Goal: Task Accomplishment & Management: Complete application form

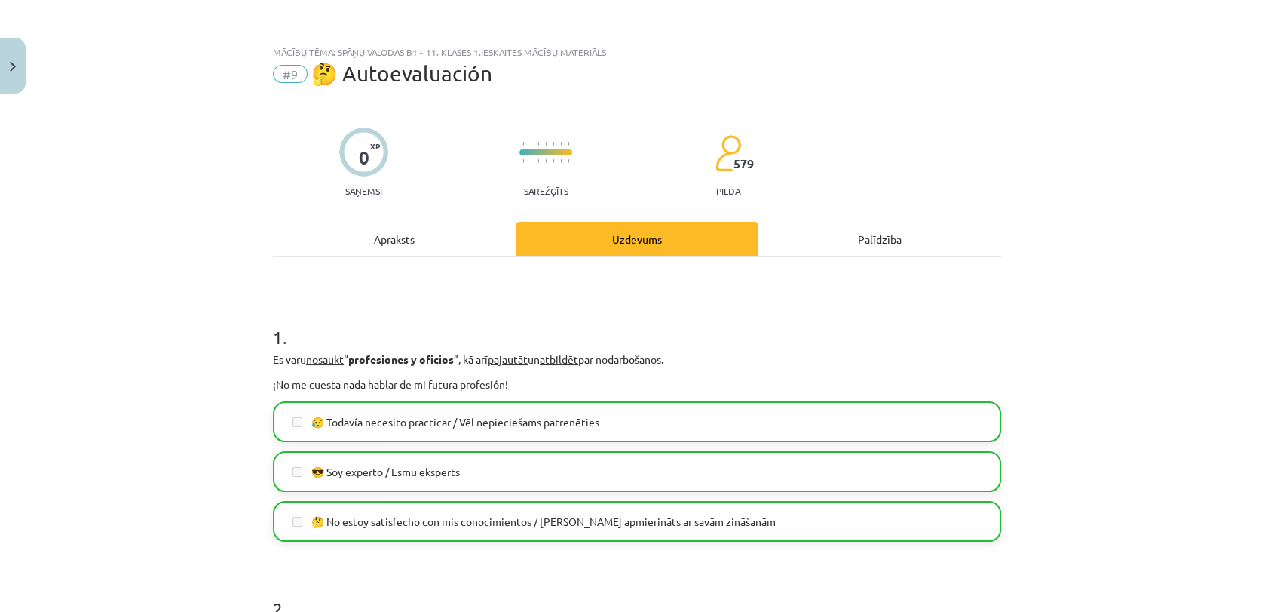
scroll to position [1453, 0]
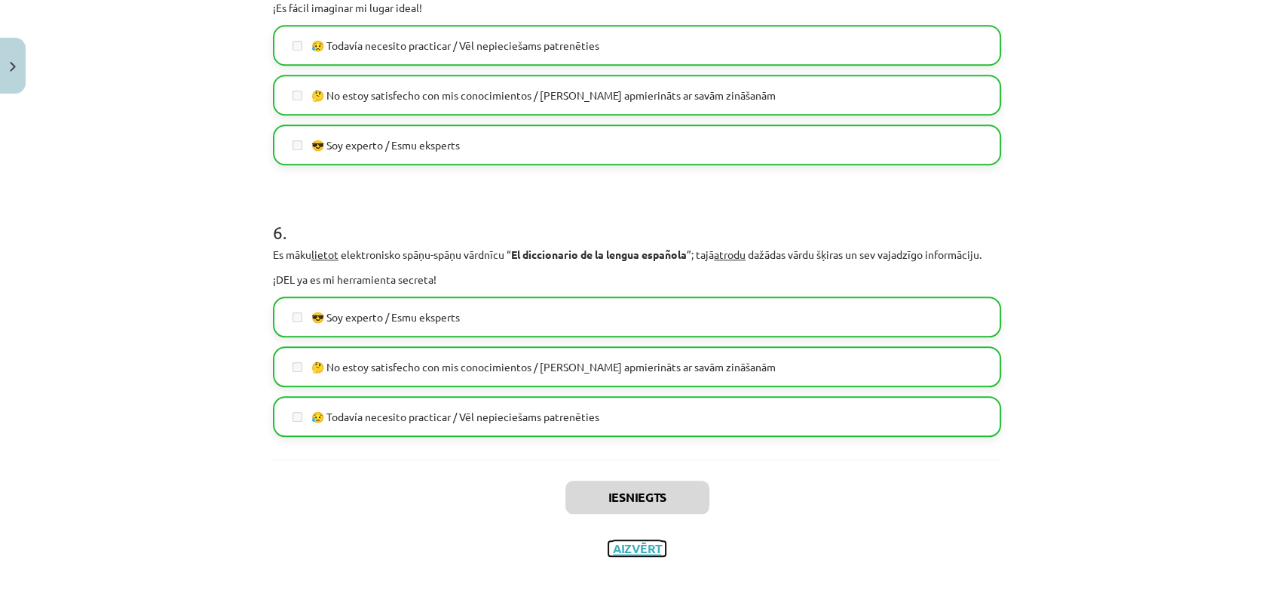
click at [609, 550] on button "Aizvērt" at bounding box center [637, 548] width 57 height 15
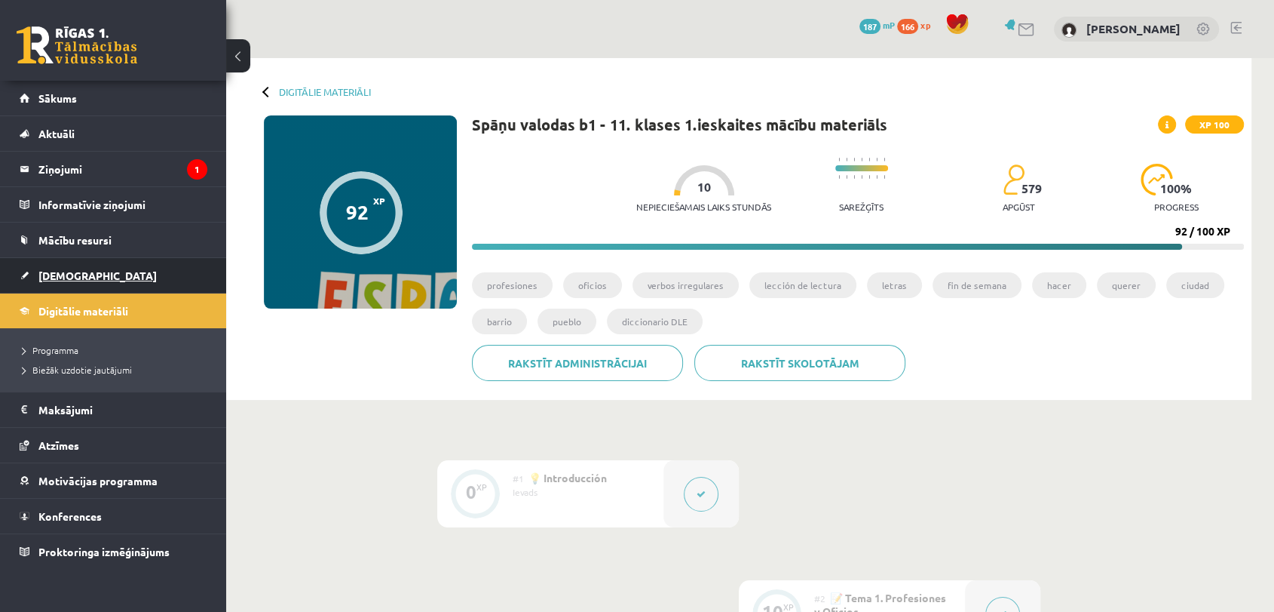
click at [91, 284] on link "[DEMOGRAPHIC_DATA]" at bounding box center [114, 275] width 188 height 35
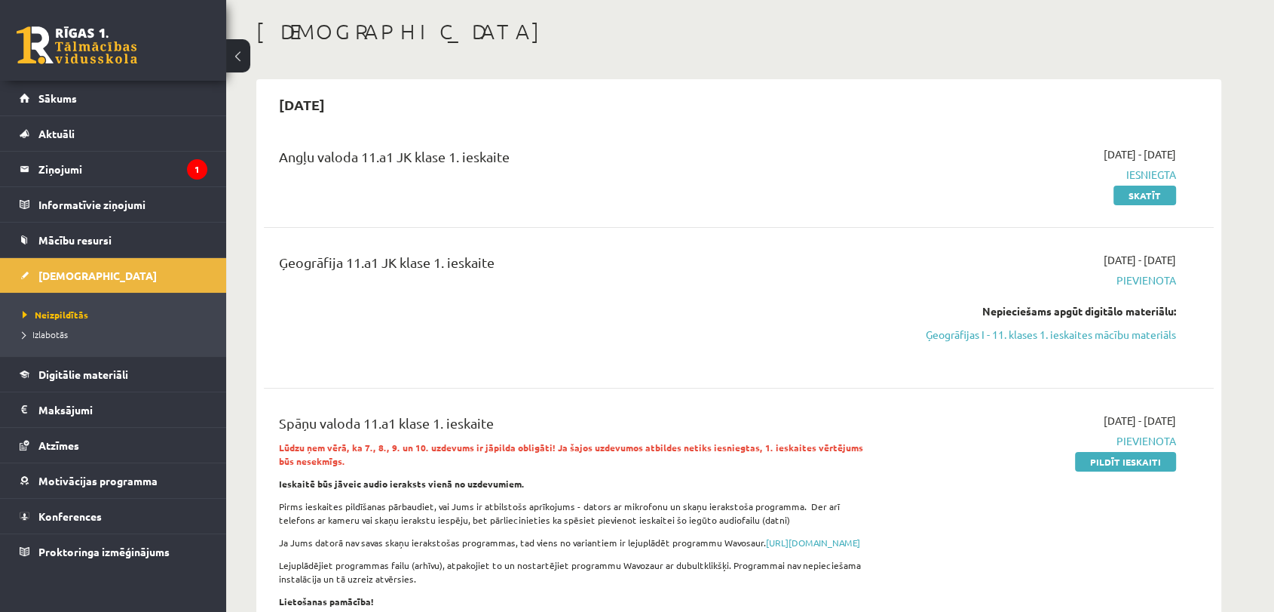
scroll to position [167, 0]
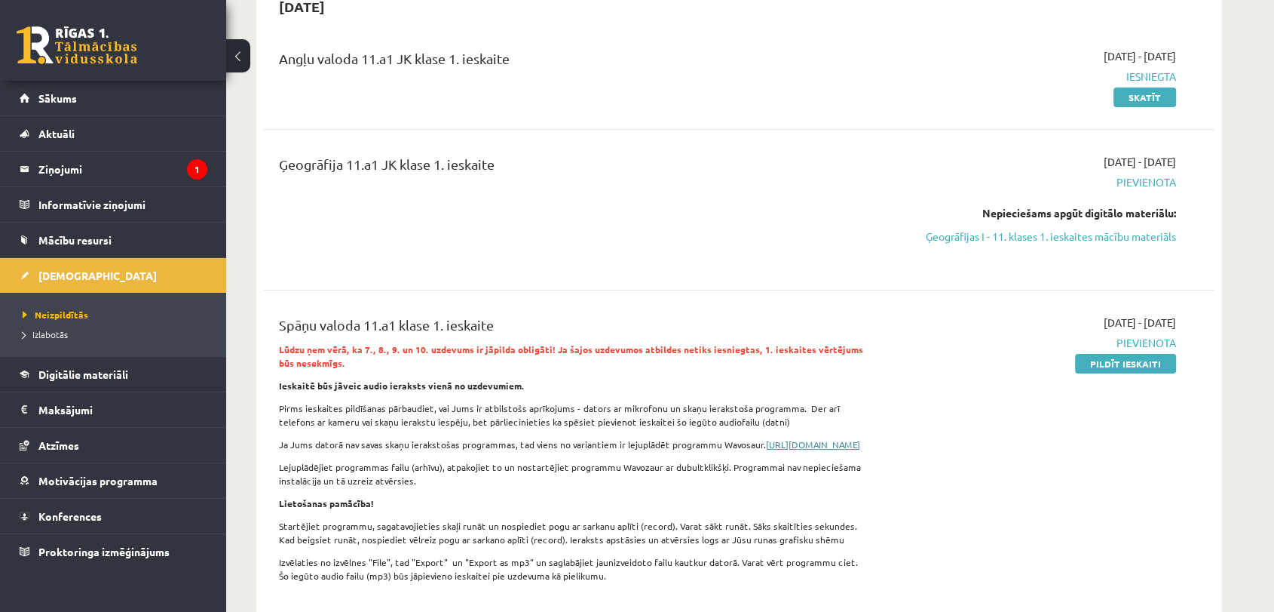
click at [766, 450] on link "[URL][DOMAIN_NAME]" at bounding box center [813, 444] width 94 height 12
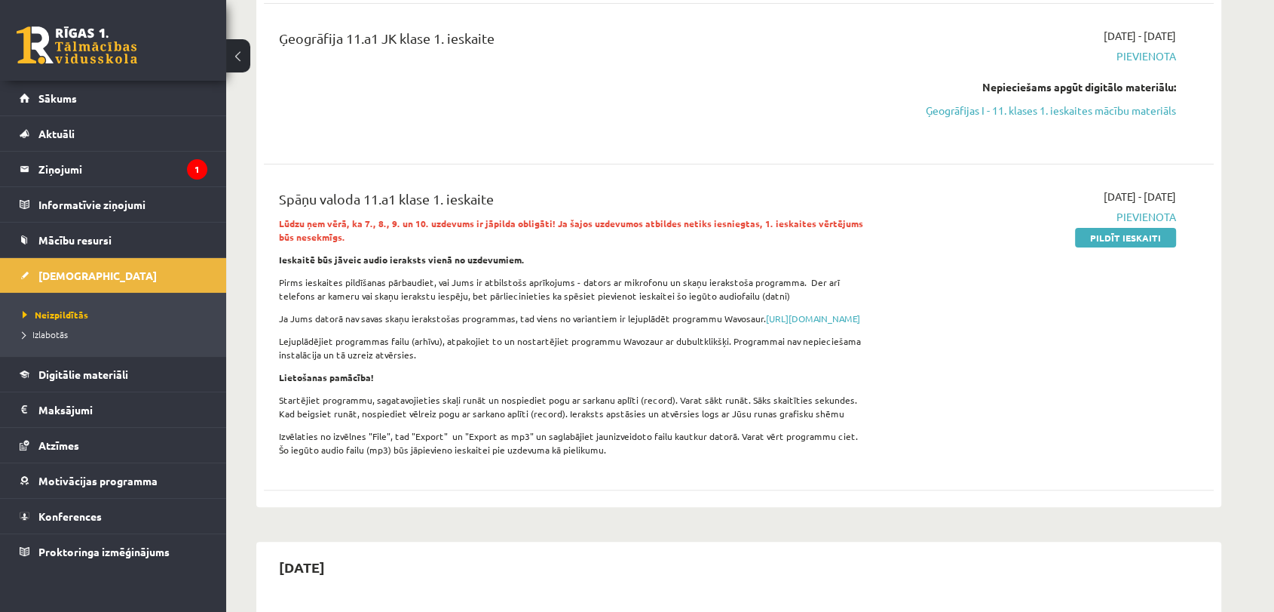
scroll to position [84, 0]
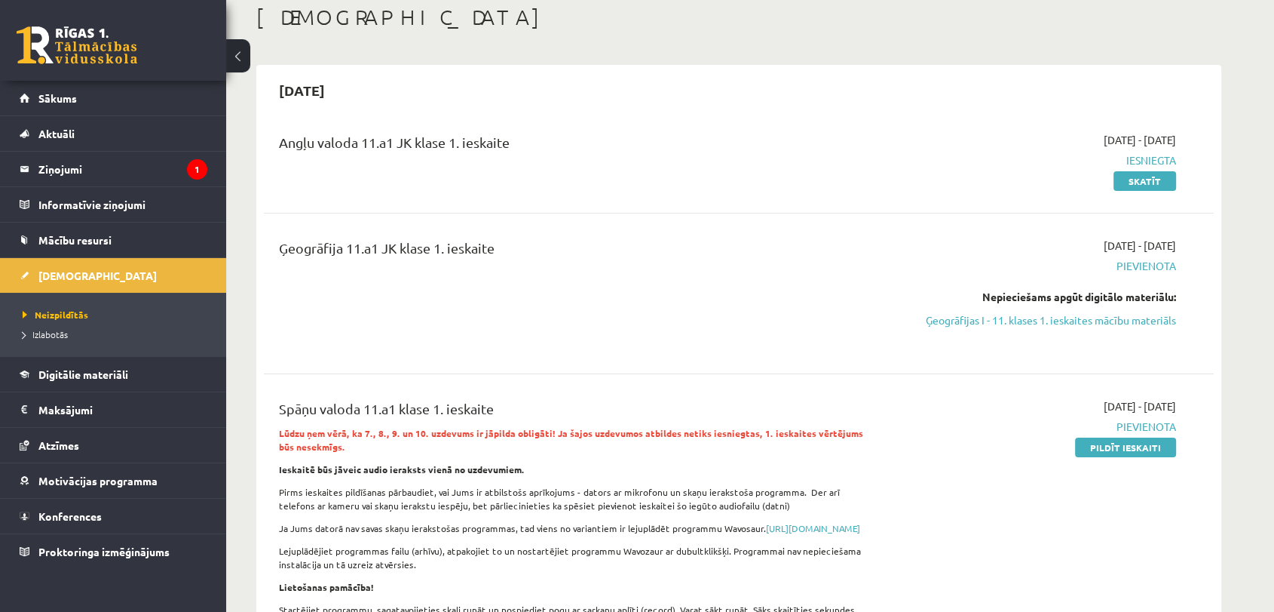
click at [1160, 442] on link "Pildīt ieskaiti" at bounding box center [1125, 447] width 101 height 20
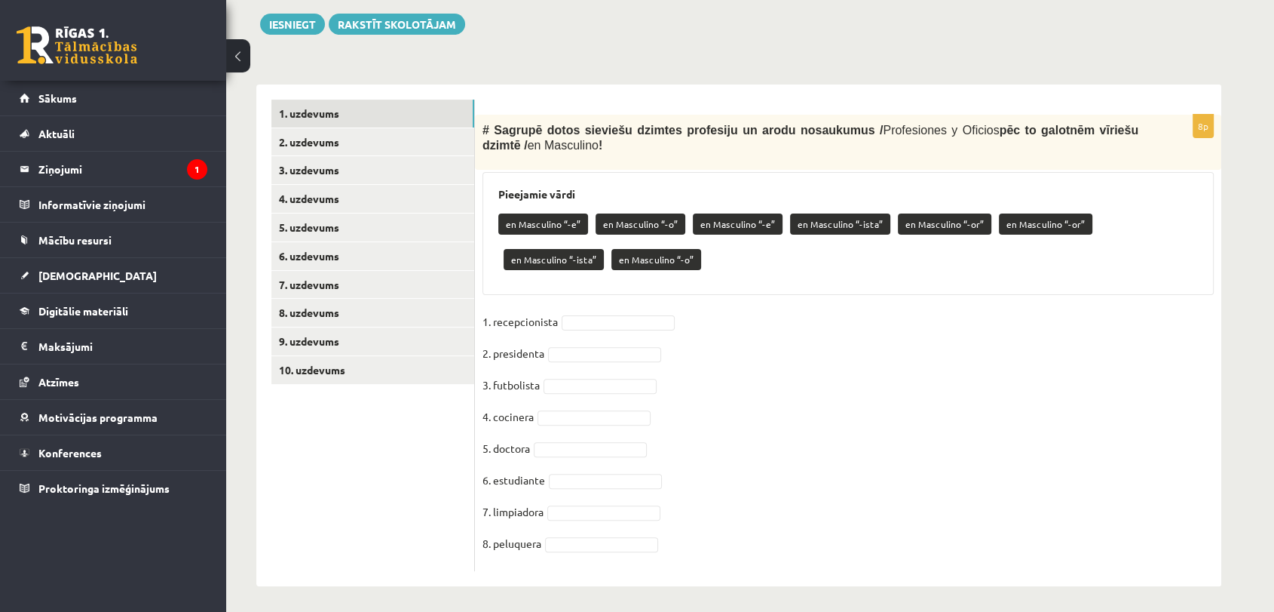
scroll to position [384, 0]
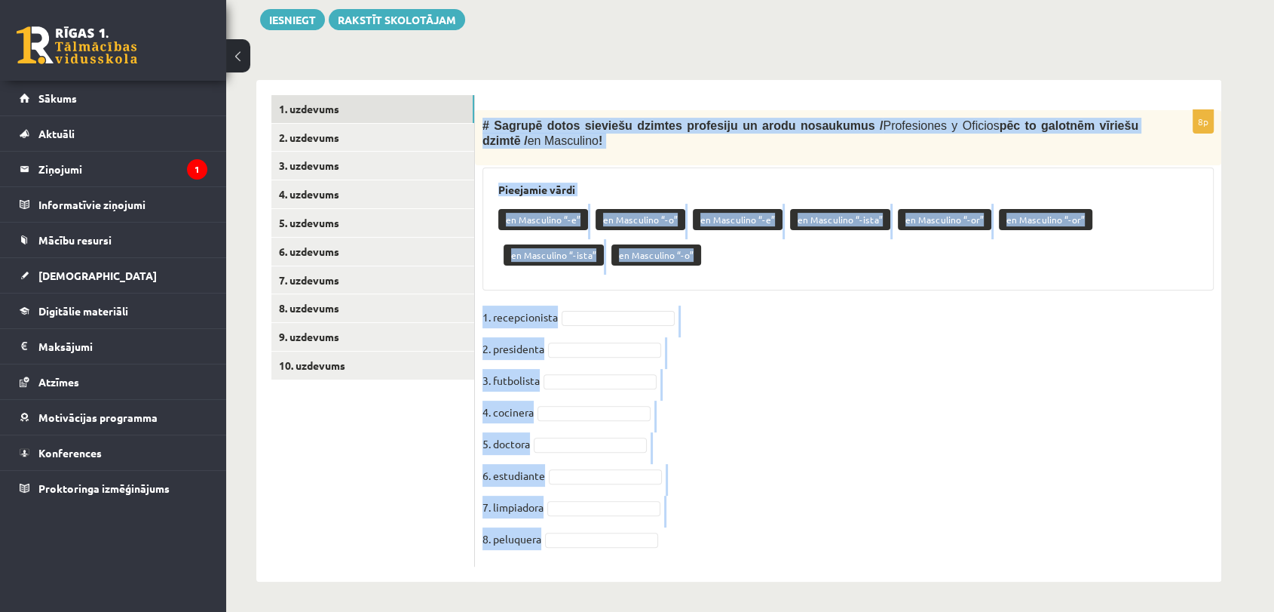
drag, startPoint x: 481, startPoint y: 112, endPoint x: 624, endPoint y: 563, distance: 472.2
click at [627, 566] on form "8p # Sagrupē dotos sieviešu dzimtes profesiju un arodu nosaukumus / Profesiones…" at bounding box center [848, 330] width 716 height 471
copy div "# Sagrupē dotos sieviešu dzimtes profesiju un arodu nosaukumus / Profesiones y …"
click at [814, 400] on fieldset "1. recepcionista 2. presidenta 3. futbolista 4. cocinera 5. doctora 6. estudian…" at bounding box center [848, 431] width 731 height 253
click at [811, 400] on fieldset "1. recepcionista 2. presidenta 3. futbolista 4. cocinera 5. doctora 6. estudian…" at bounding box center [848, 431] width 731 height 253
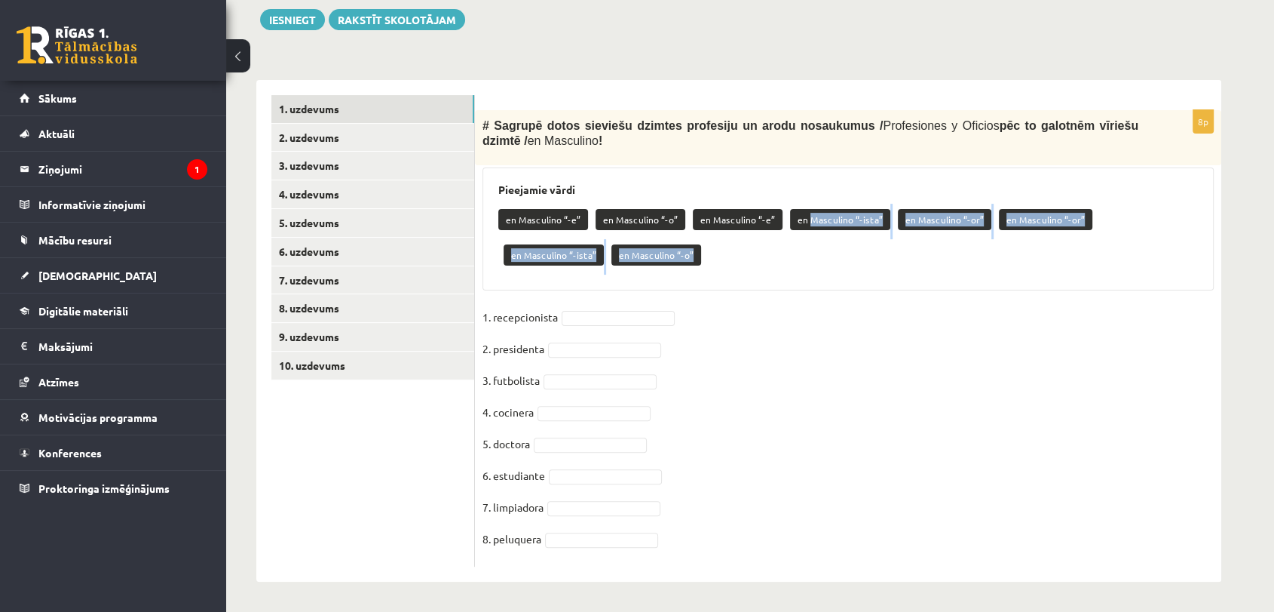
drag, startPoint x: 801, startPoint y: 216, endPoint x: 607, endPoint y: 277, distance: 203.2
click at [607, 277] on div "Pieejamie vārdi en Masculino “-e” en Masculino “-o” en Masculino “-e” en Mascul…" at bounding box center [848, 228] width 731 height 123
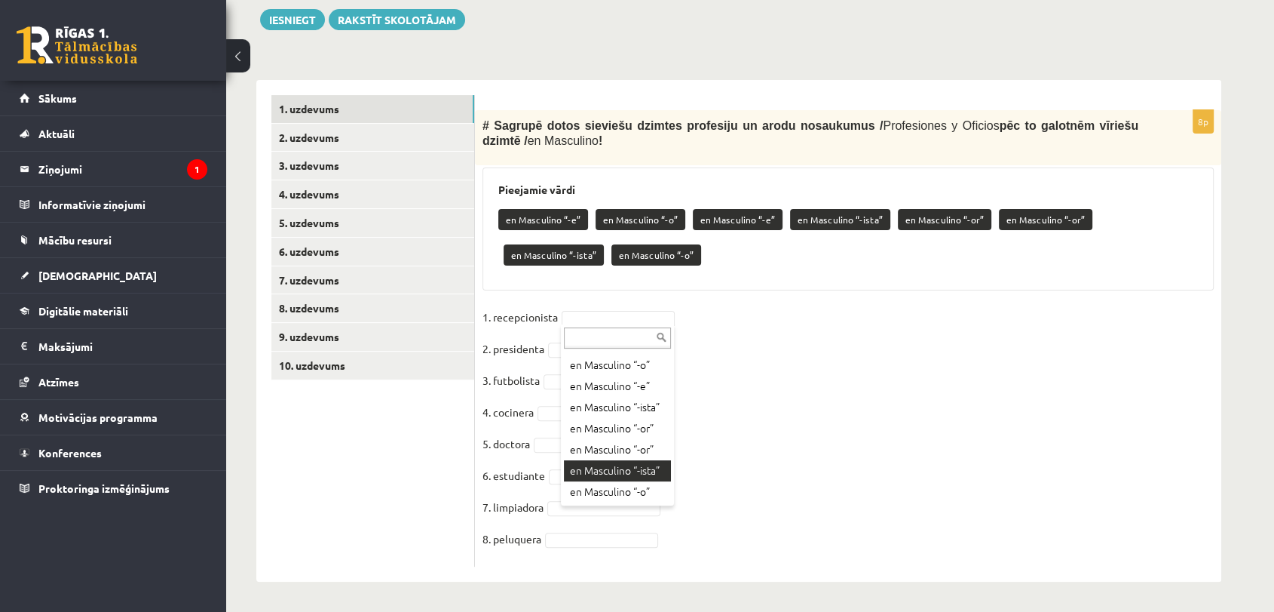
scroll to position [348, 0]
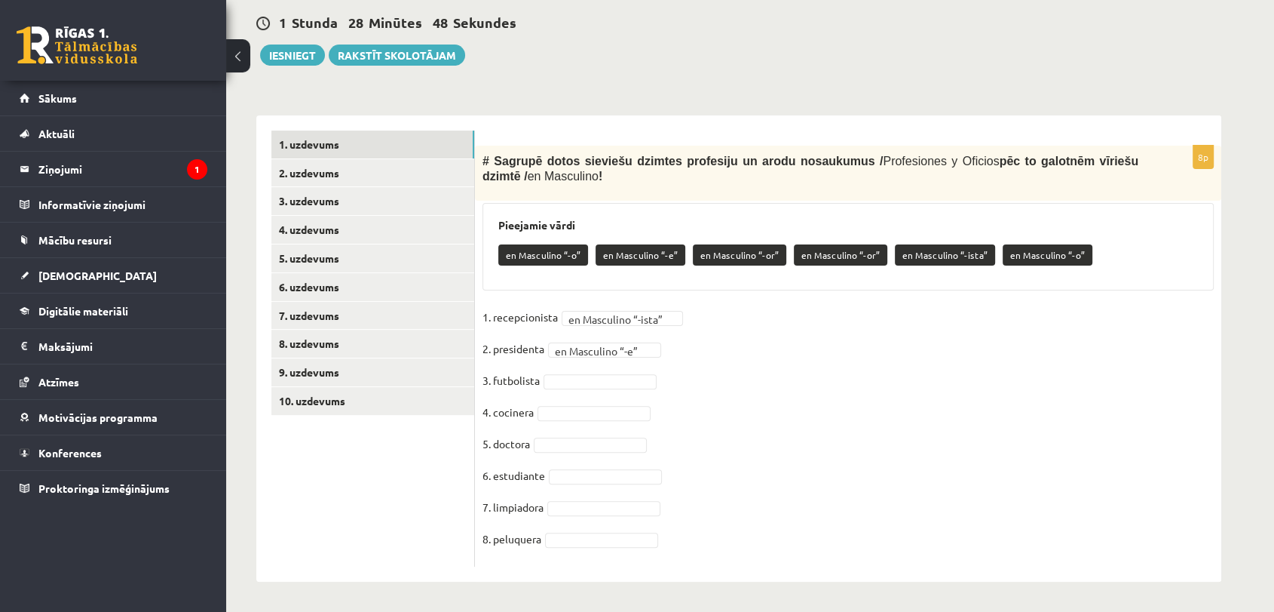
click at [590, 394] on fieldset "**********" at bounding box center [848, 431] width 731 height 253
click at [590, 389] on fieldset "**********" at bounding box center [848, 431] width 731 height 253
drag, startPoint x: 532, startPoint y: 394, endPoint x: 533, endPoint y: 403, distance: 9.2
click at [532, 397] on fieldset "**********" at bounding box center [848, 431] width 731 height 253
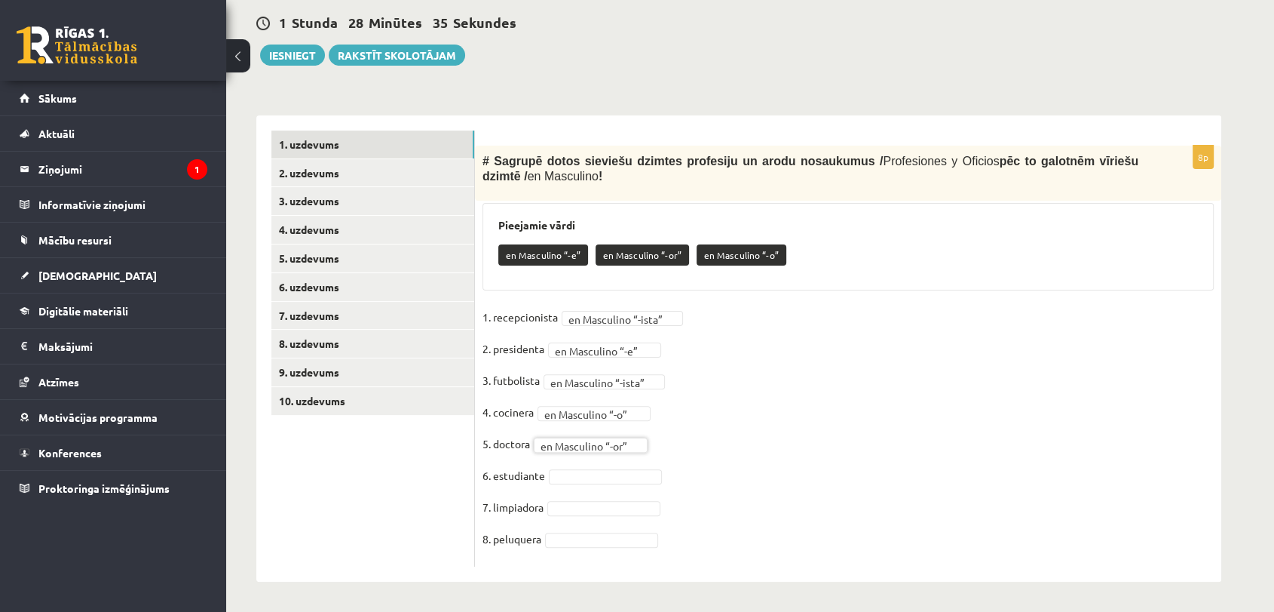
click at [607, 484] on fieldset "**********" at bounding box center [848, 431] width 731 height 253
click at [608, 527] on fieldset "**********" at bounding box center [848, 431] width 731 height 253
click at [609, 515] on fieldset "**********" at bounding box center [848, 431] width 731 height 253
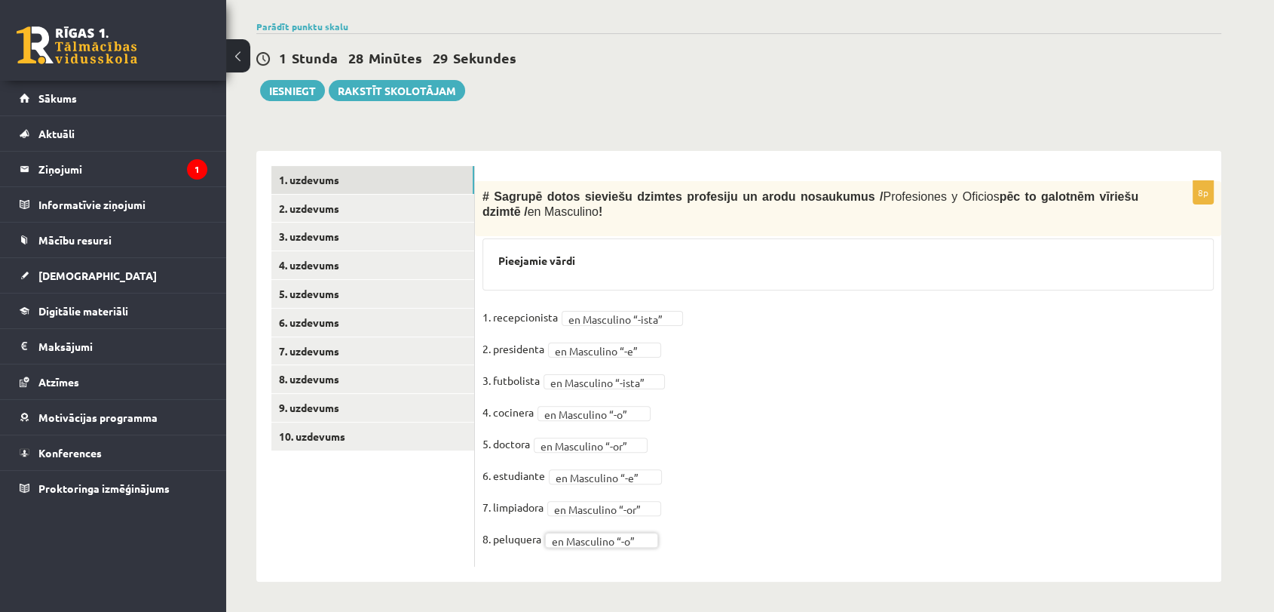
scroll to position [313, 0]
click at [405, 214] on link "2. uzdevums" at bounding box center [372, 209] width 203 height 28
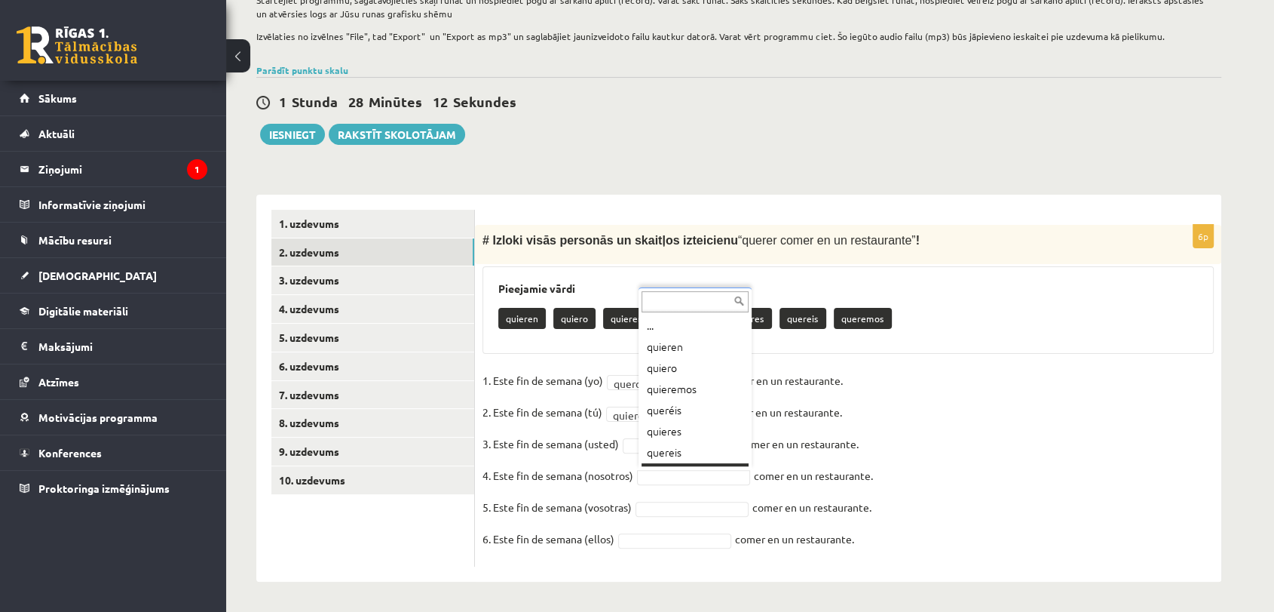
scroll to position [18, 0]
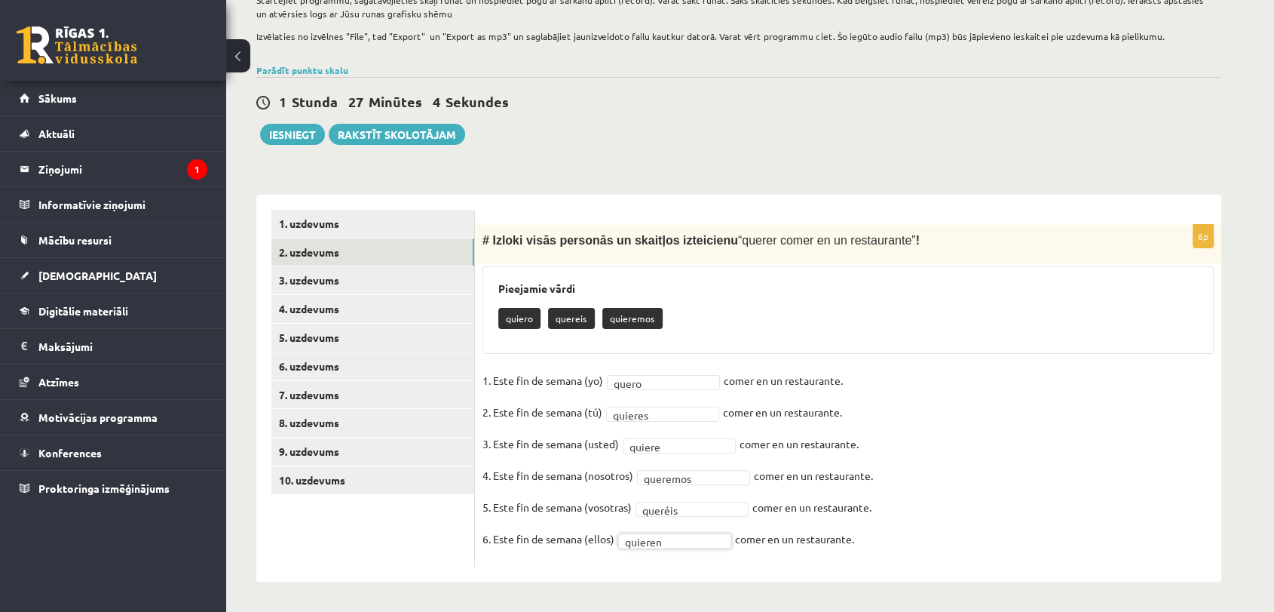
click at [664, 388] on fieldset "1. Este fin de semana (yo) quero ***** comer en un restaurante. 2. Este fin de …" at bounding box center [848, 464] width 731 height 190
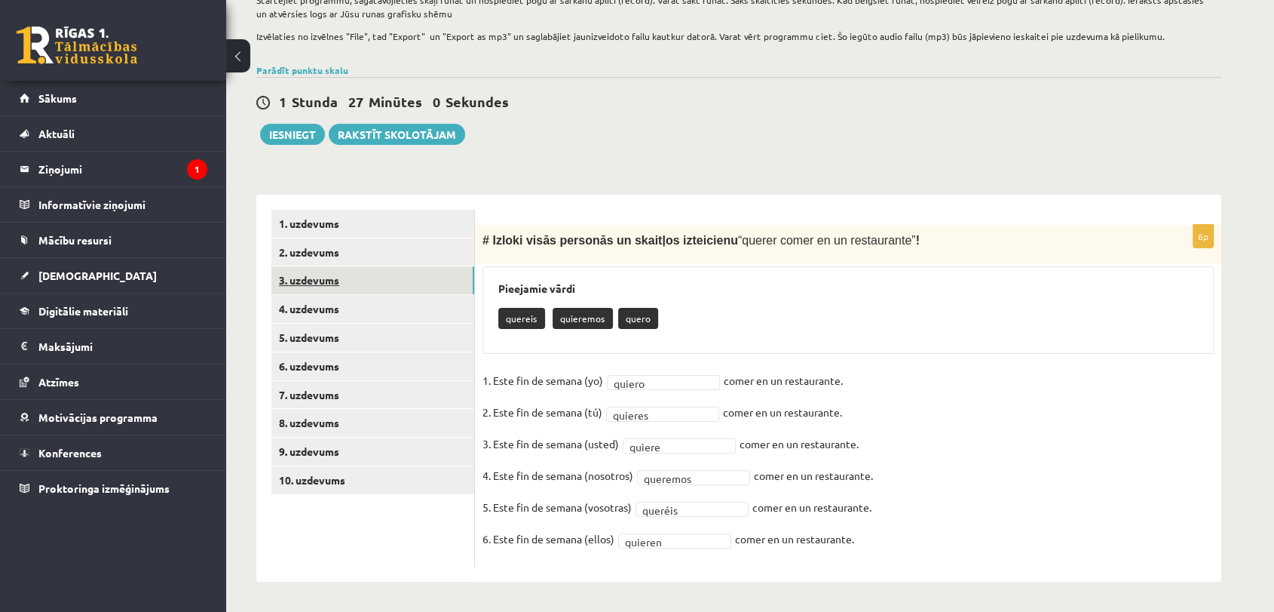
click at [409, 279] on link "3. uzdevums" at bounding box center [372, 280] width 203 height 28
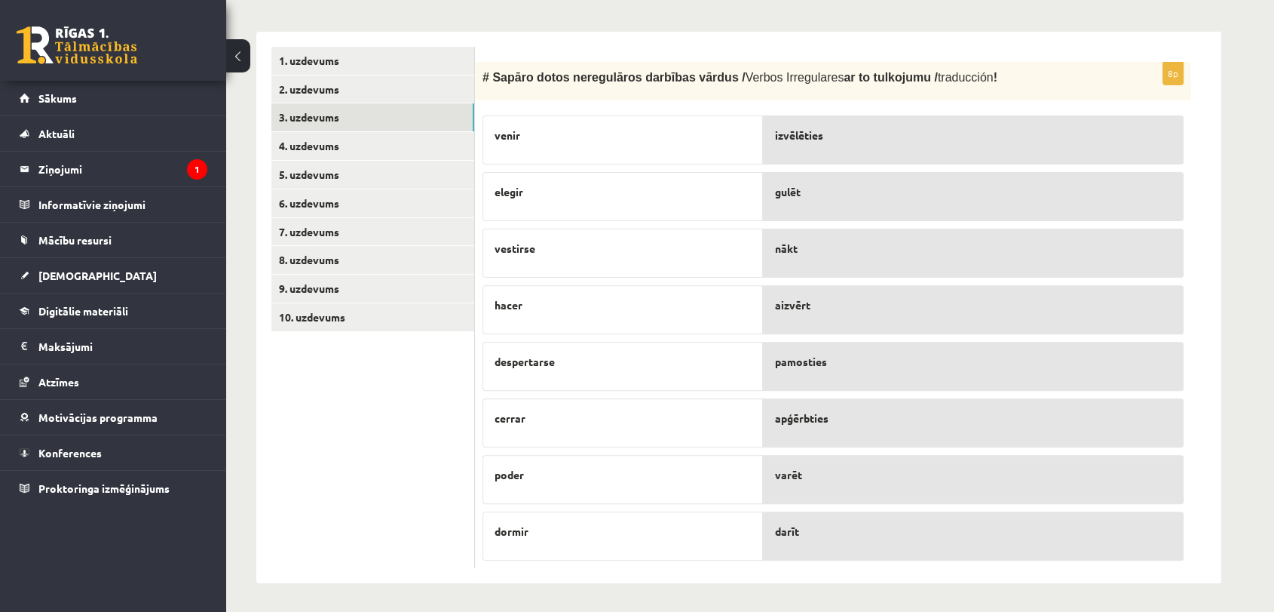
scroll to position [433, 0]
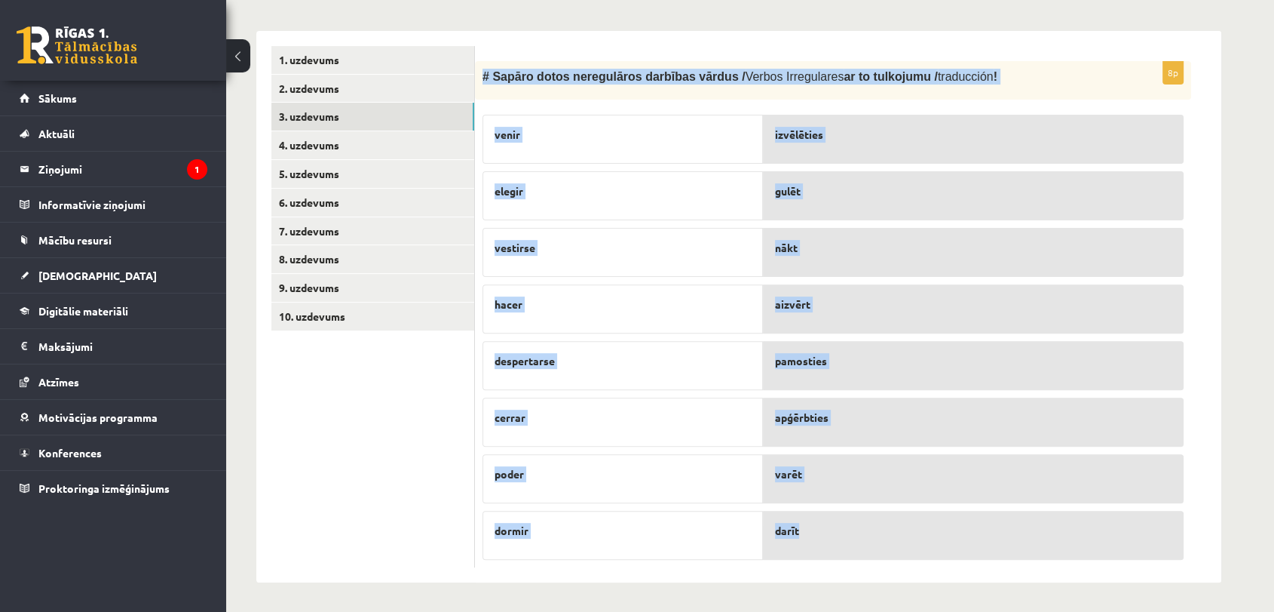
drag, startPoint x: 477, startPoint y: 71, endPoint x: 885, endPoint y: 547, distance: 626.7
click at [885, 547] on div "8p # Sapāro dotos neregulāros darbības vārdus / Verbos Irregulares ar to tulkoj…" at bounding box center [833, 314] width 716 height 507
copy div "# Sapāro dotos neregulāros darbības vārdus / Verbos Irregulares ar to tulkojumu…"
click at [727, 581] on div "Spāņu valoda 11.a1 klase 1. ieskaite_2025 , Jana Borisjonoka (11.a1 JK) Lūdzu ņ…" at bounding box center [739, 118] width 1026 height 987
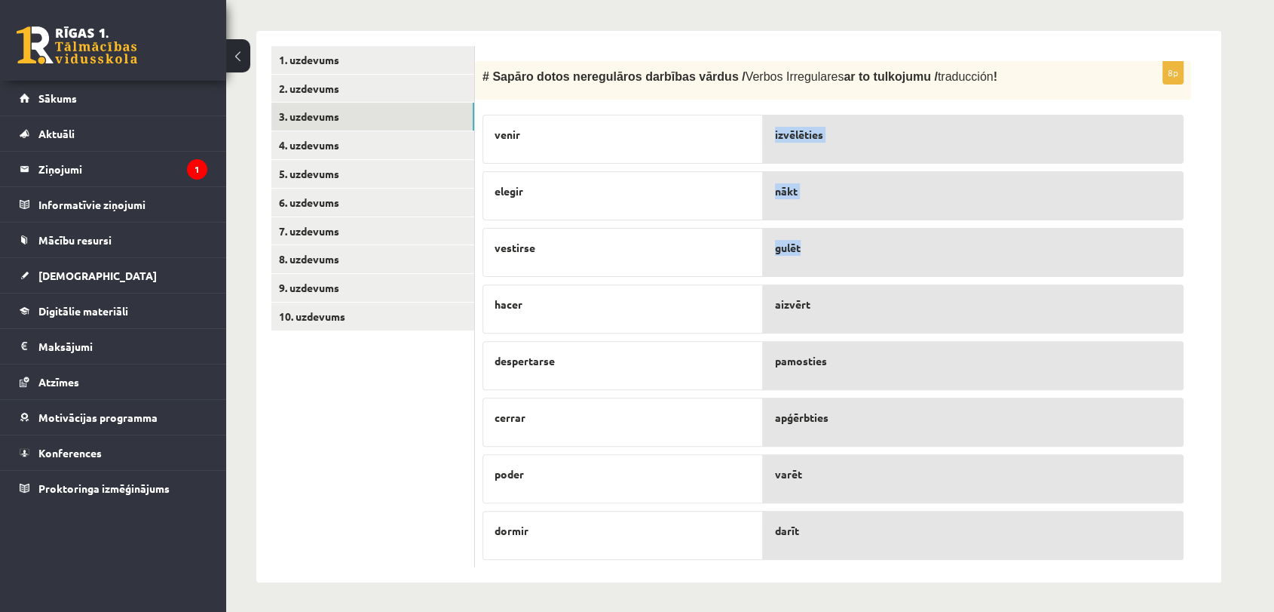
drag, startPoint x: 642, startPoint y: 532, endPoint x: 817, endPoint y: 264, distance: 319.4
click at [817, 264] on fieldset "venir elegir vestirse hacer despertarse cerrar poder dormir izvēlēties nākt gul…" at bounding box center [833, 333] width 701 height 452
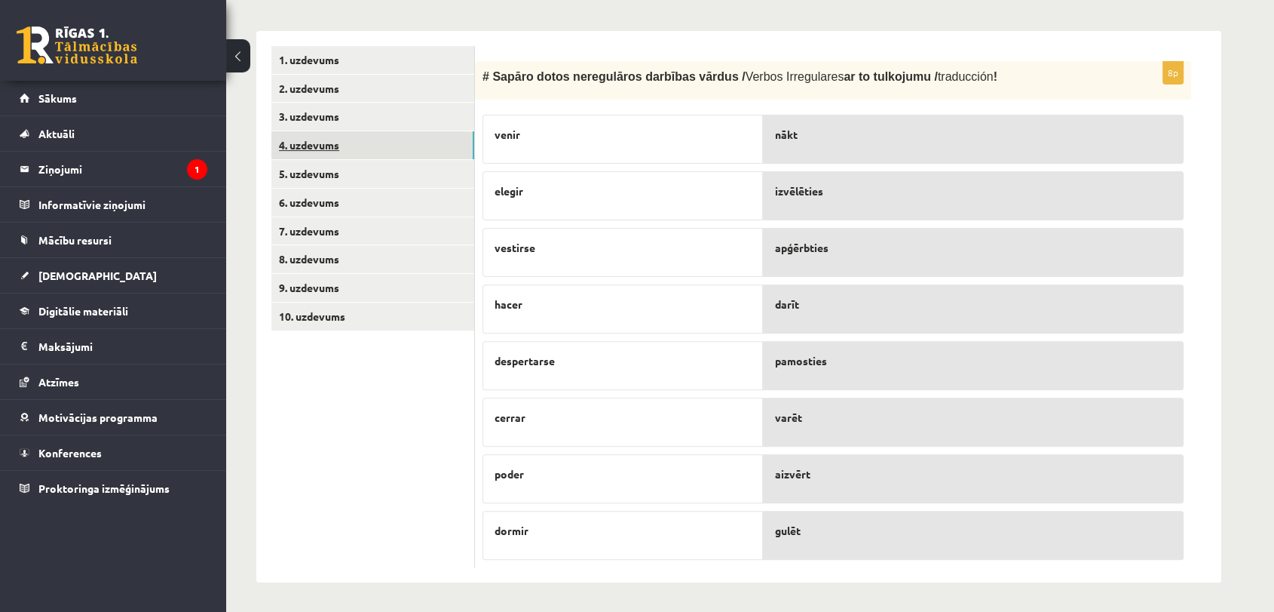
click at [427, 146] on link "4. uzdevums" at bounding box center [372, 145] width 203 height 28
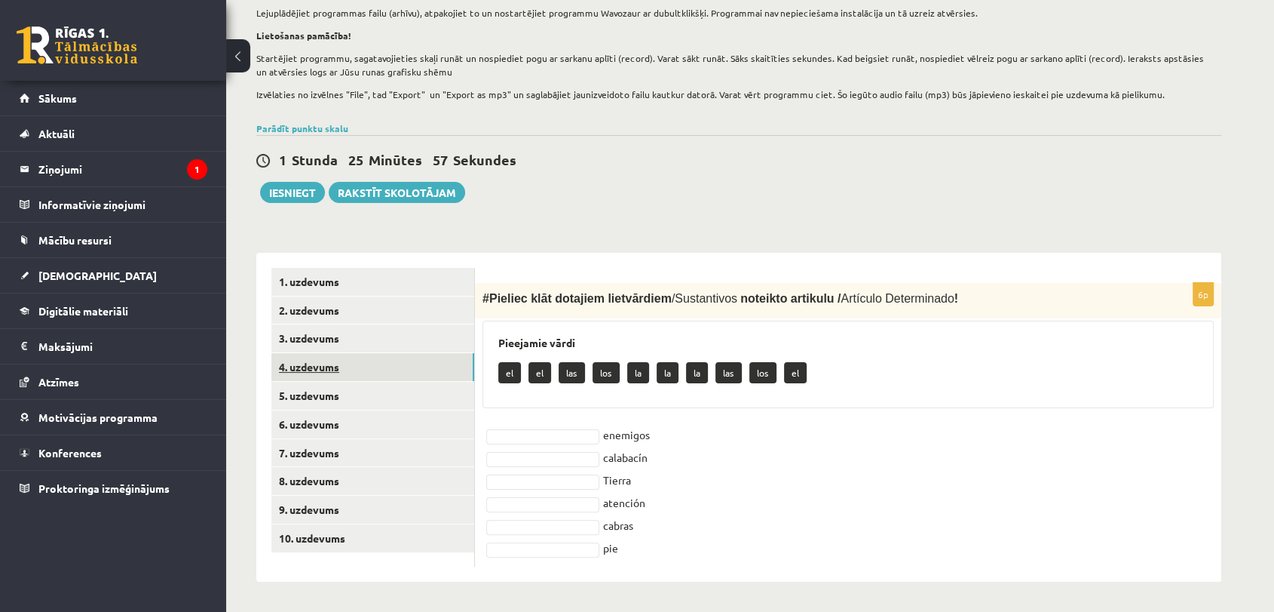
scroll to position [211, 0]
drag, startPoint x: 771, startPoint y: 388, endPoint x: 765, endPoint y: 378, distance: 11.9
click at [768, 388] on div "el el las los la la la las los el" at bounding box center [848, 374] width 700 height 35
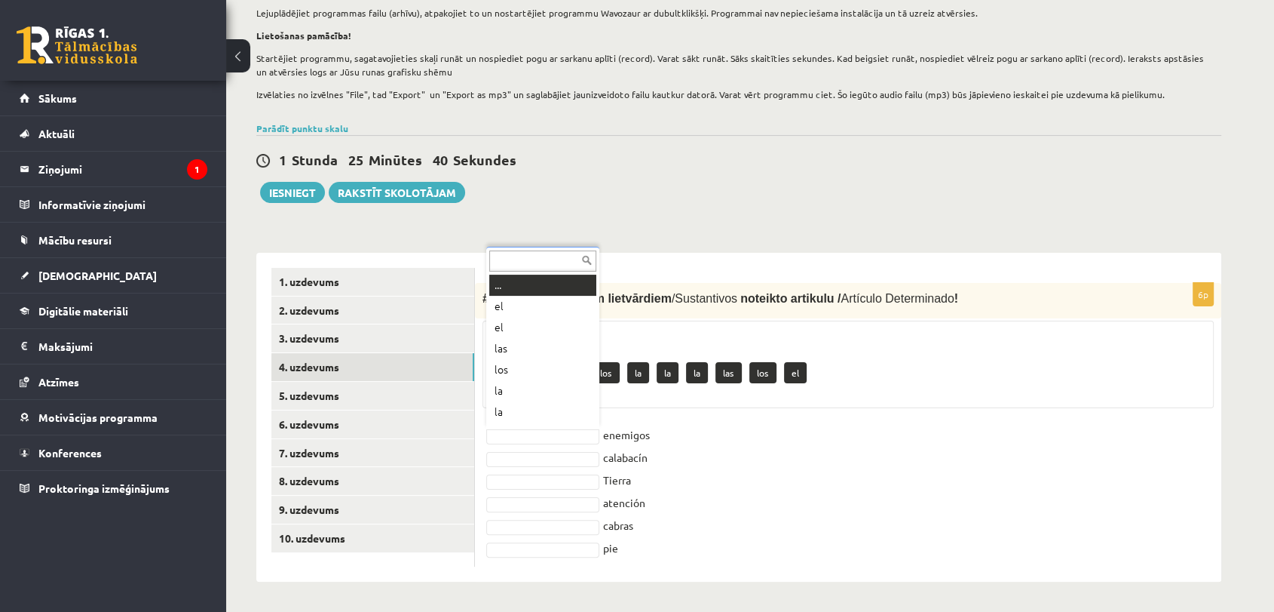
scroll to position [18, 0]
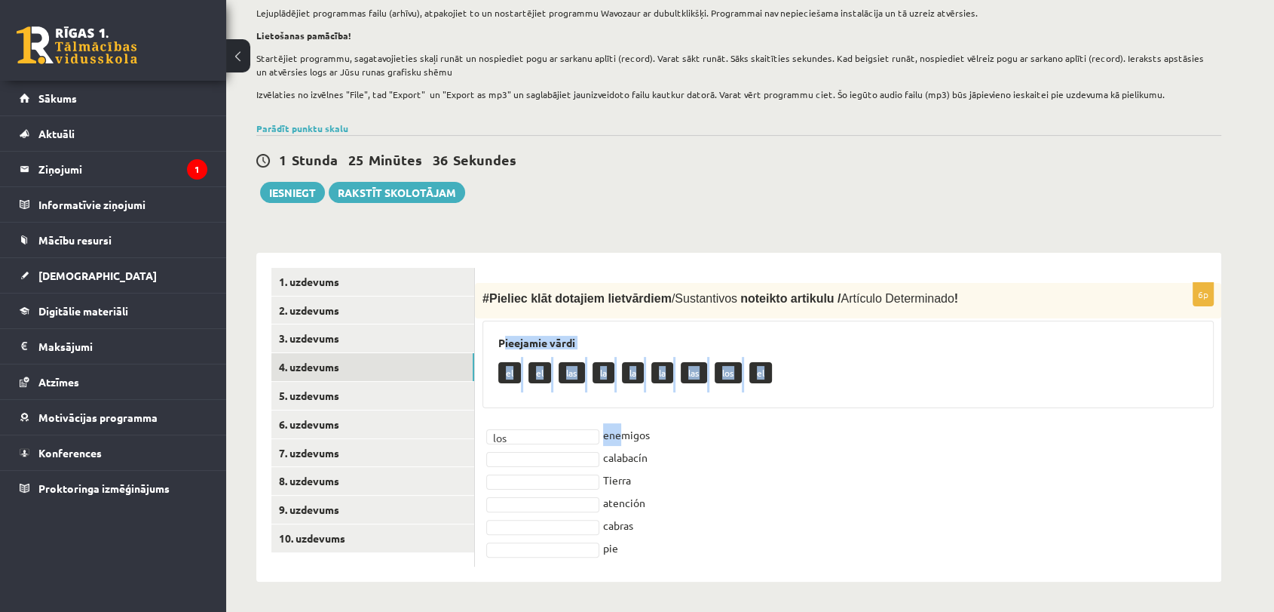
drag, startPoint x: 504, startPoint y: 339, endPoint x: 620, endPoint y: 436, distance: 150.4
click at [620, 436] on div "6p # Pieliec klāt dotajiem lietvārdiem / Sustantivos noteikto artikulu / Artícu…" at bounding box center [848, 425] width 747 height 284
click at [762, 442] on fieldset "los *** enemigos calabacín Tierra atención cabras pie" at bounding box center [848, 491] width 731 height 136
click at [553, 488] on fieldset "los *** enemigos el ** calabacín Tierra atención cabras pie" at bounding box center [848, 491] width 731 height 136
click at [523, 512] on fieldset "los *** enemigos el ** calabacín la ** Tierra atención cabras pie" at bounding box center [848, 491] width 731 height 136
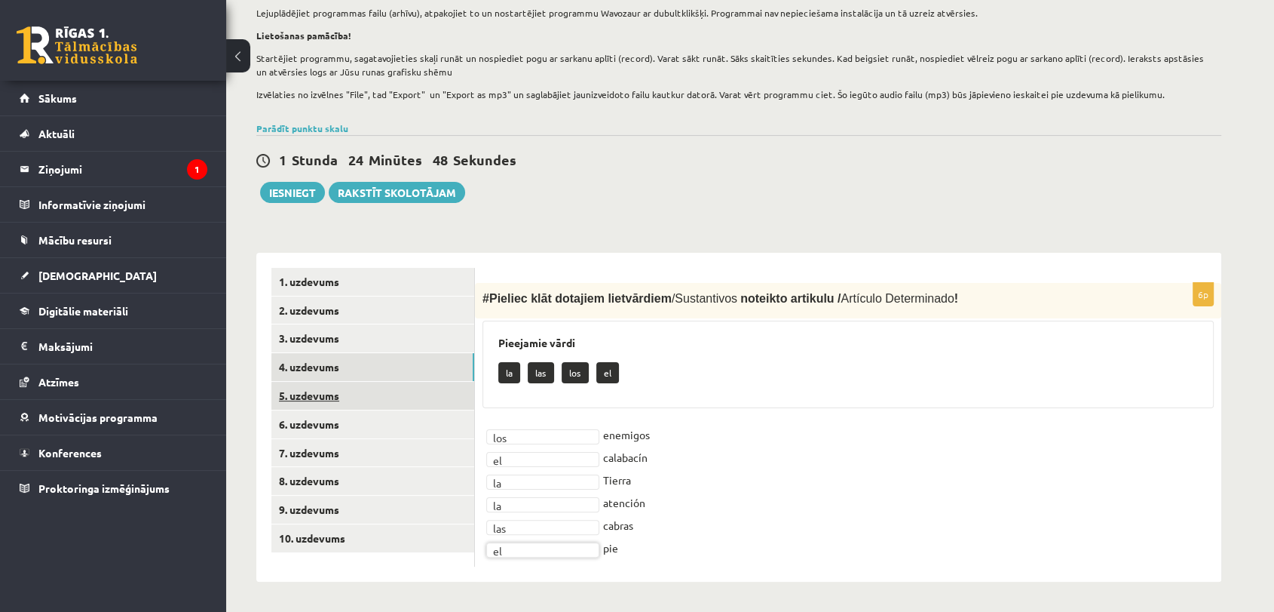
click at [366, 398] on link "5. uzdevums" at bounding box center [372, 396] width 203 height 28
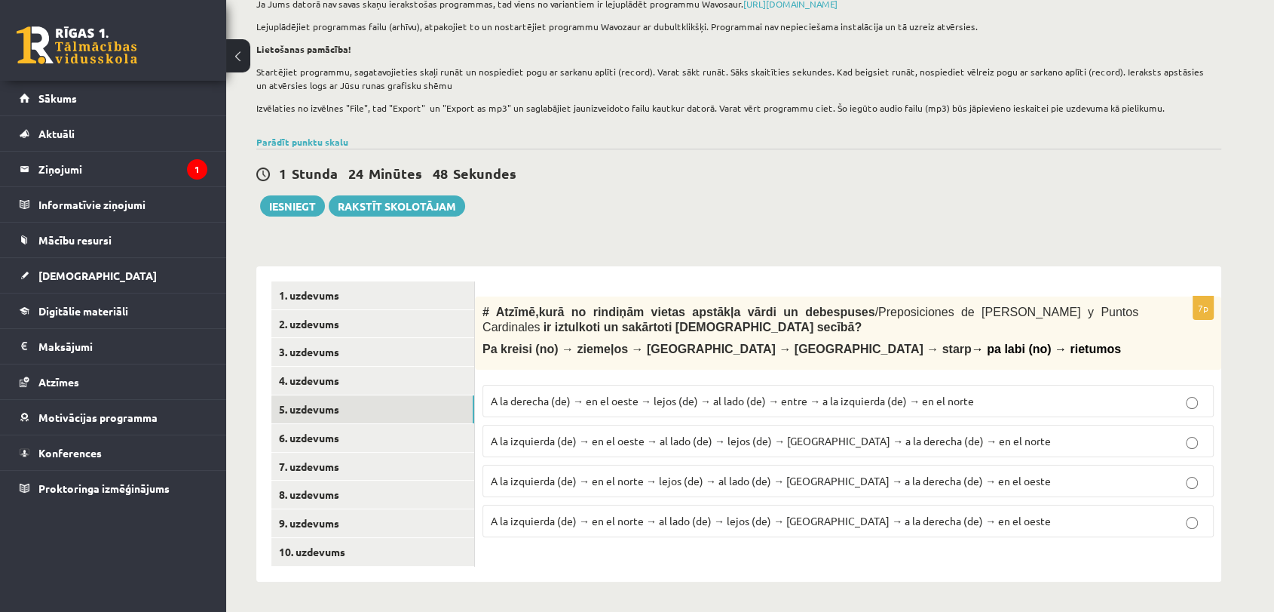
scroll to position [198, 0]
click at [887, 447] on p "A la izquierda (de) → en el oeste → al lado (de) → lejos (de) → entre → a la de…" at bounding box center [848, 441] width 715 height 16
click at [729, 524] on span "A la izquierda (de) → en el norte → al lado (de) → lejos (de) → entre → a la de…" at bounding box center [771, 521] width 560 height 14
click at [765, 513] on p "A la izquierda (de) → en el norte → al lado (de) → lejos (de) → entre → a la de…" at bounding box center [848, 521] width 715 height 16
click at [402, 430] on link "6. uzdevums" at bounding box center [372, 438] width 203 height 28
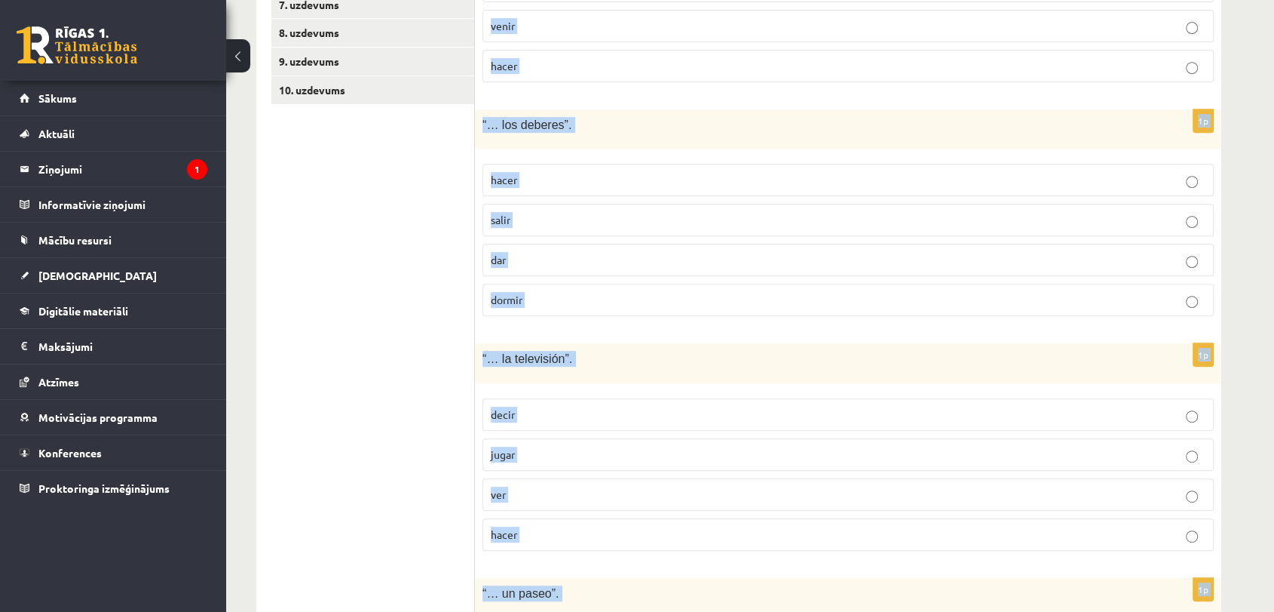
scroll to position [871, 0]
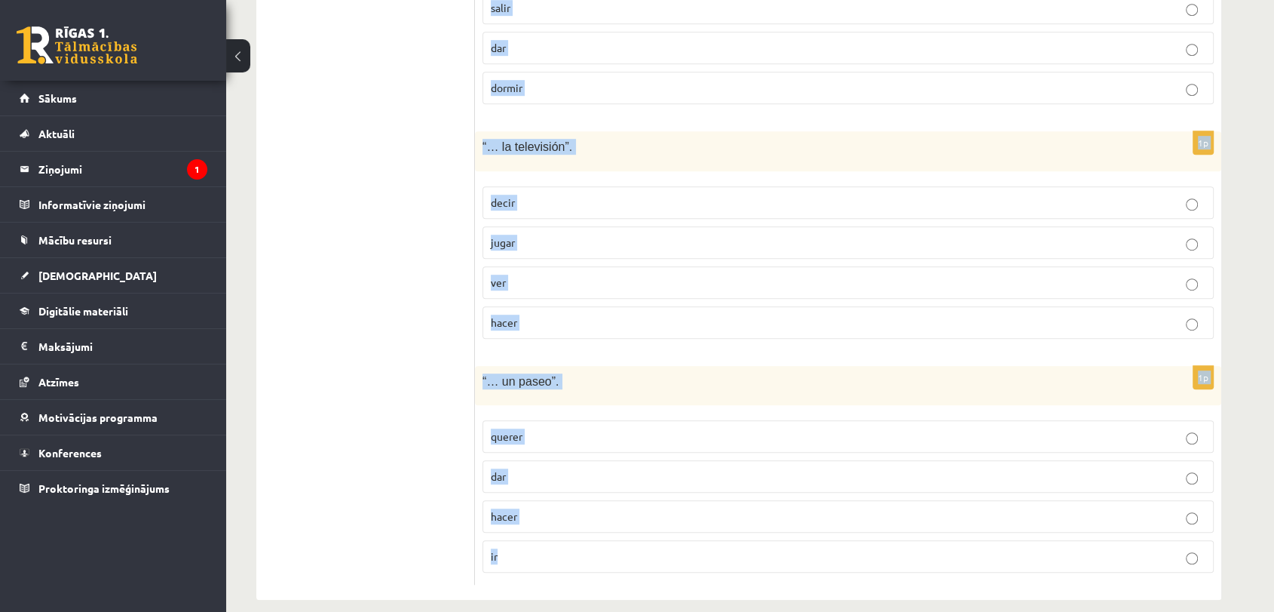
drag, startPoint x: 486, startPoint y: 32, endPoint x: 721, endPoint y: 569, distance: 586.6
click at [721, 569] on div "# Izvēlies, kurš no dotajiem darbības vārdiem ir īstais, lai veidotos izteicien…" at bounding box center [848, 96] width 747 height 1007
copy form "# Izvēlies, kurš no dotajiem darbības vārdiem ir īstais, lai veidotos izteicien…"
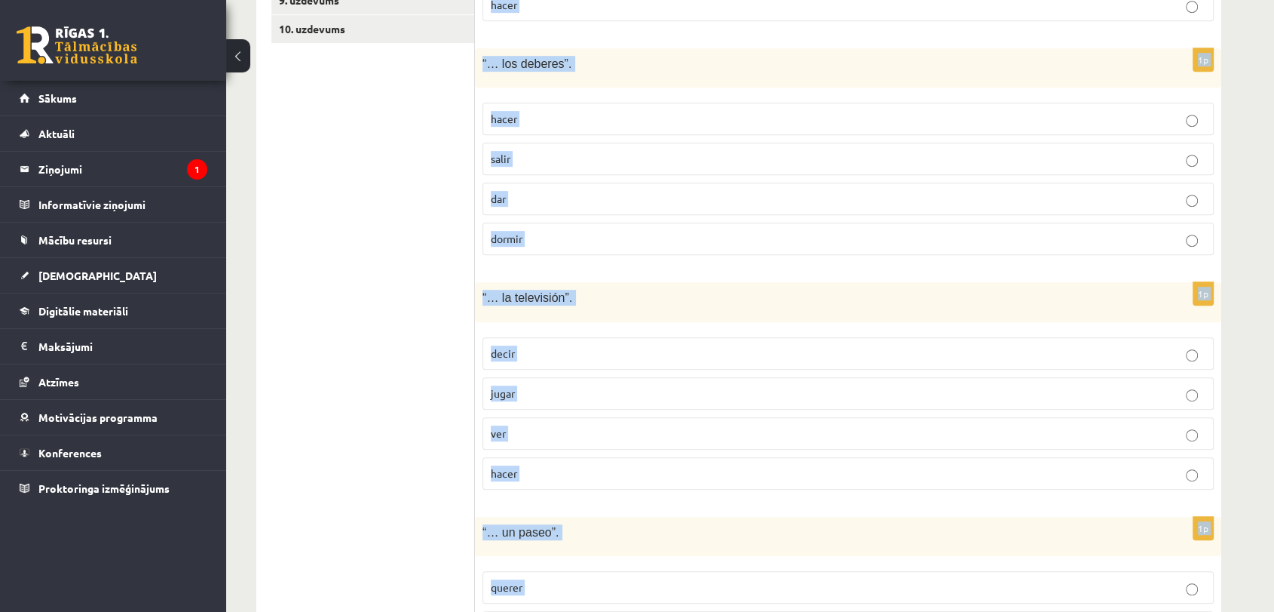
scroll to position [452, 0]
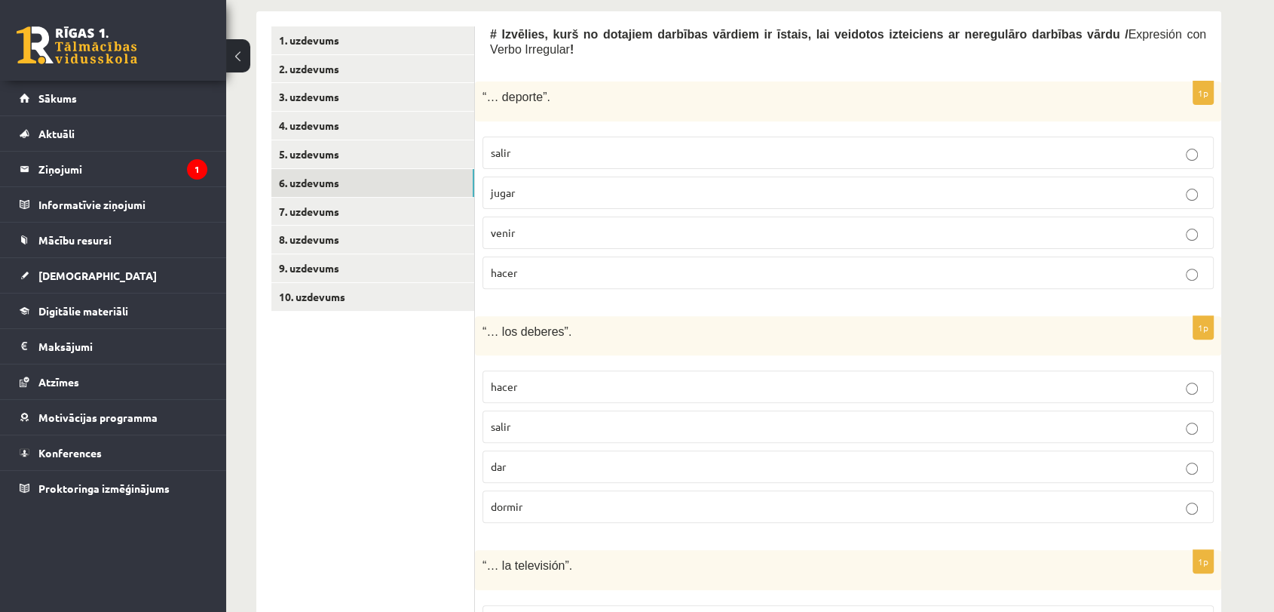
click at [407, 371] on ul "1. uzdevums 2. uzdevums 3. uzdevums 4. uzdevums 5. uzdevums 6. uzdevums 7. uzde…" at bounding box center [373, 514] width 204 height 977
click at [579, 265] on p "hacer" at bounding box center [848, 273] width 715 height 16
click at [569, 379] on p "hacer" at bounding box center [848, 387] width 715 height 16
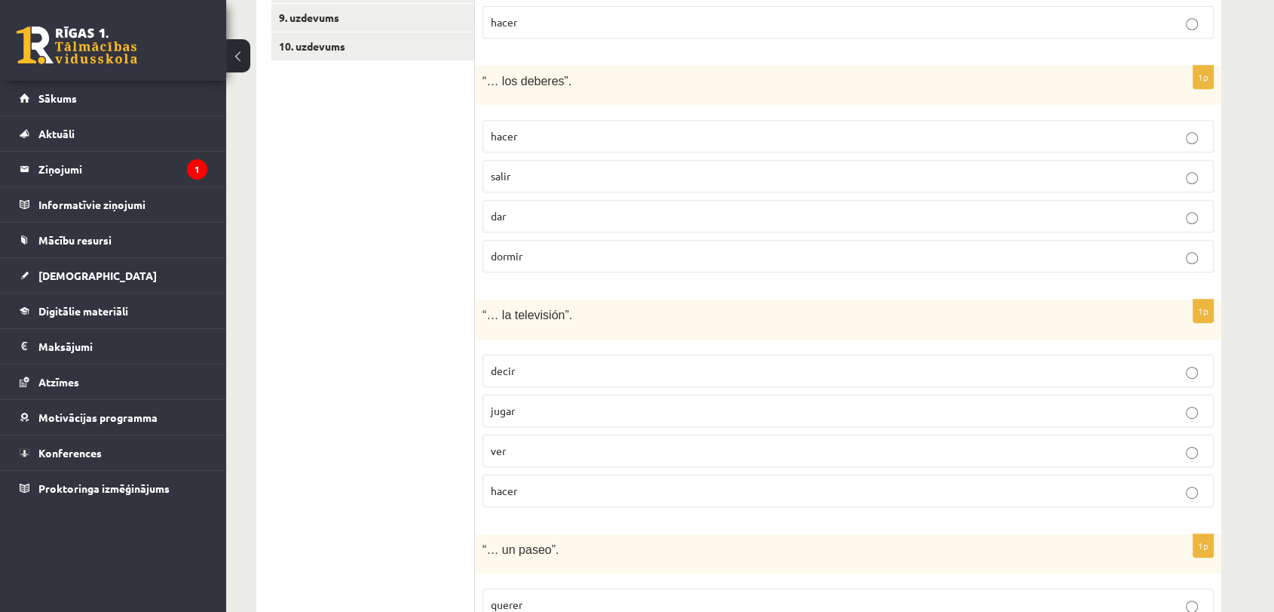
scroll to position [787, 0]
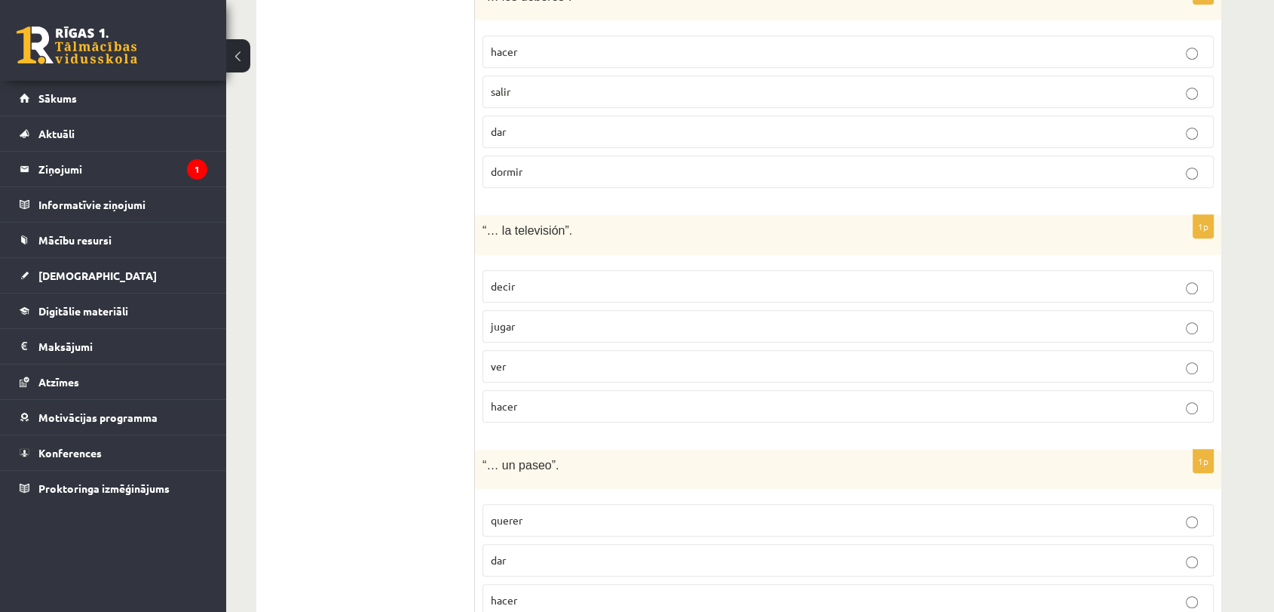
click at [514, 358] on p "ver" at bounding box center [848, 366] width 715 height 16
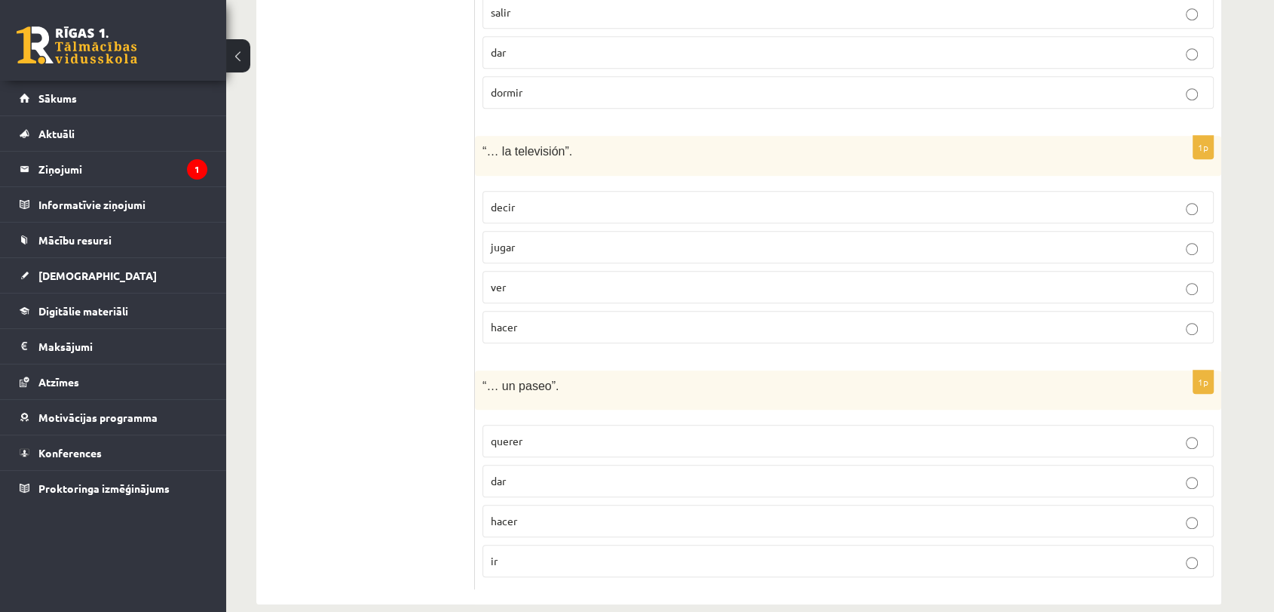
scroll to position [871, 0]
click at [523, 468] on p "dar" at bounding box center [848, 476] width 715 height 16
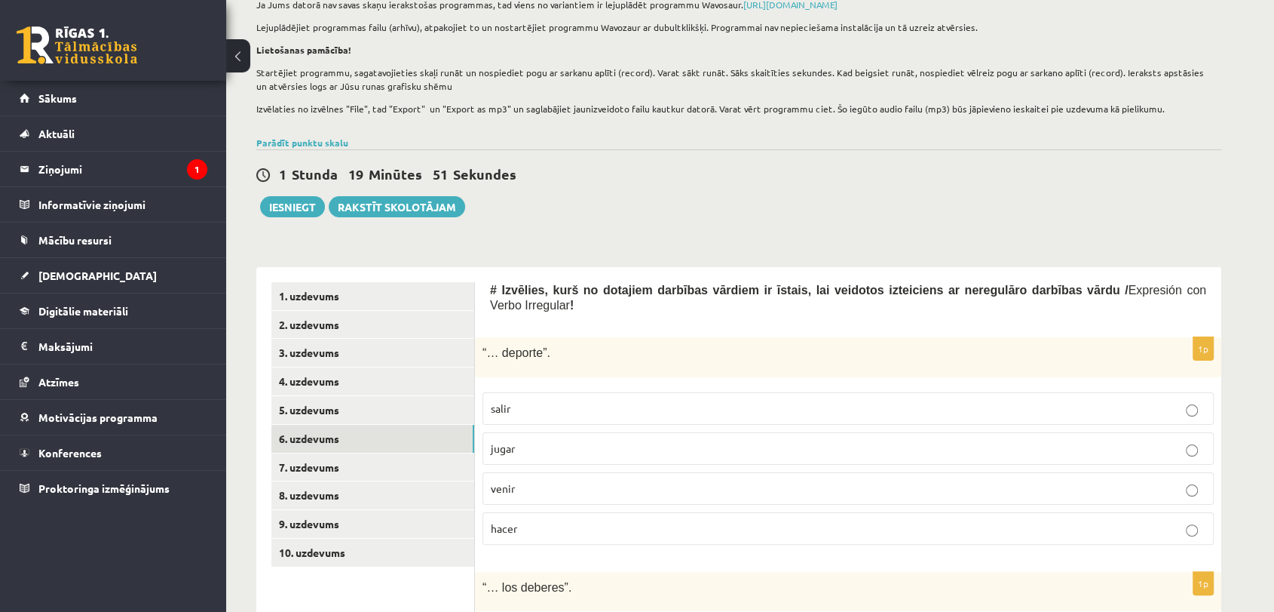
scroll to position [201, 0]
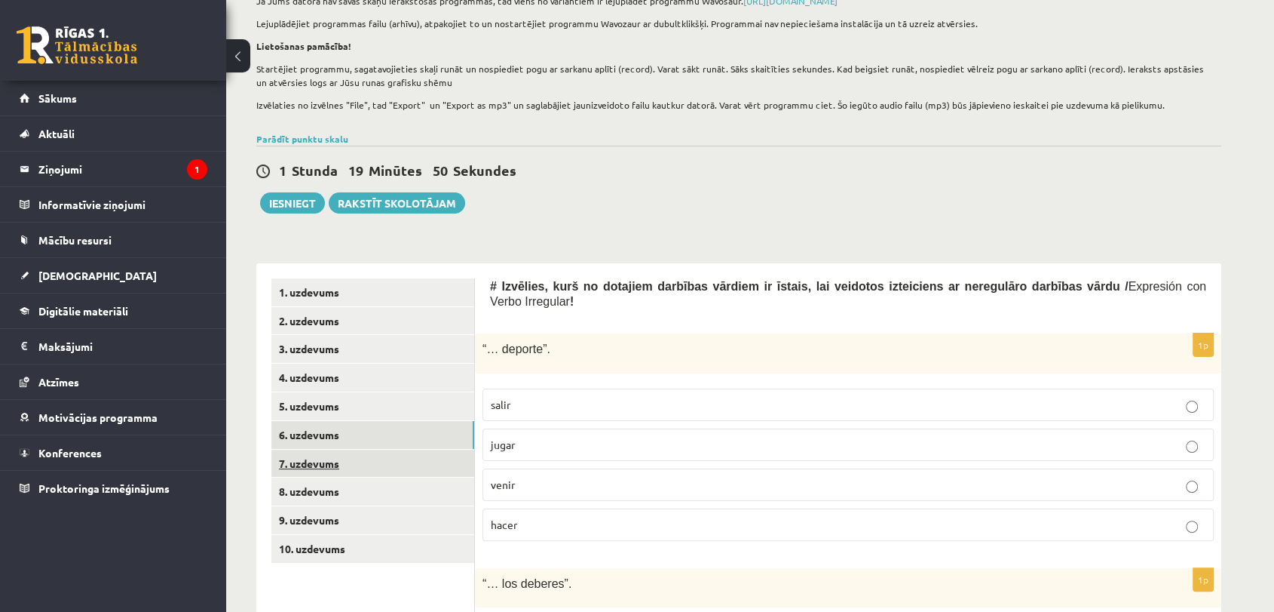
click at [332, 468] on link "7. uzdevums" at bounding box center [372, 463] width 203 height 28
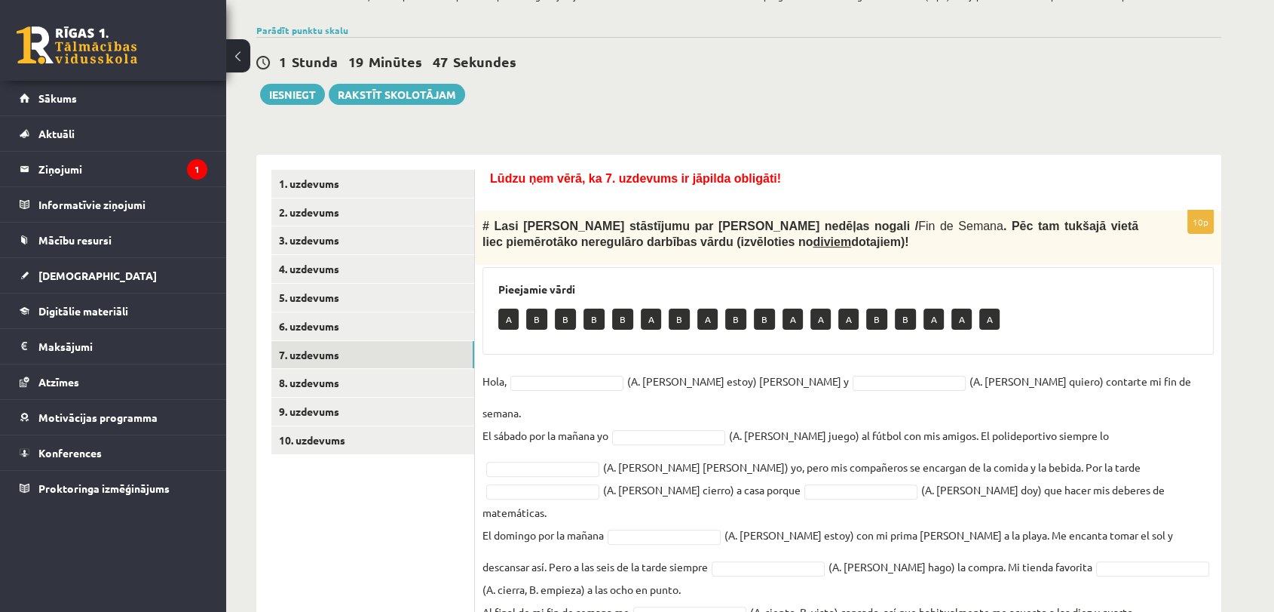
scroll to position [338, 0]
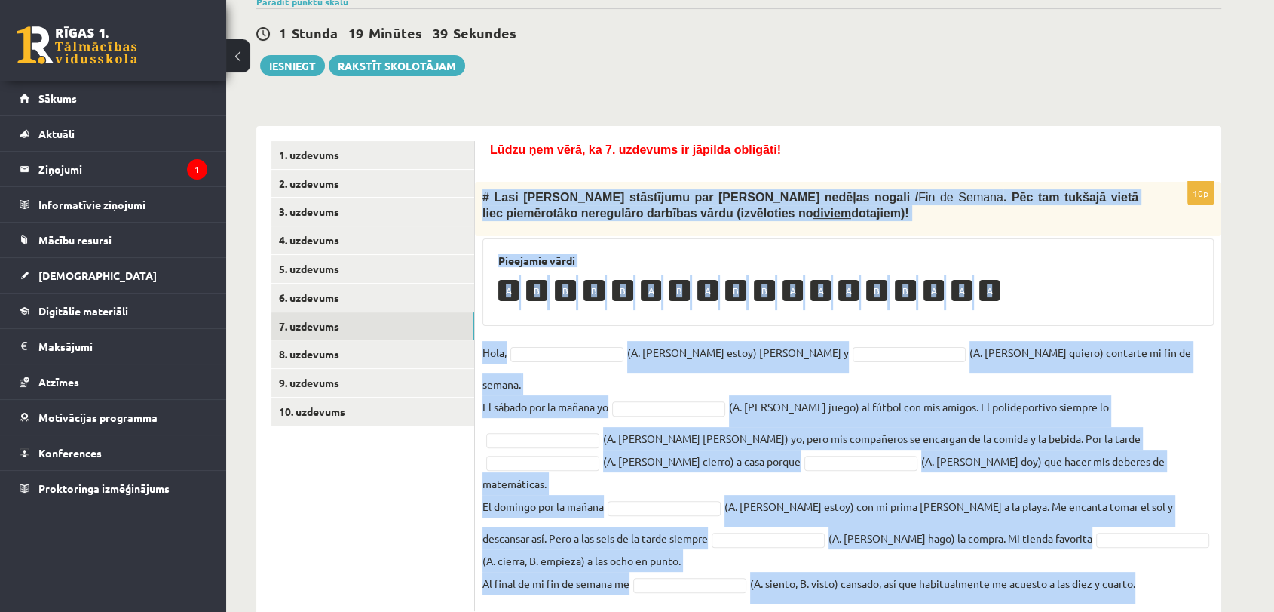
drag, startPoint x: 482, startPoint y: 197, endPoint x: 1192, endPoint y: 611, distance: 822.2
copy div "# Lasi Pedro stāstījumu par viņa nedēļas nogali / Fin de Semana . Pēc tam tukša…"
click at [630, 199] on span "# Lasi Pedro stāstījumu par viņa nedēļas nogali /" at bounding box center [701, 197] width 436 height 13
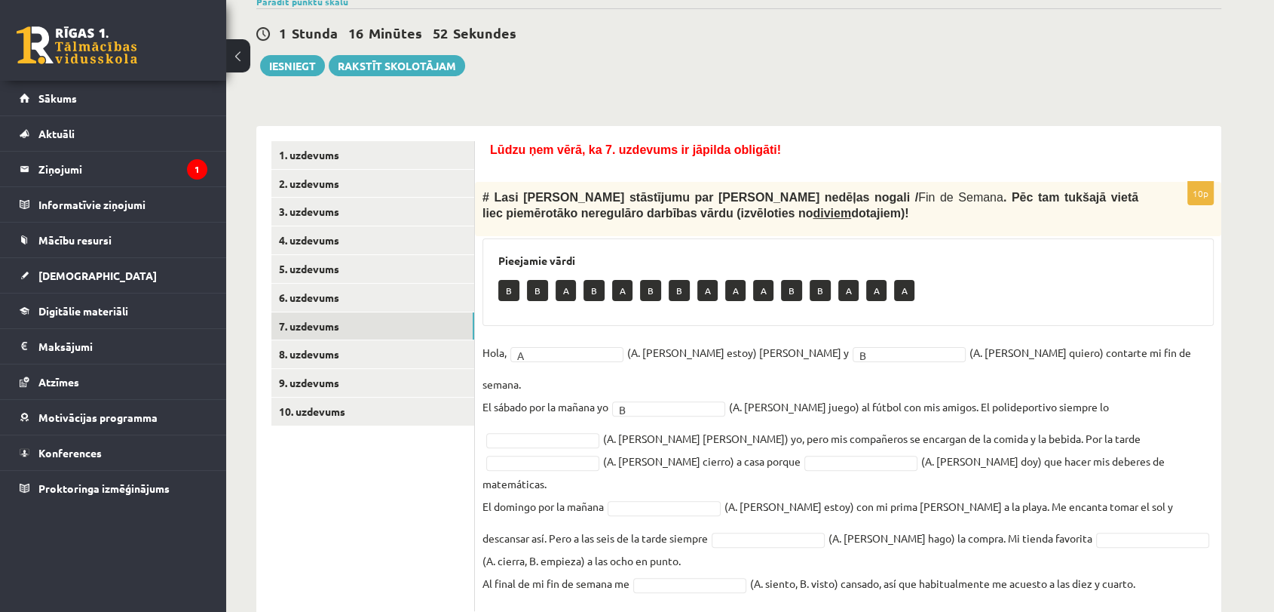
click at [1139, 400] on fieldset "Hola, A * (A. soy, B. estoy) Pedro y B * (A. tengo, B. quiero) contarte mi fin …" at bounding box center [848, 472] width 731 height 262
click at [937, 428] on fieldset "Hola, A * (A. soy, B. estoy) Pedro y B * (A. tengo, B. quiero) contarte mi fin …" at bounding box center [848, 472] width 731 height 262
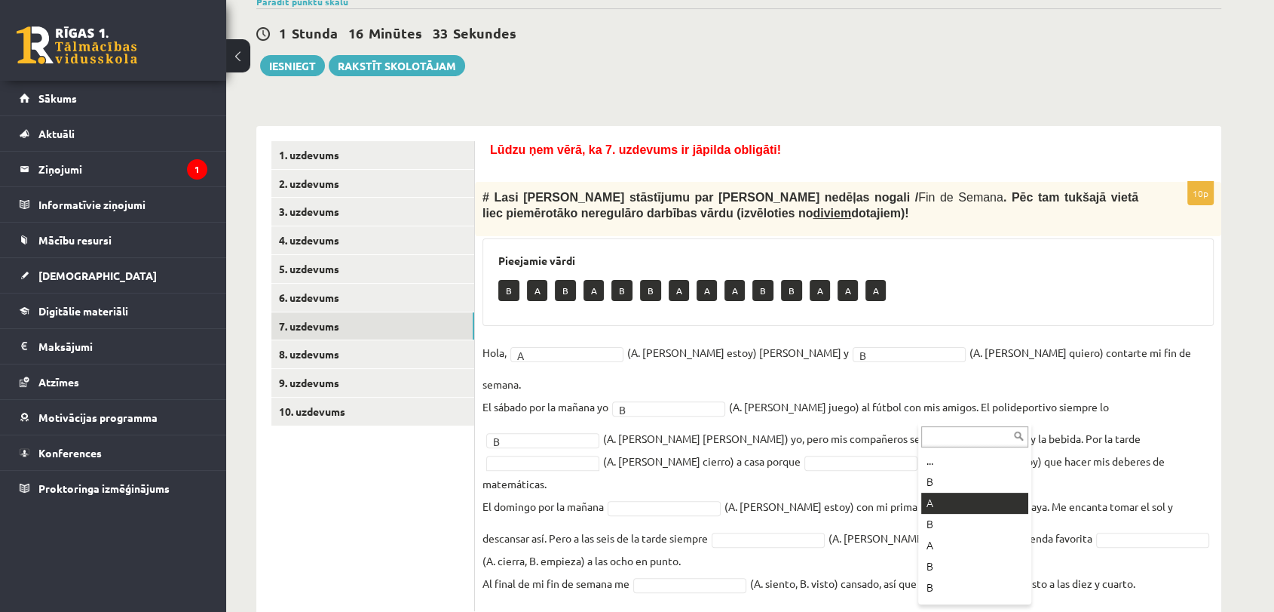
drag, startPoint x: 952, startPoint y: 489, endPoint x: 949, endPoint y: 498, distance: 10.1
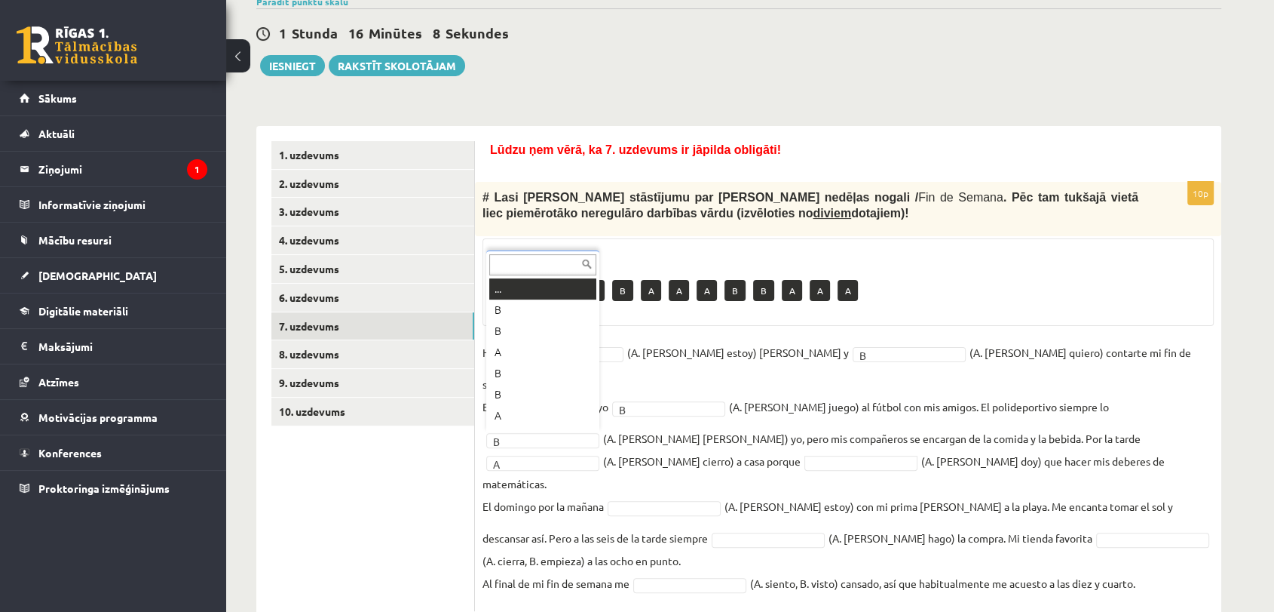
scroll to position [18, 0]
drag, startPoint x: 526, startPoint y: 345, endPoint x: 526, endPoint y: 332, distance: 13.6
click at [678, 449] on fieldset "Hola, A * (A. soy, B. estoy) Pedro y B * (A. tengo, B. quiero) contarte mi fin …" at bounding box center [848, 472] width 731 height 262
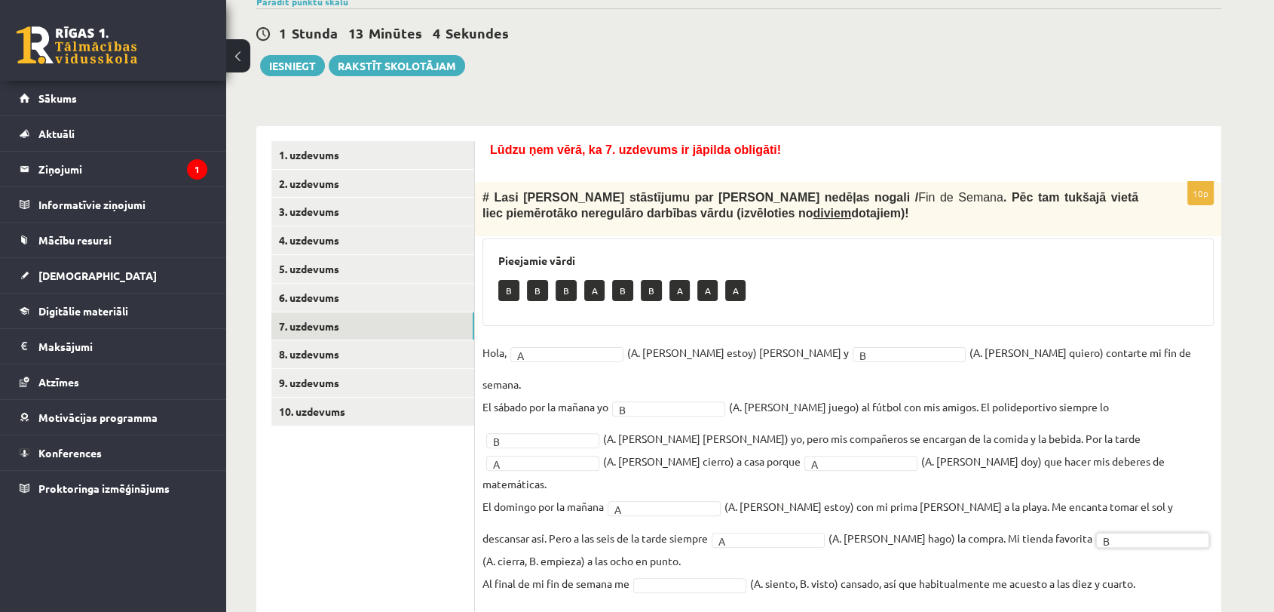
click at [705, 552] on fieldset "Hola, A * (A. soy, B. estoy) Pedro y B * (A. tengo, B. quiero) contarte mi fin …" at bounding box center [848, 472] width 731 height 262
click at [698, 550] on fieldset "Hola, A * (A. soy, B. estoy) Pedro y B * (A. tengo, B. quiero) contarte mi fin …" at bounding box center [848, 472] width 731 height 262
click at [345, 354] on link "8. uzdevums" at bounding box center [372, 354] width 203 height 28
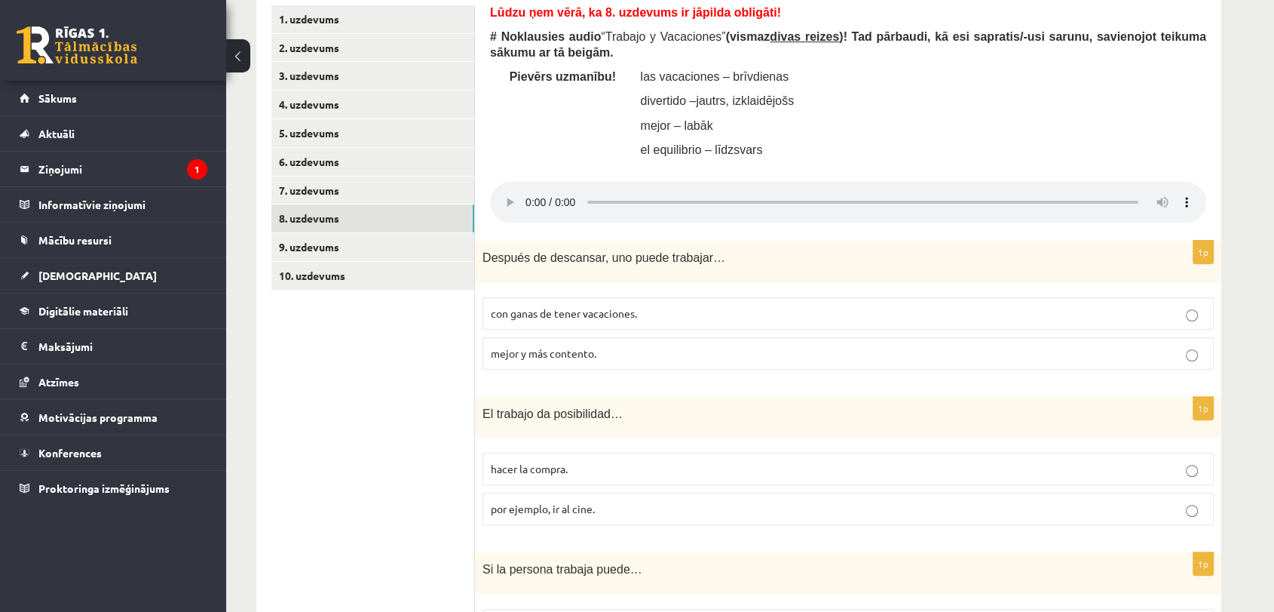
scroll to position [422, 0]
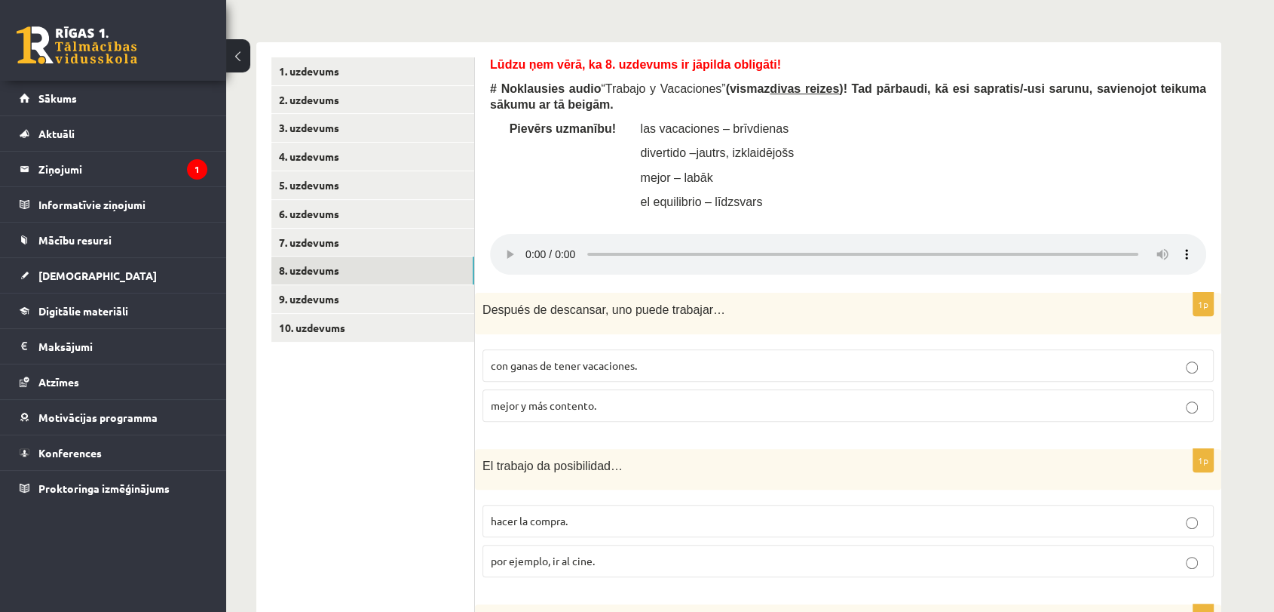
drag, startPoint x: 484, startPoint y: 60, endPoint x: 492, endPoint y: 60, distance: 7.6
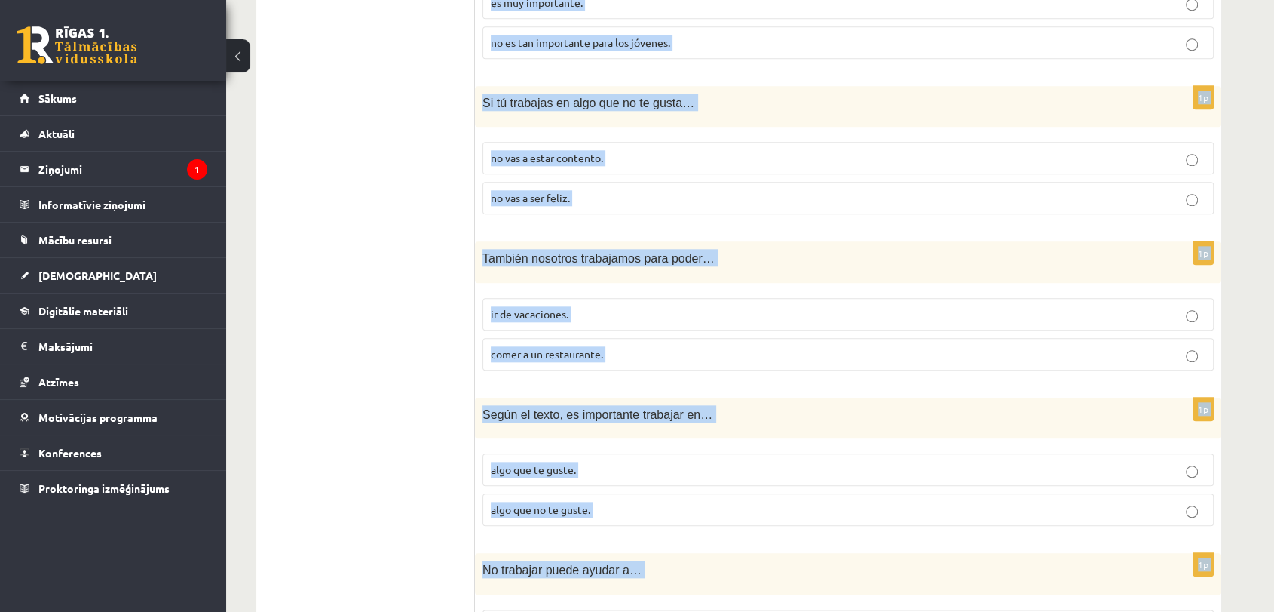
scroll to position [1686, 0]
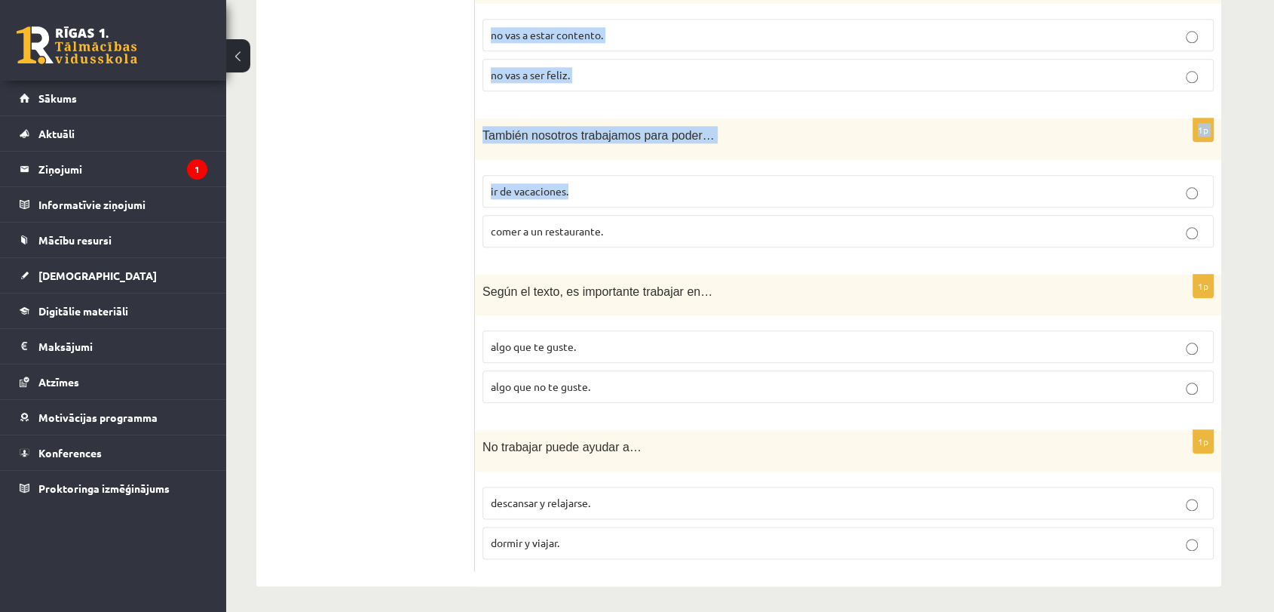
drag, startPoint x: 486, startPoint y: 81, endPoint x: 710, endPoint y: 186, distance: 246.9
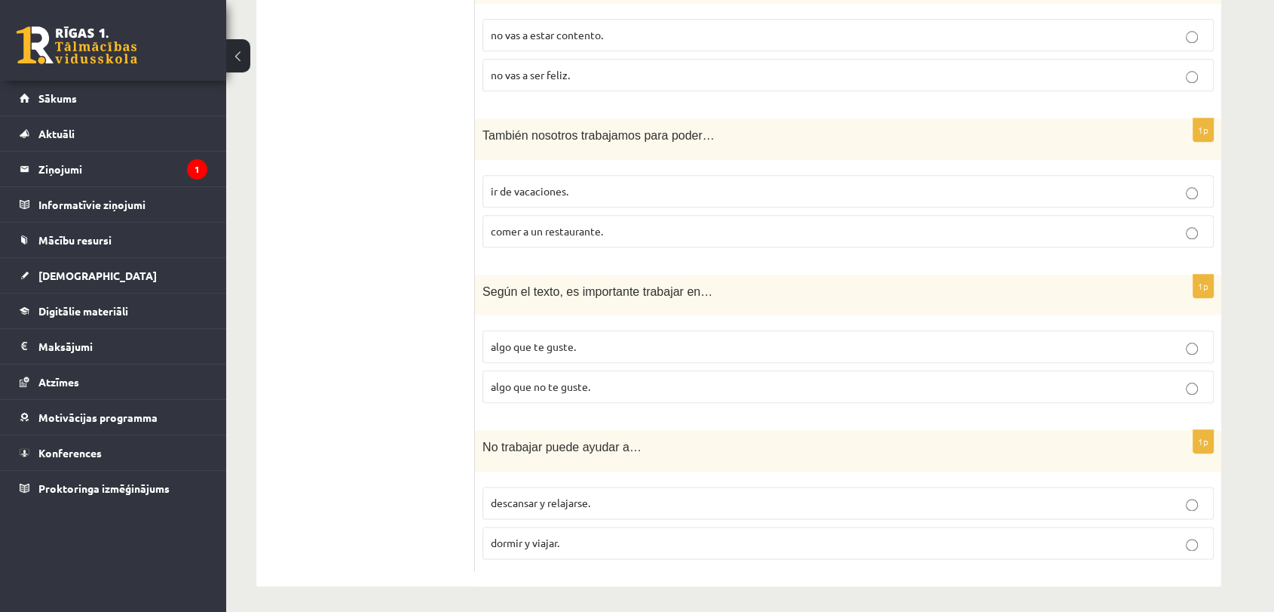
drag, startPoint x: 620, startPoint y: 599, endPoint x: 621, endPoint y: 584, distance: 15.1
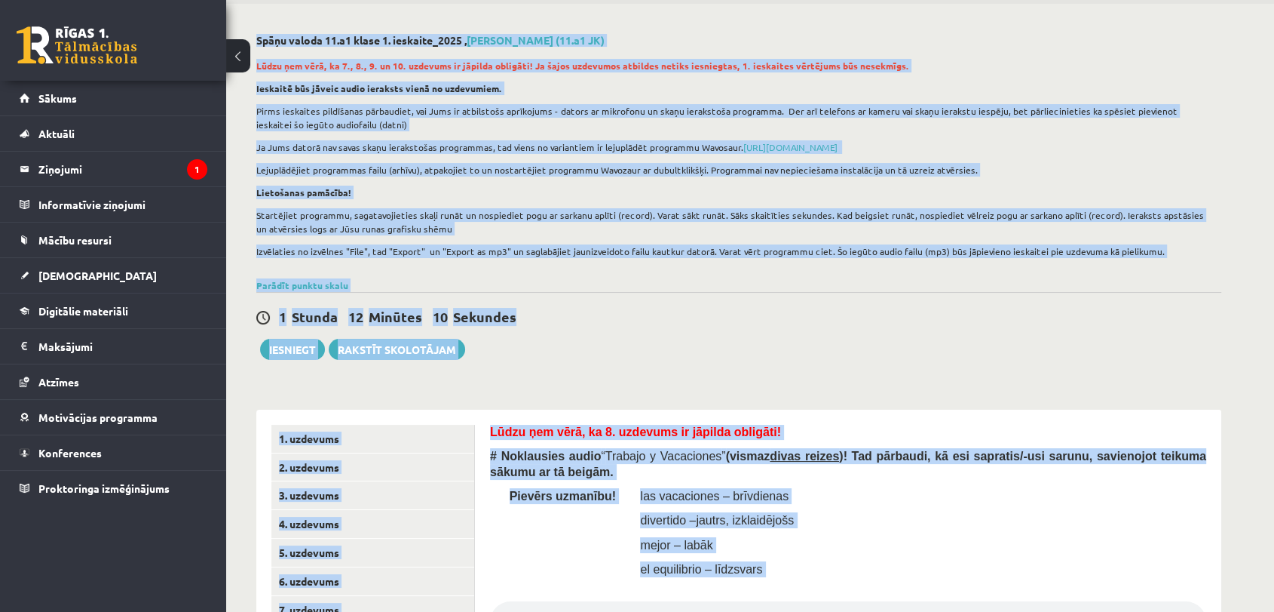
scroll to position [0, 0]
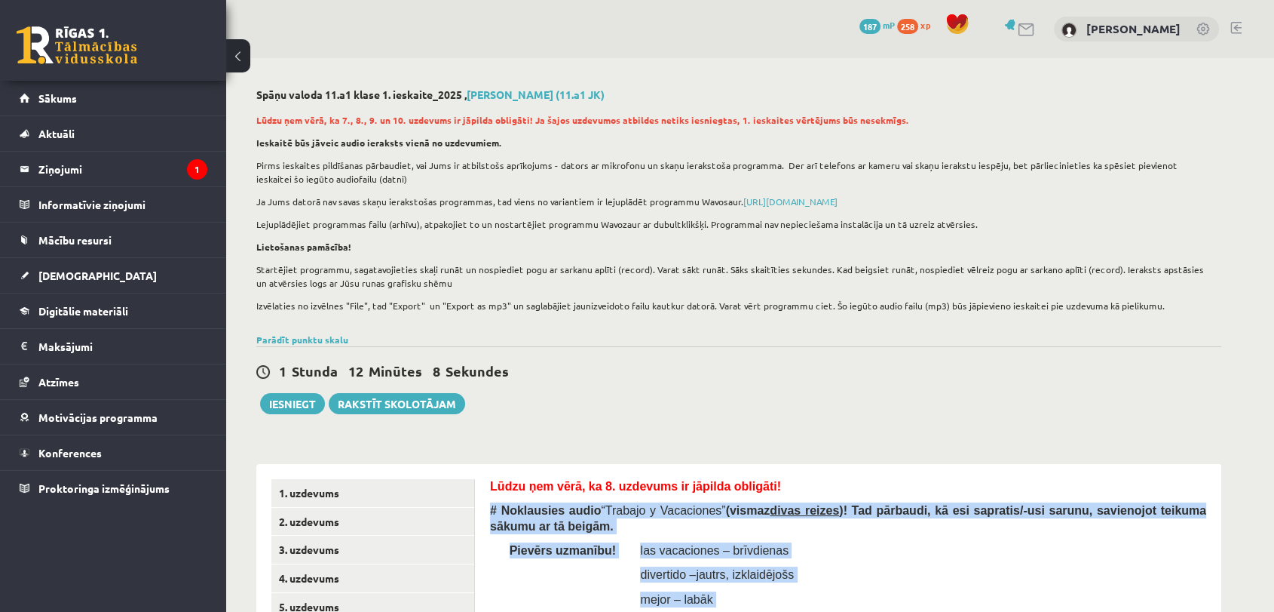
drag, startPoint x: 1219, startPoint y: 550, endPoint x: 491, endPoint y: 502, distance: 730.0
copy form "# Noklausies audio “ Trabajo y Vacaciones ” (vismaz divas reizes )! Tad pārbaud…"
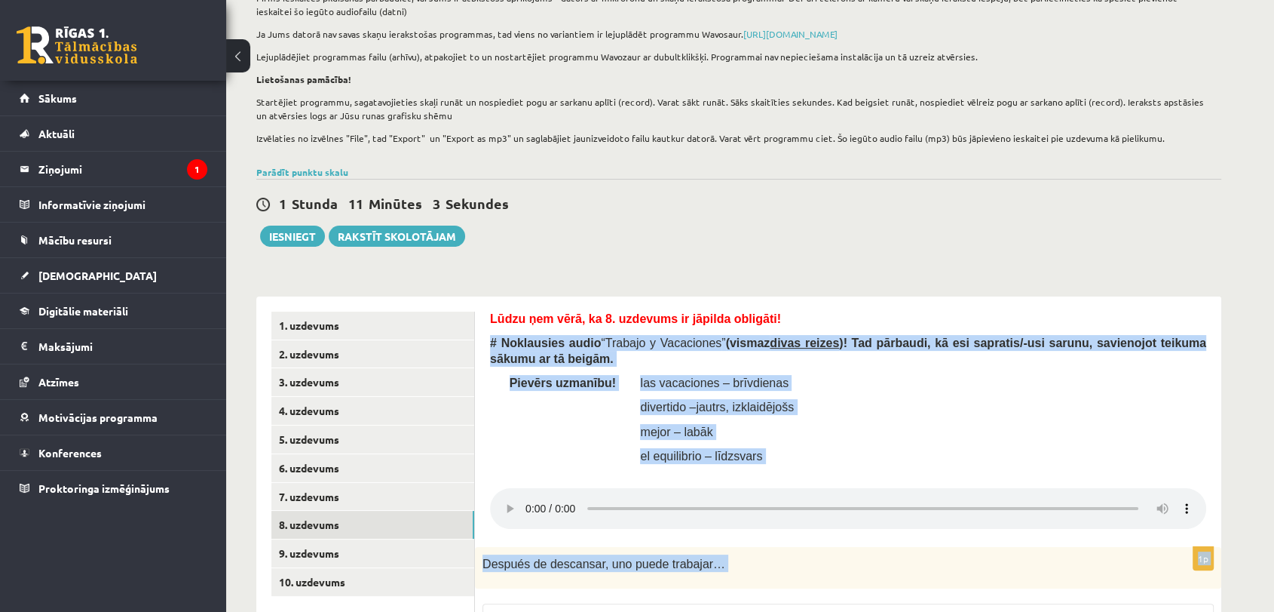
click at [513, 422] on td "Pievērs uzmanību!" at bounding box center [555, 424] width 131 height 98
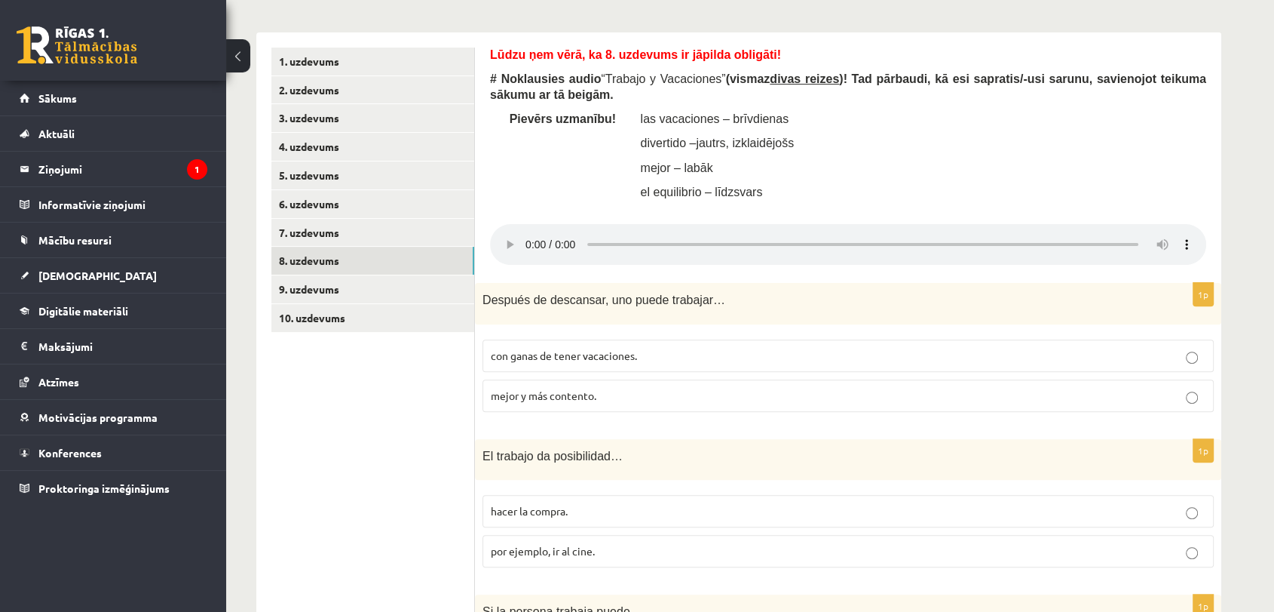
scroll to position [502, 0]
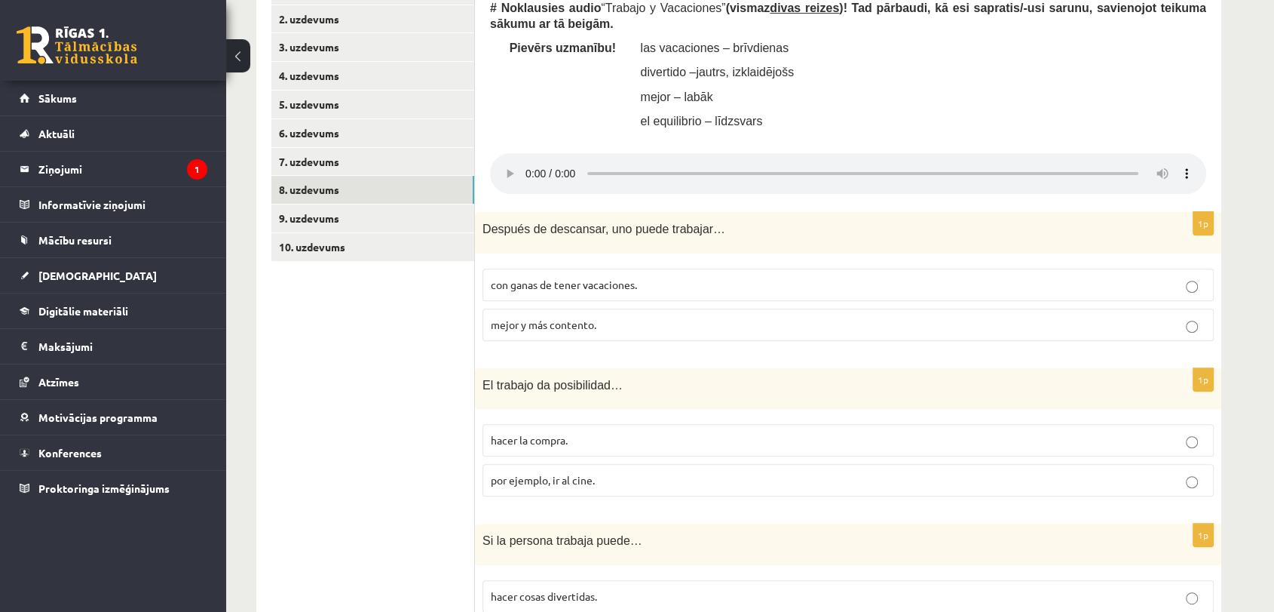
click at [584, 330] on p "mejor y más contento." at bounding box center [848, 325] width 715 height 16
click at [560, 475] on span "por ejemplo, ir al cine." at bounding box center [543, 480] width 104 height 14
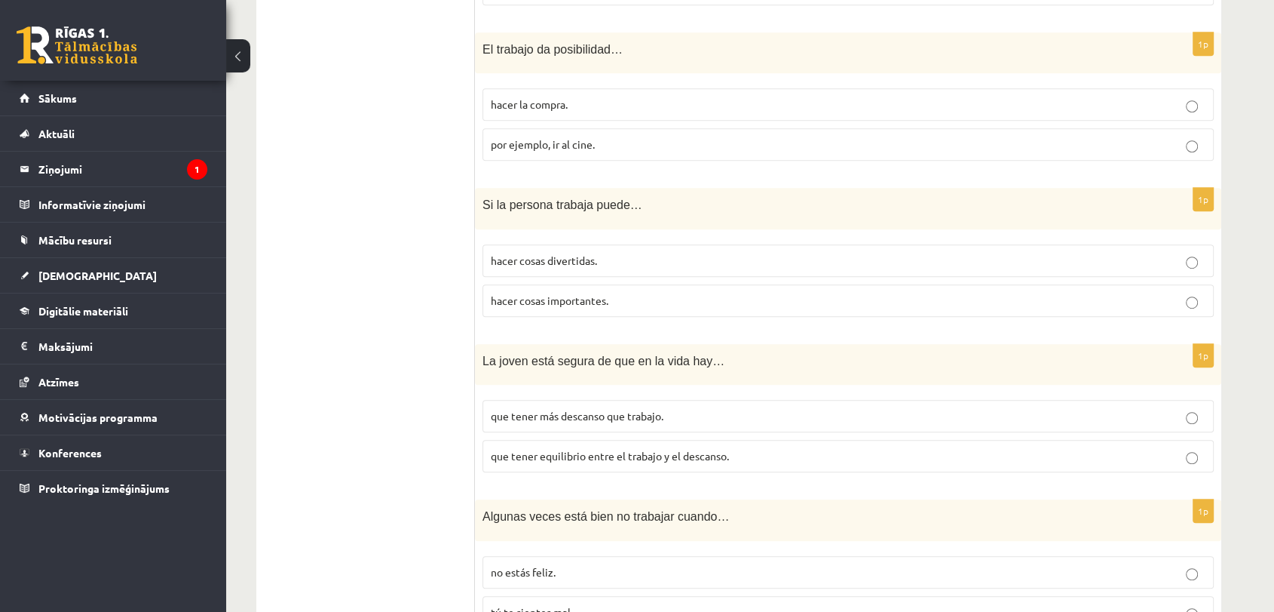
click at [553, 264] on span "hacer cosas divertidas." at bounding box center [544, 260] width 106 height 14
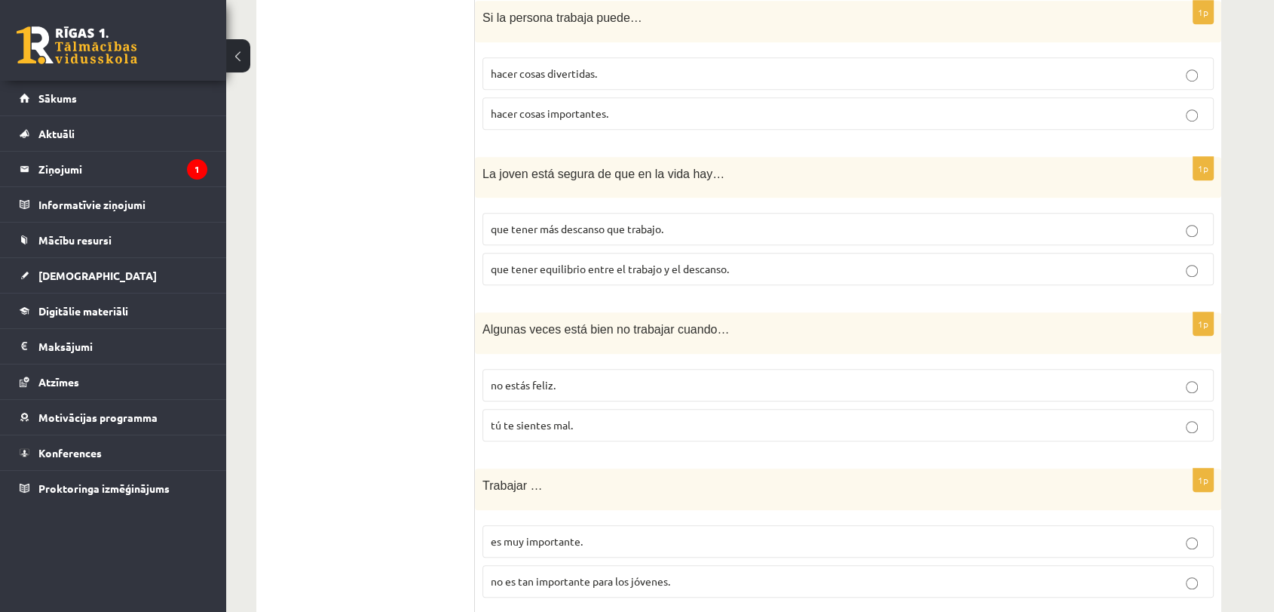
scroll to position [1089, 0]
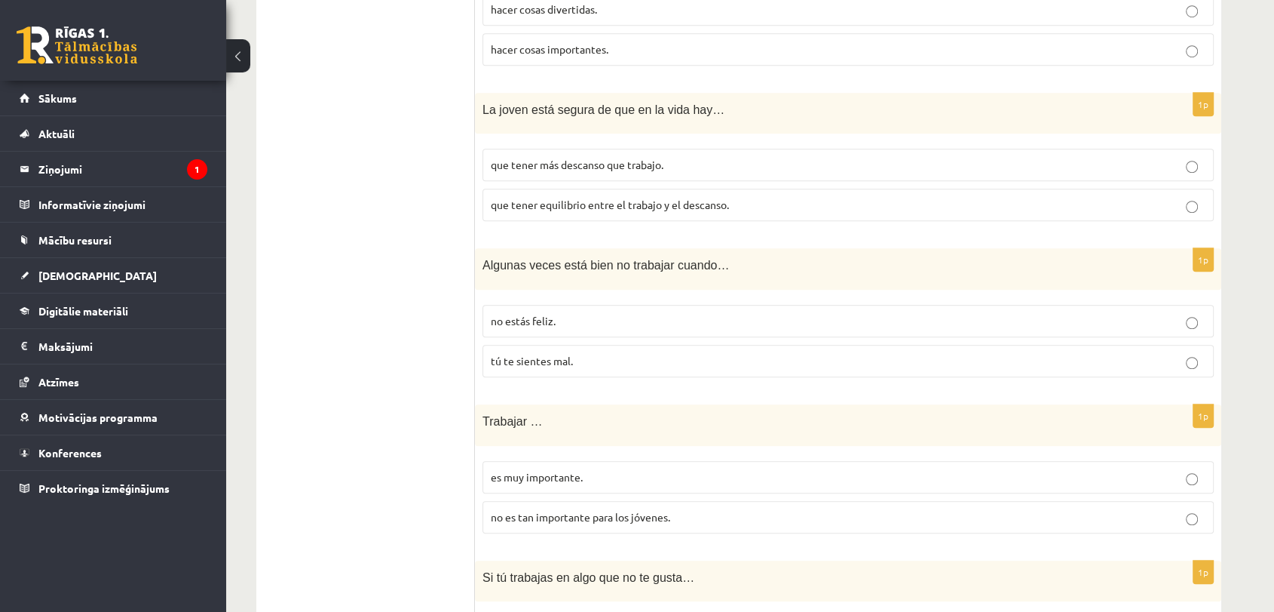
click at [619, 213] on label "que tener equilibrio entre el trabajo y el descanso." at bounding box center [848, 205] width 731 height 32
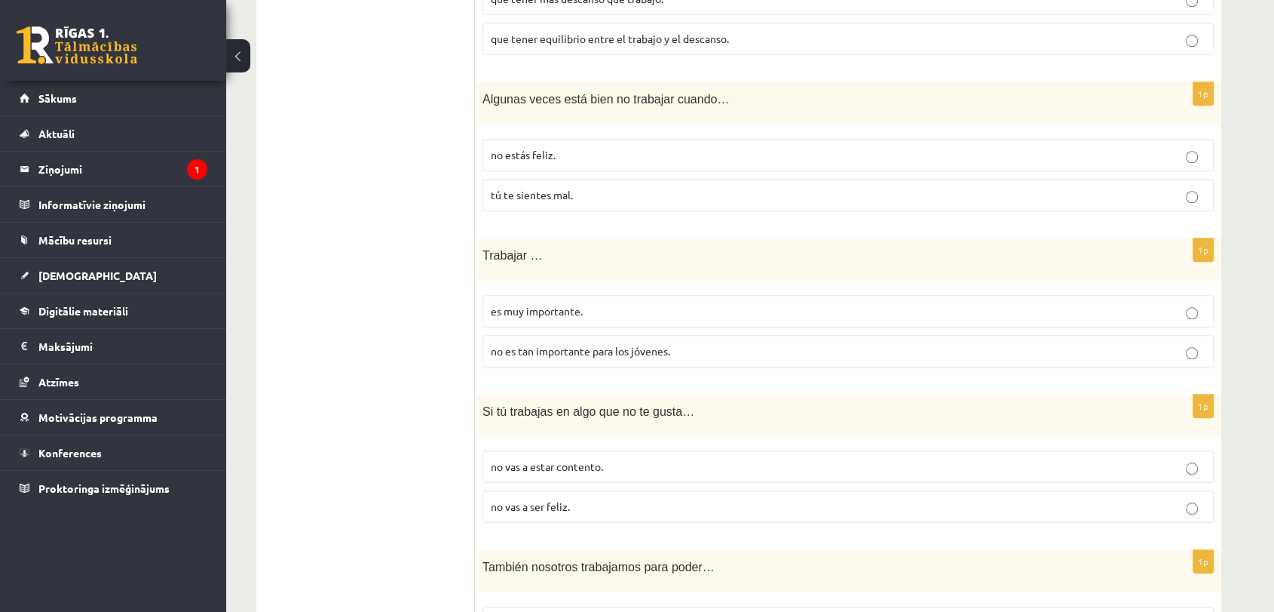
scroll to position [1256, 0]
click at [535, 185] on p "tú te sientes mal." at bounding box center [848, 193] width 715 height 16
click at [531, 182] on label "tú te sientes mal." at bounding box center [848, 193] width 731 height 32
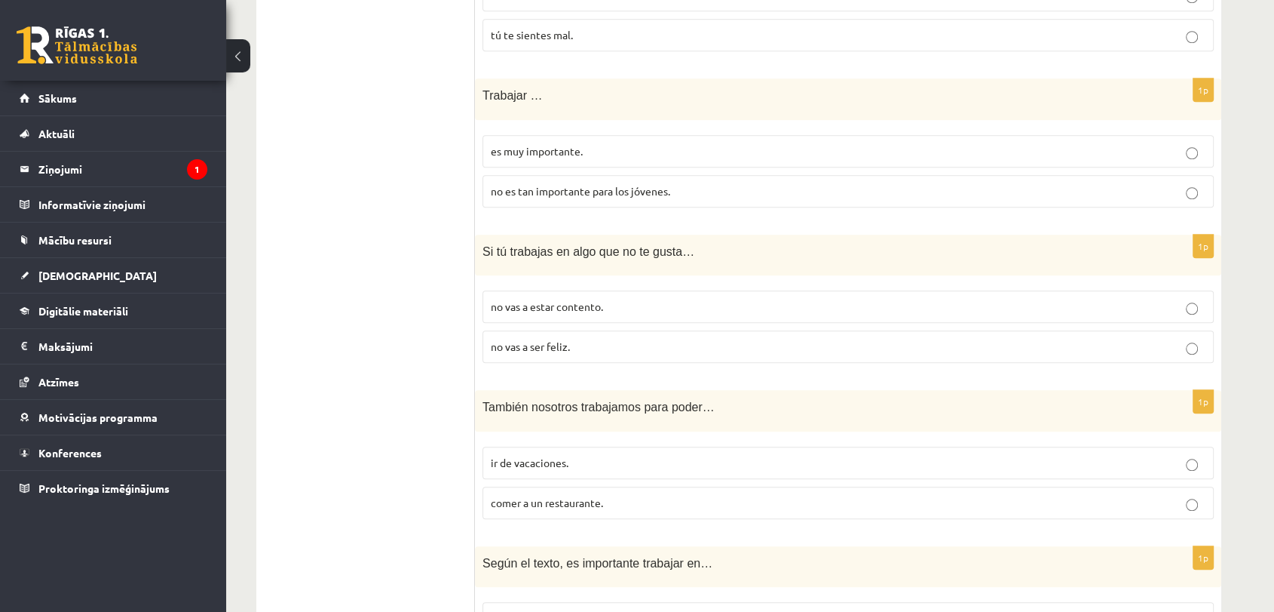
scroll to position [1424, 0]
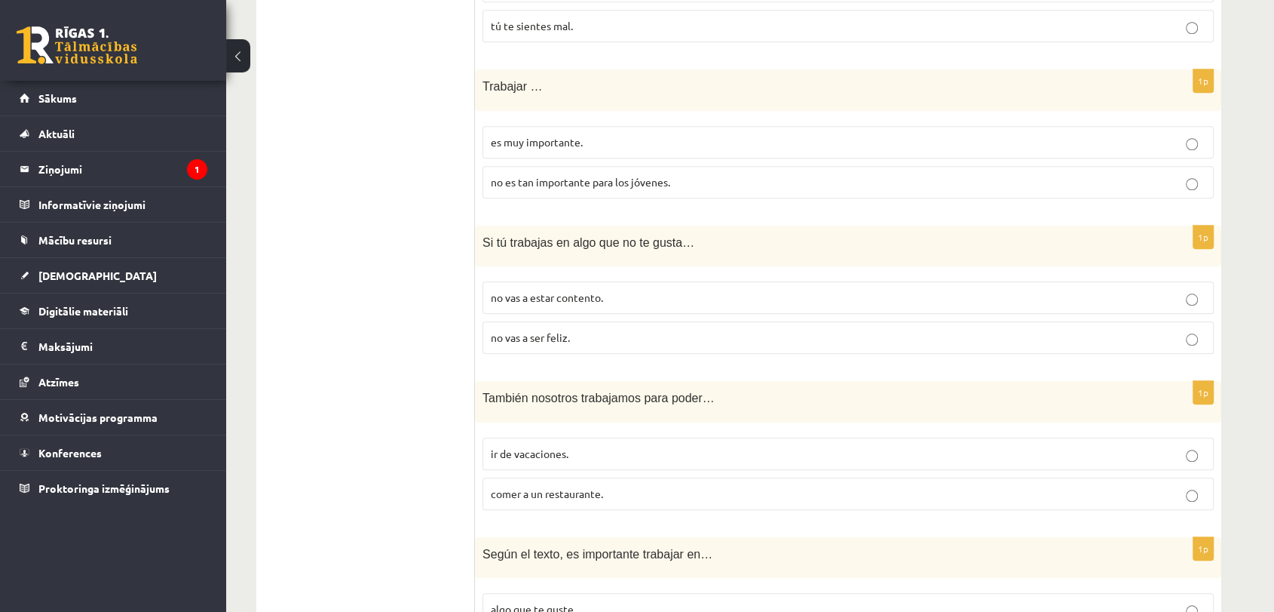
click at [498, 135] on span "es muy importante." at bounding box center [537, 142] width 92 height 14
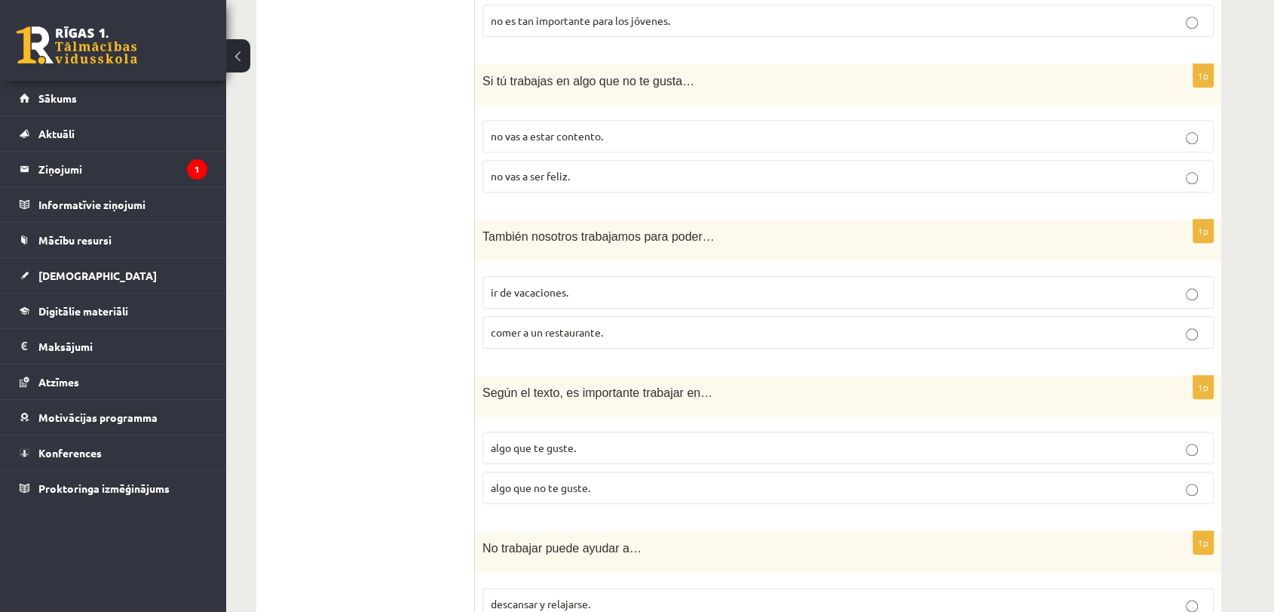
scroll to position [1592, 0]
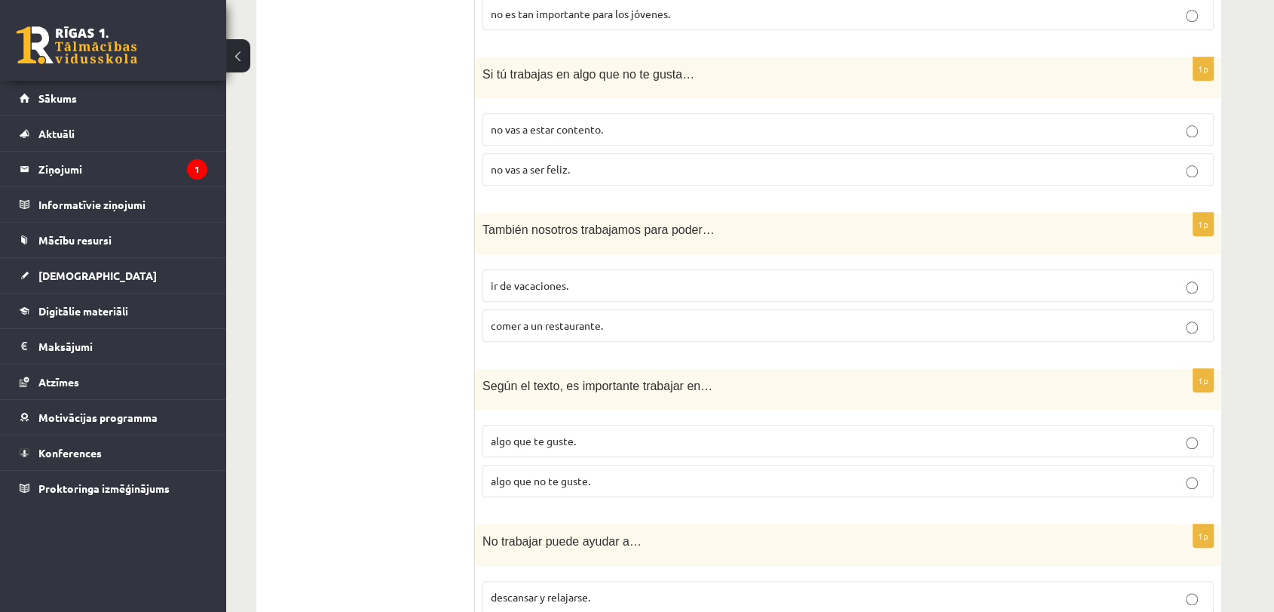
click at [495, 154] on label "no vas a ser feliz." at bounding box center [848, 169] width 731 height 32
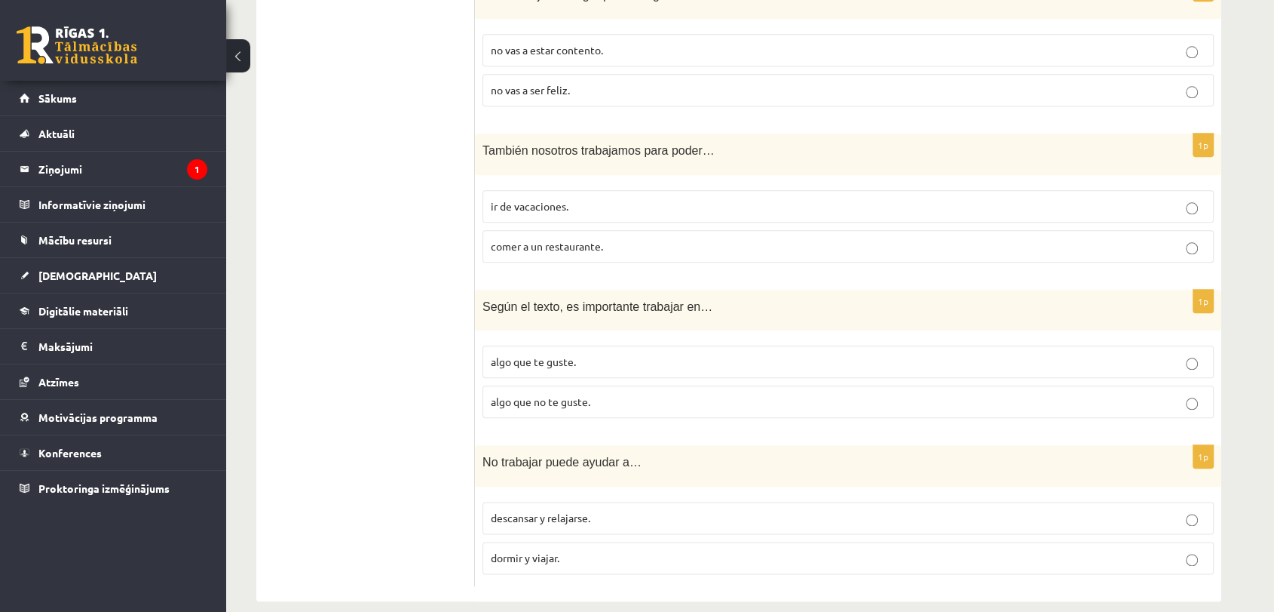
scroll to position [1686, 0]
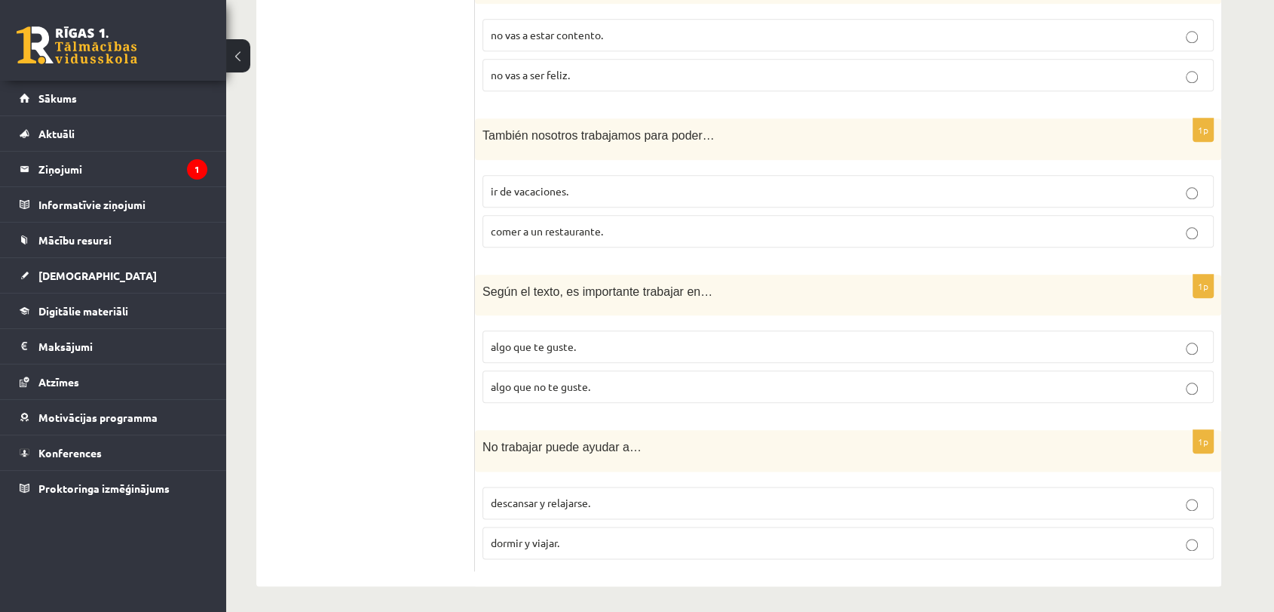
click at [555, 199] on label "ir de vacaciones." at bounding box center [848, 191] width 731 height 32
click at [546, 552] on label "dormir y viajar." at bounding box center [848, 542] width 731 height 32
click at [548, 537] on span "dormir y viajar." at bounding box center [525, 542] width 69 height 14
click at [648, 339] on p "algo que te guste." at bounding box center [848, 347] width 715 height 16
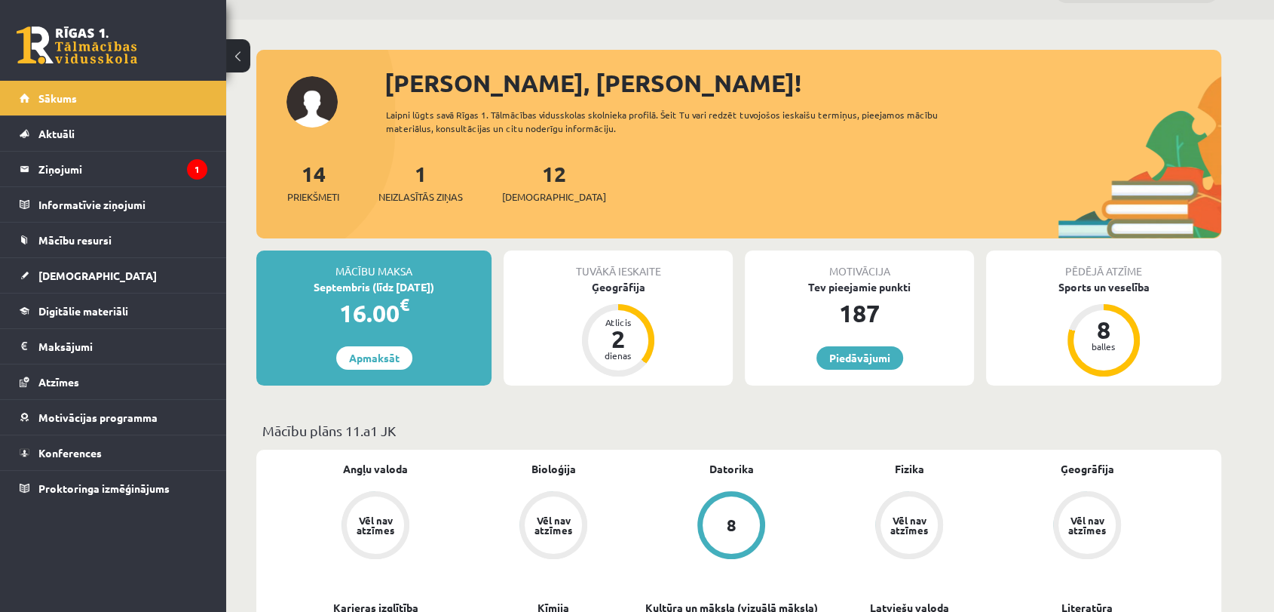
scroll to position [84, 0]
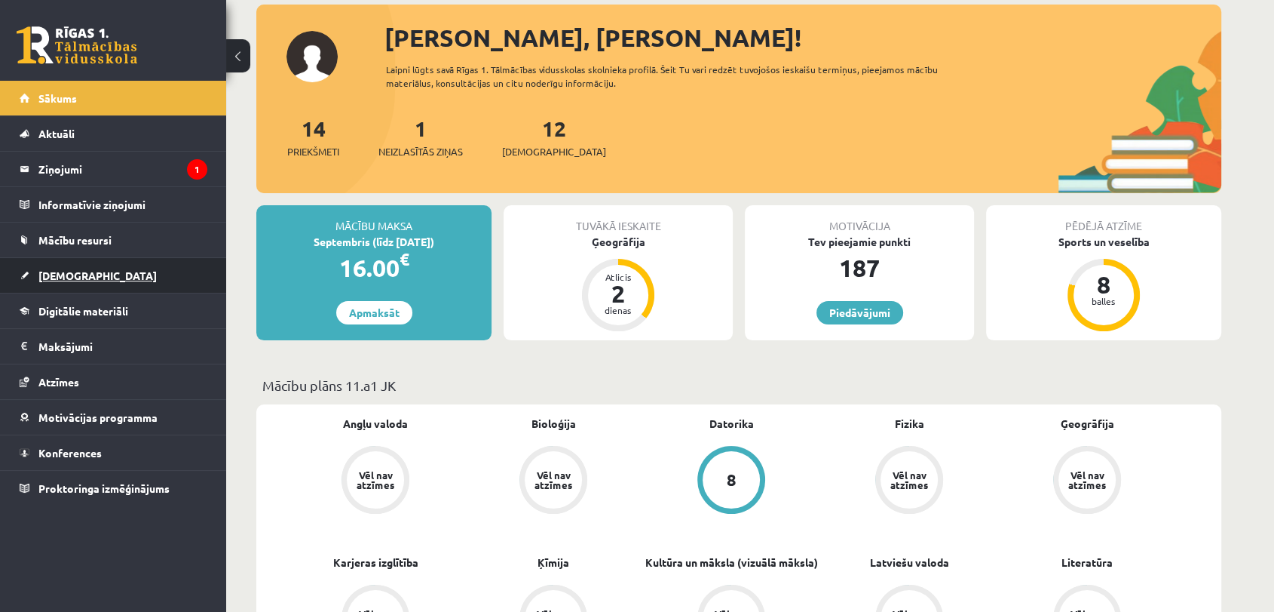
click at [143, 271] on link "[DEMOGRAPHIC_DATA]" at bounding box center [114, 275] width 188 height 35
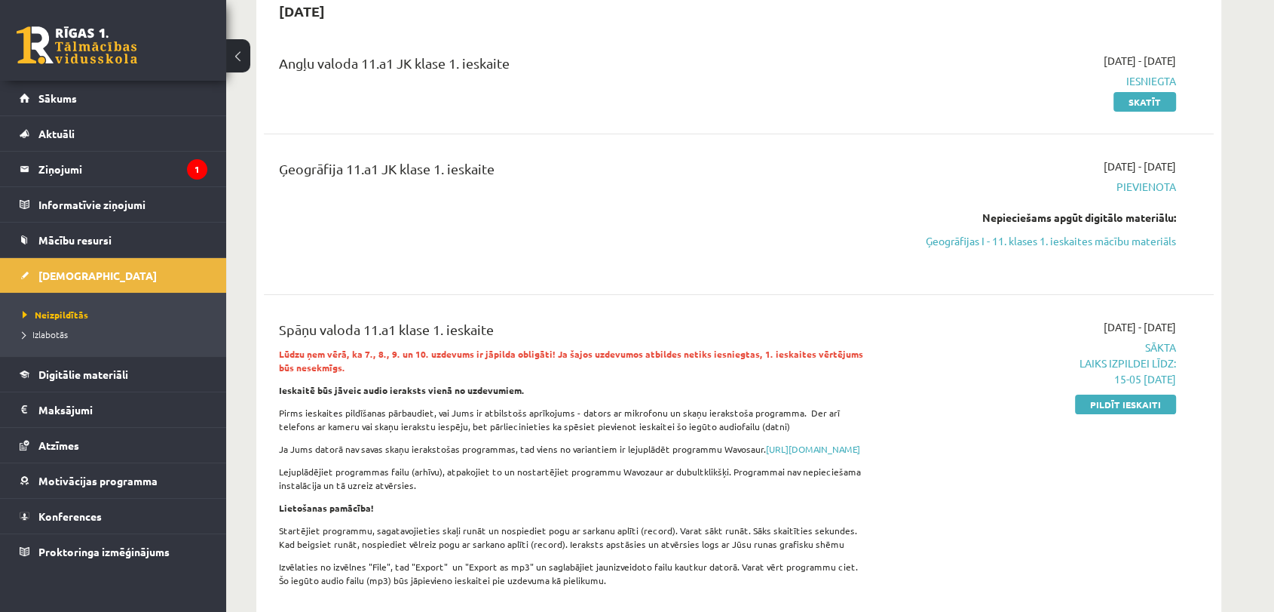
scroll to position [167, 0]
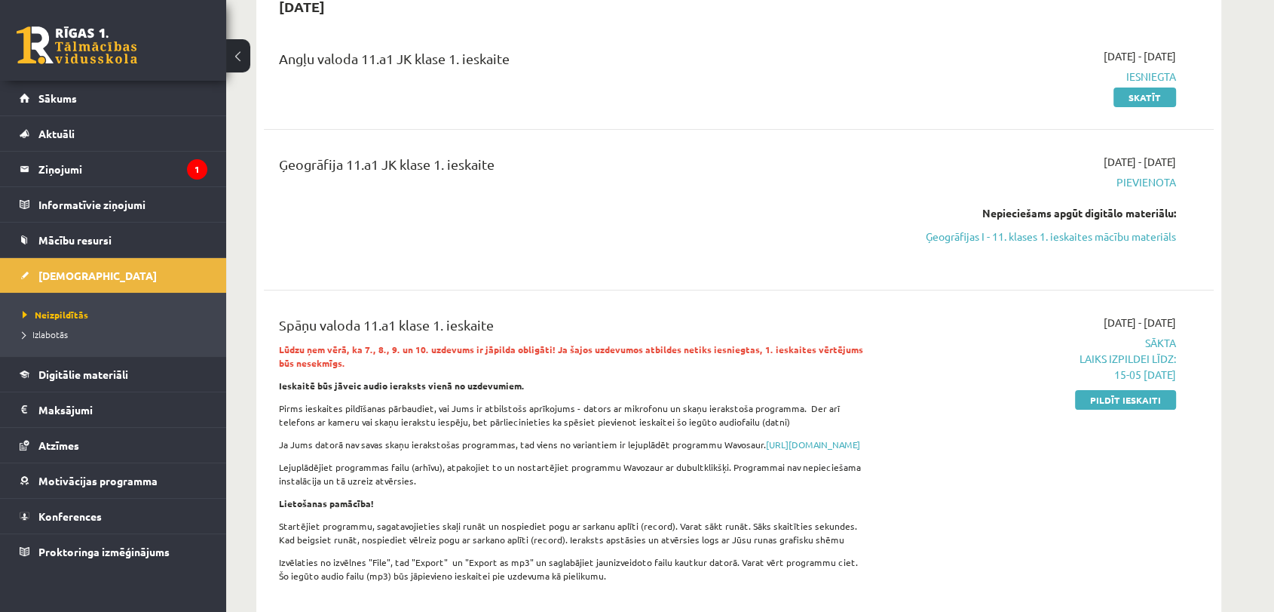
drag, startPoint x: 1111, startPoint y: 395, endPoint x: 747, endPoint y: 101, distance: 468.1
click at [1113, 395] on link "Pildīt ieskaiti" at bounding box center [1125, 400] width 101 height 20
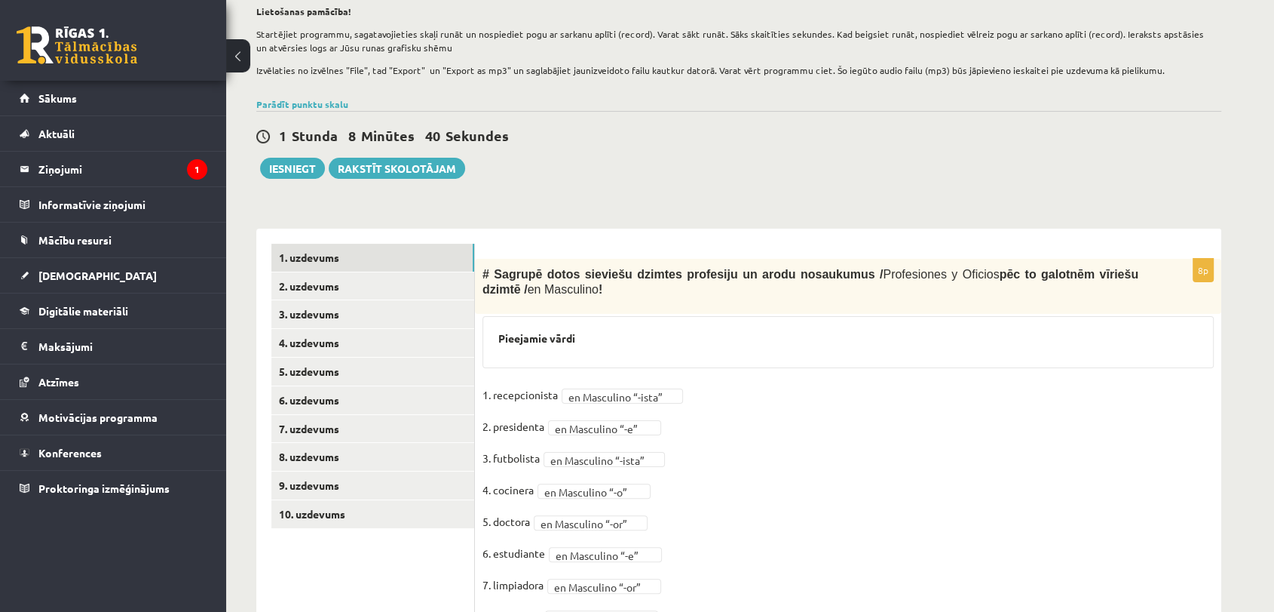
scroll to position [313, 0]
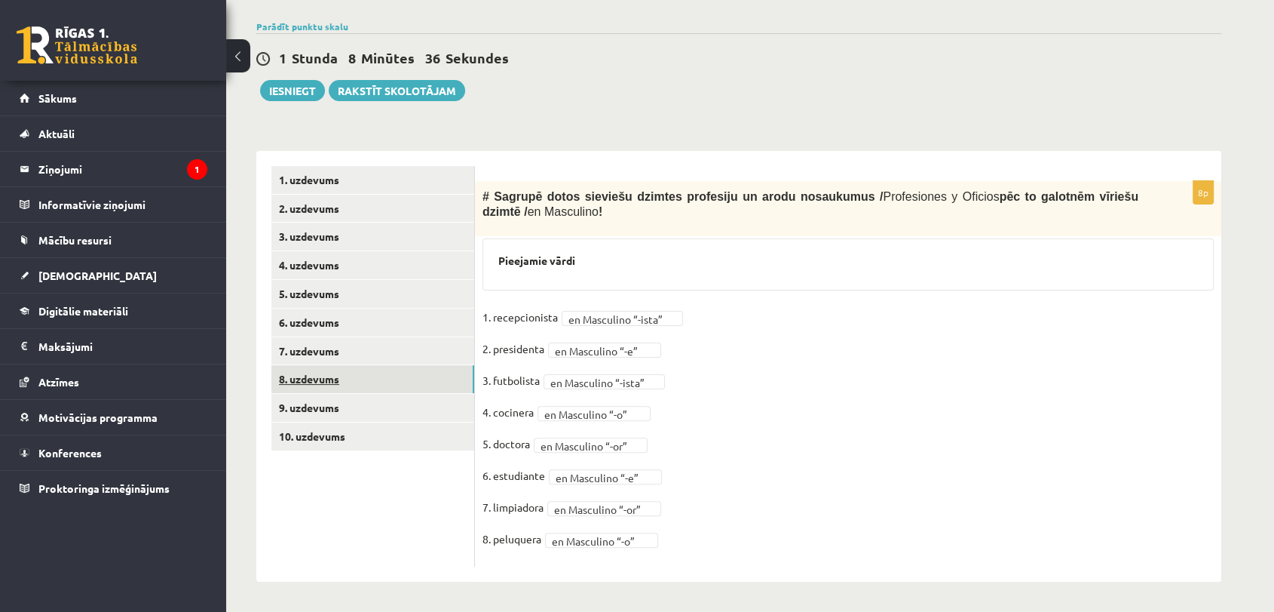
click at [337, 381] on link "8. uzdevums" at bounding box center [372, 379] width 203 height 28
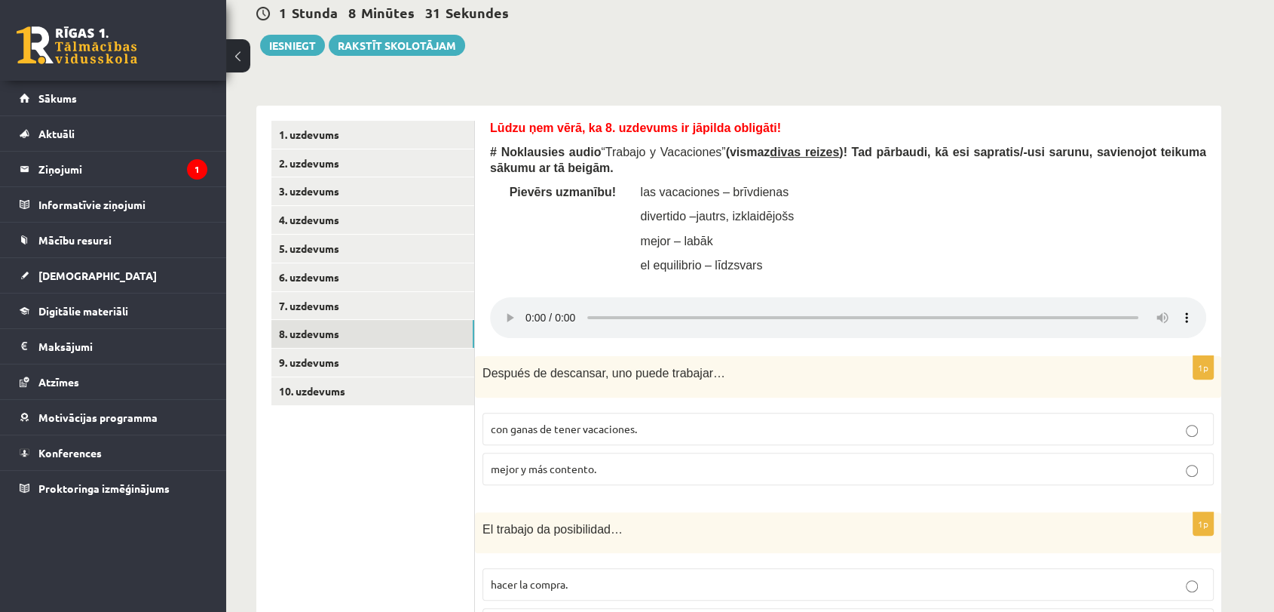
scroll to position [345, 0]
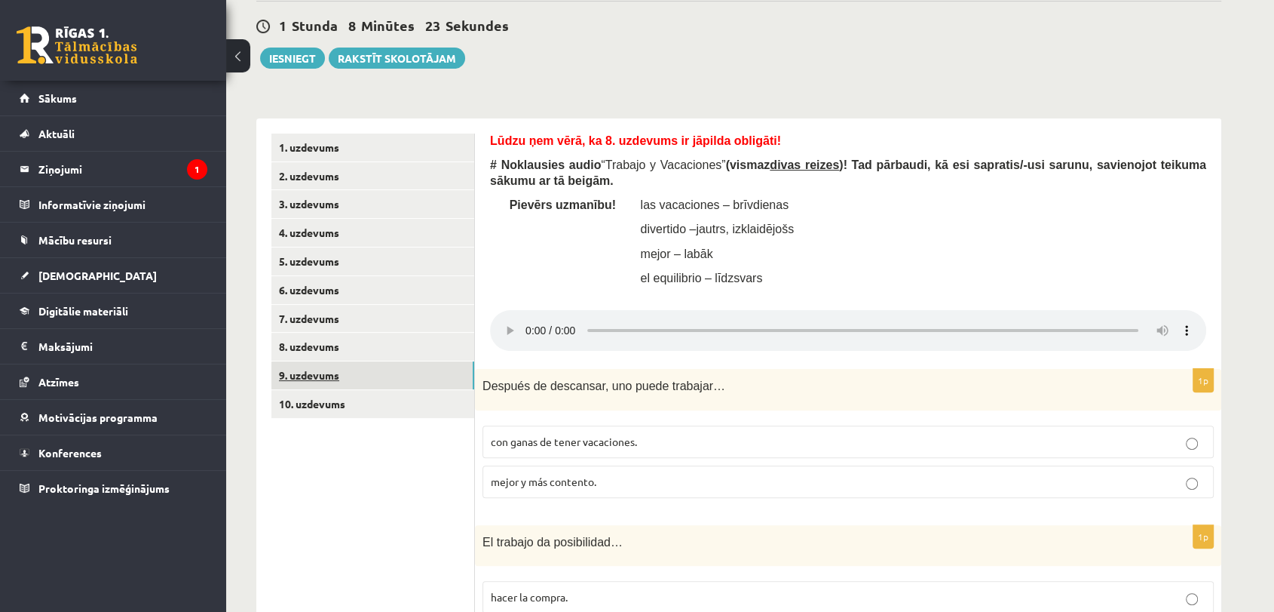
click at [331, 388] on link "9. uzdevums" at bounding box center [372, 375] width 203 height 28
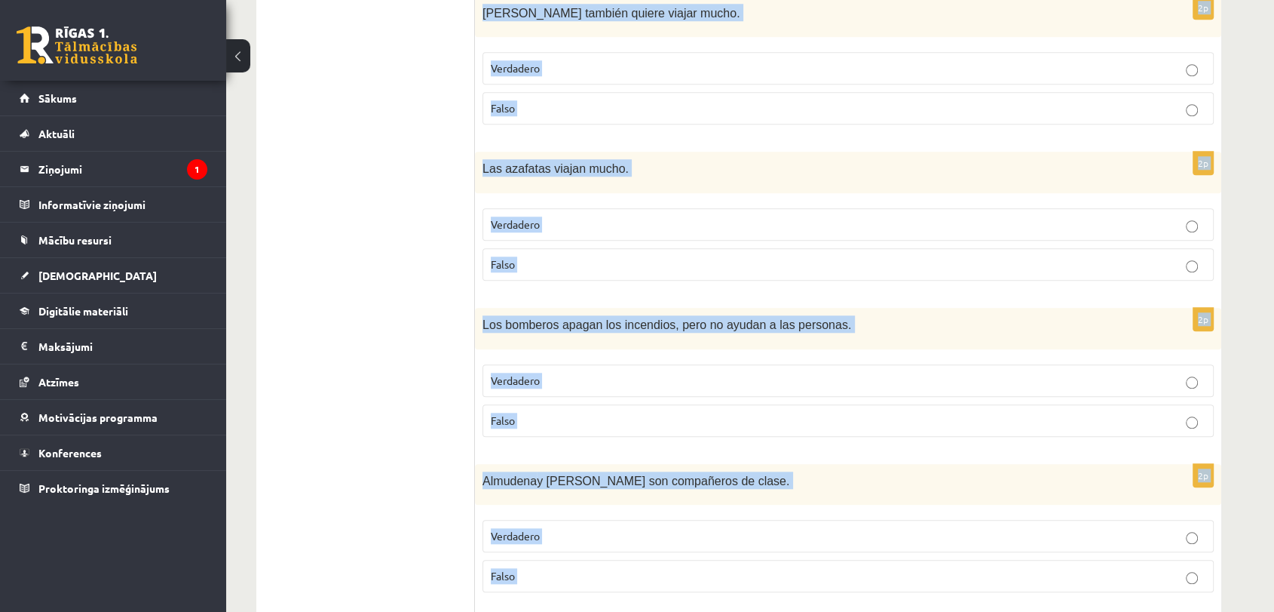
scroll to position [1528, 0]
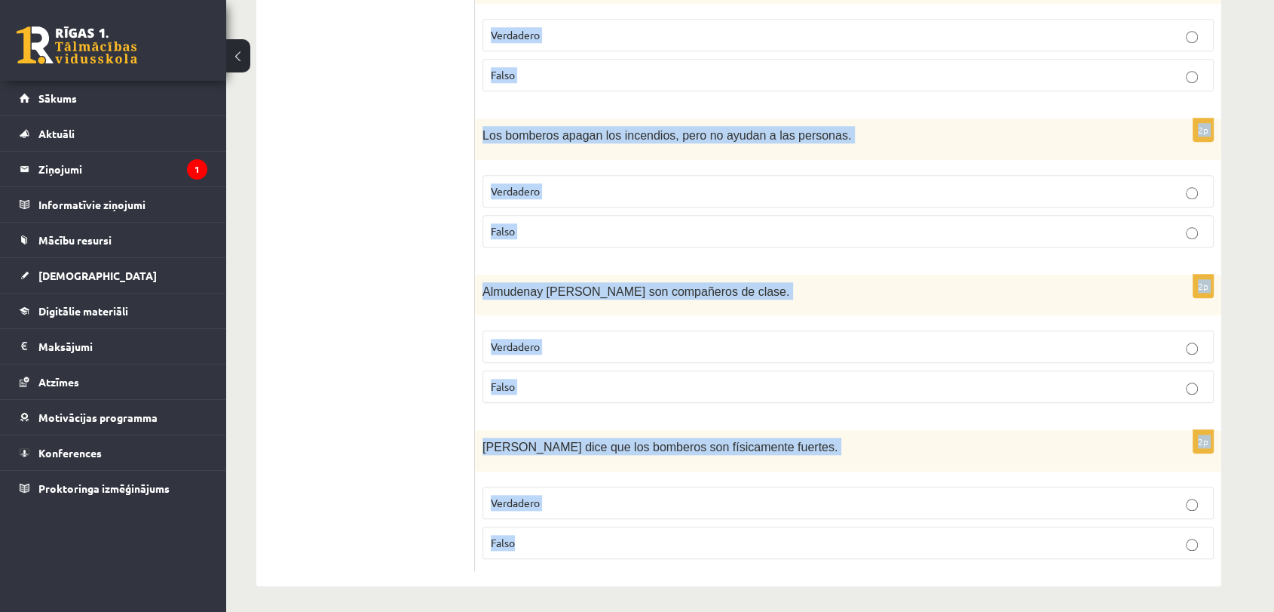
drag, startPoint x: 489, startPoint y: 162, endPoint x: 826, endPoint y: 569, distance: 528.0
copy form "# Izlasi (vairākkārt) dialogu “¿Qué profesión u oficio te gusta?” starp Almuden…"
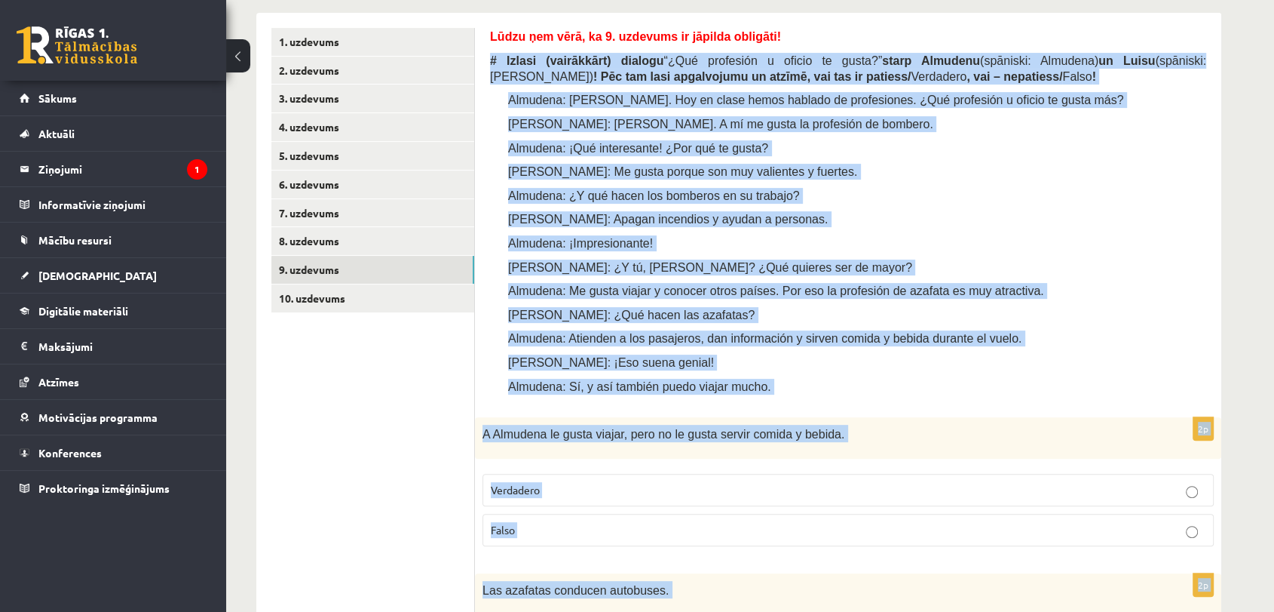
scroll to position [440, 0]
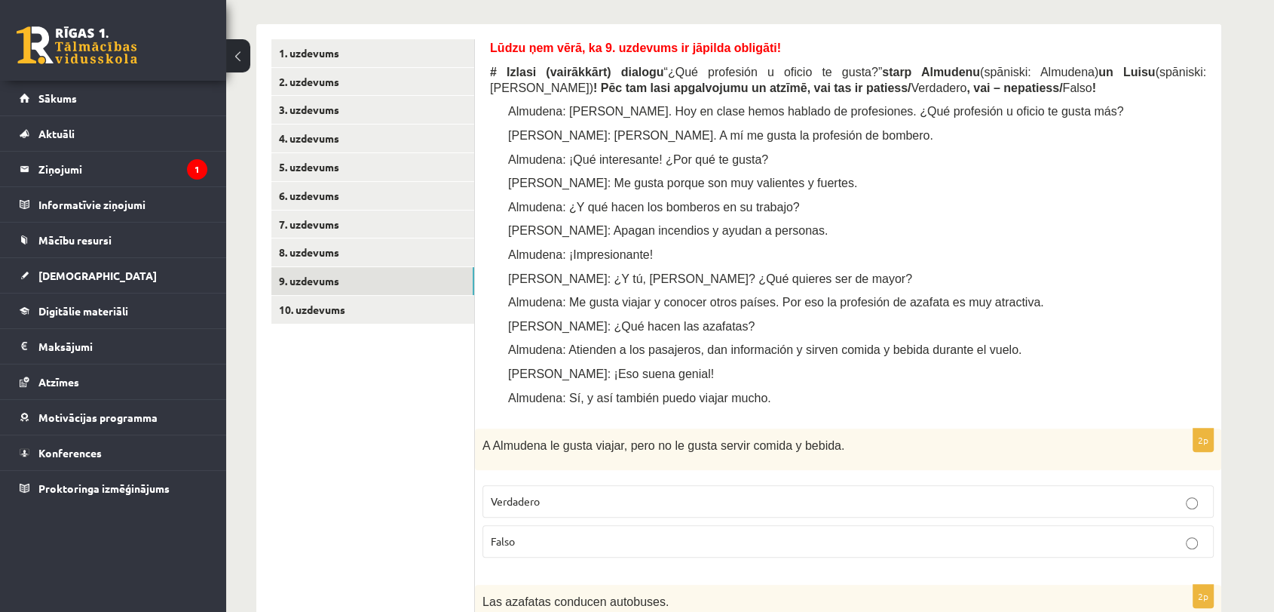
drag, startPoint x: 388, startPoint y: 452, endPoint x: 397, endPoint y: 433, distance: 21.6
click at [394, 305] on link "10. uzdevums" at bounding box center [372, 310] width 203 height 28
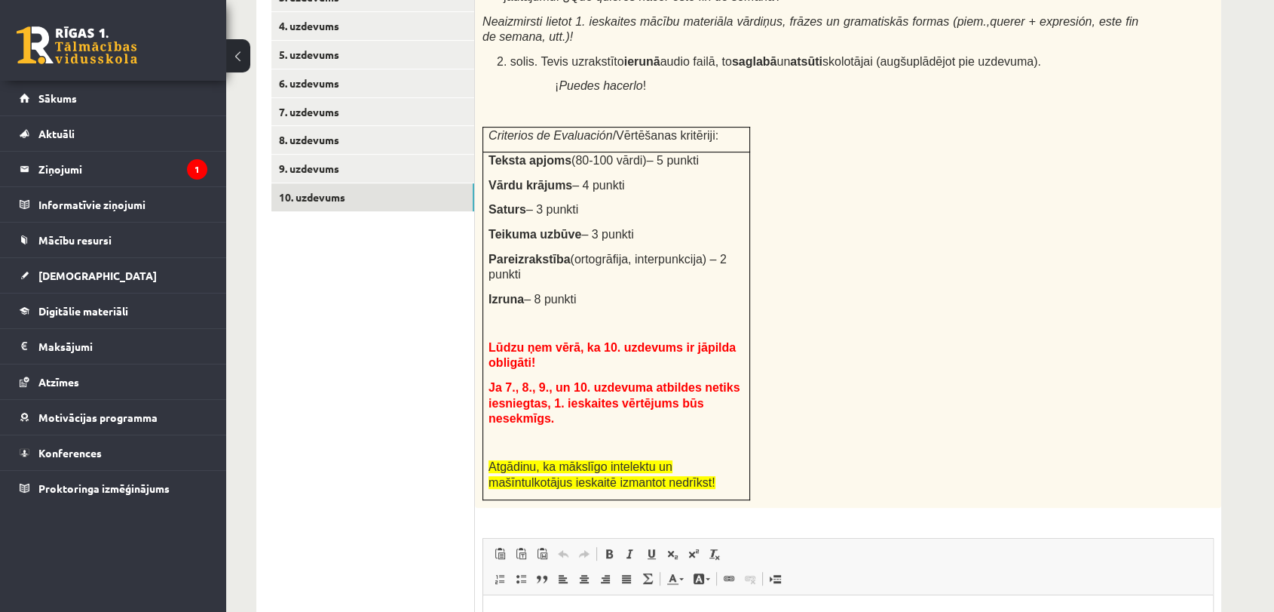
scroll to position [570, 0]
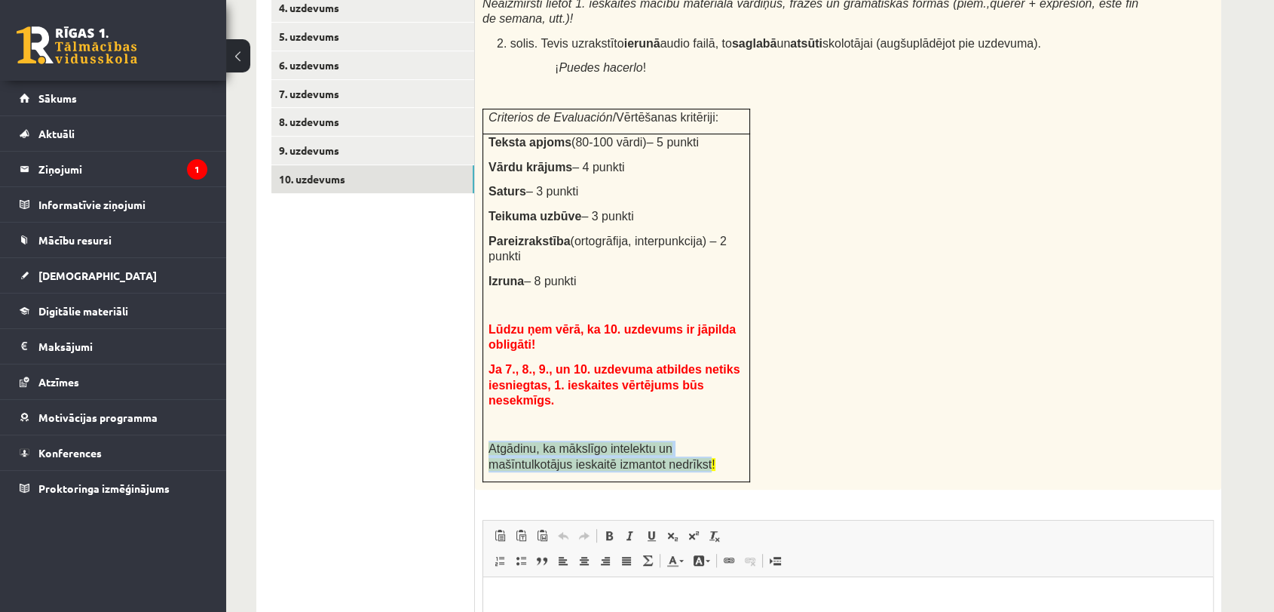
drag, startPoint x: 521, startPoint y: 425, endPoint x: 694, endPoint y: 443, distance: 173.6
click at [694, 443] on td "Teksta apjoms (80-100 vārdi) – 5 punkti Vārdu krājums – 4 punkti Saturs – 3 pun…" at bounding box center [616, 308] width 267 height 348
click at [705, 440] on p "Atgādinu, ka mākslīgo intelektu un mašīntulkotājus ieskaitē izmantot nedrīkst!" at bounding box center [612, 455] width 247 height 31
drag, startPoint x: 511, startPoint y: 420, endPoint x: 639, endPoint y: 425, distance: 127.5
click at [639, 442] on span "Atgādinu, ka mākslīgo intelektu un mašīntulkotājus ieskaitē izmantot nedrīkst!" at bounding box center [602, 456] width 227 height 29
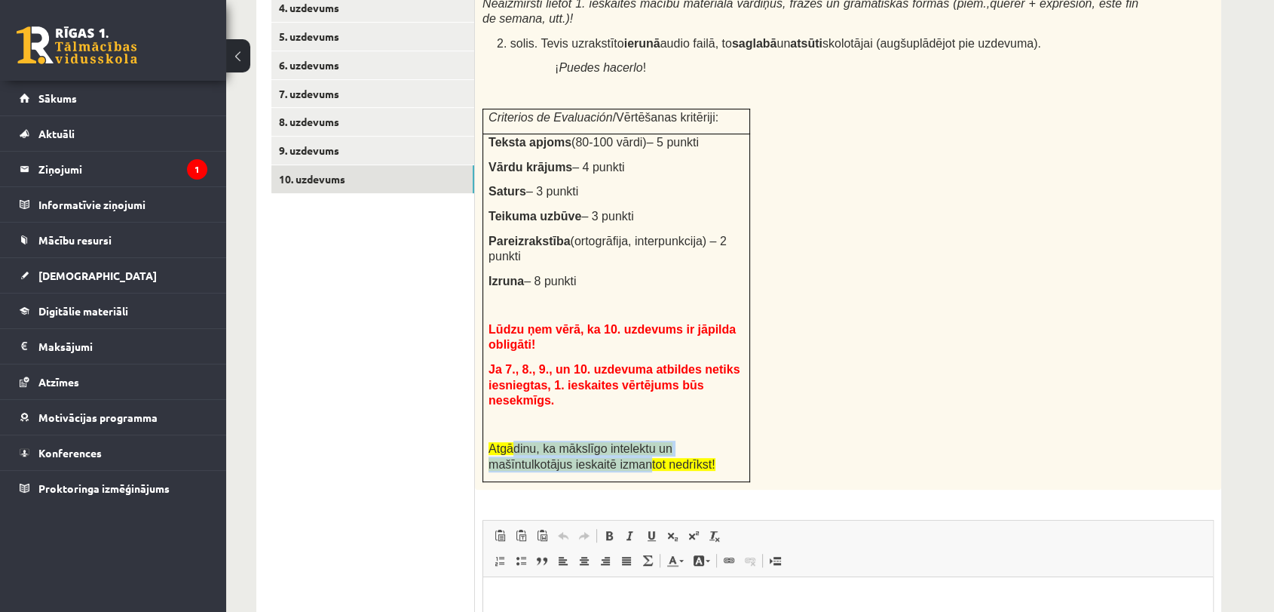
click at [637, 442] on span "Atgādinu, ka mākslīgo intelektu un mašīntulkotājus ieskaitē izmantot nedrīkst!" at bounding box center [602, 456] width 227 height 29
click at [640, 363] on span "Ja 7., 8., 9., un 10. uzdevuma atbildes netiks iesniegtas, 1. ieskaites vērtēju…" at bounding box center [614, 385] width 251 height 44
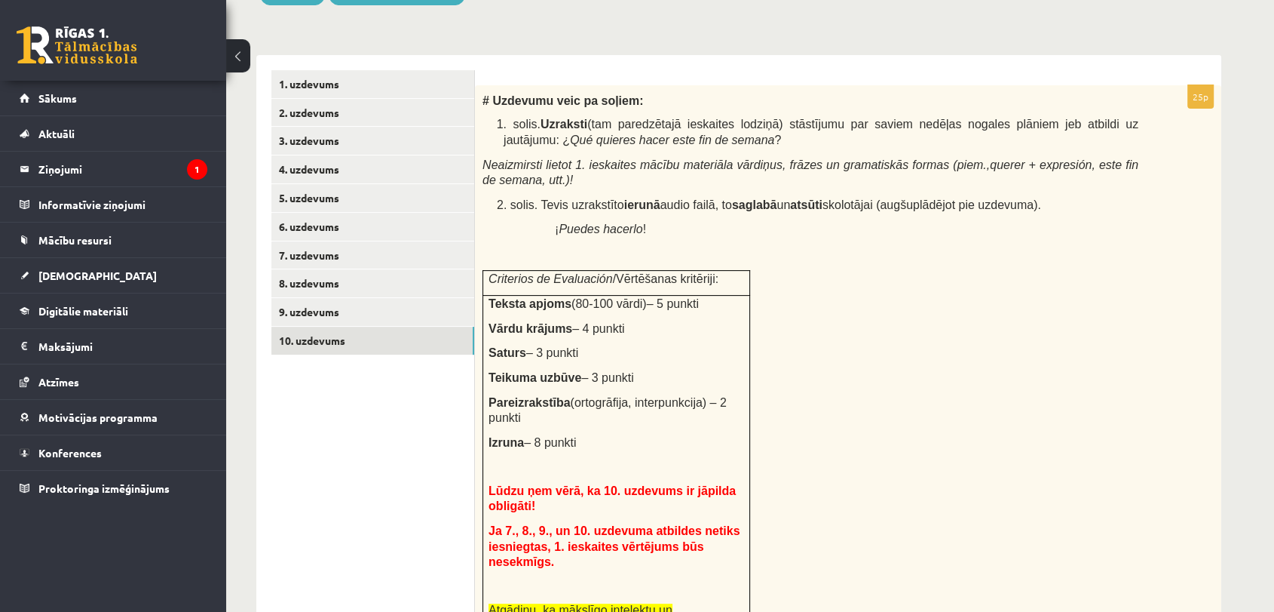
scroll to position [403, 0]
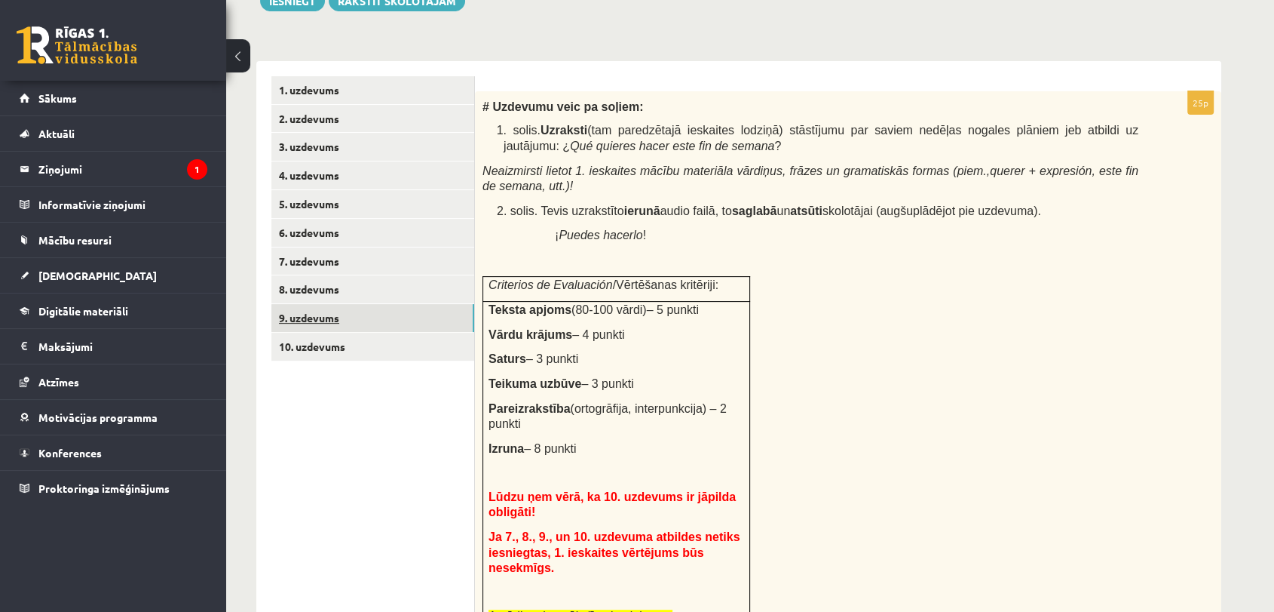
click at [389, 320] on link "9. uzdevums" at bounding box center [372, 318] width 203 height 28
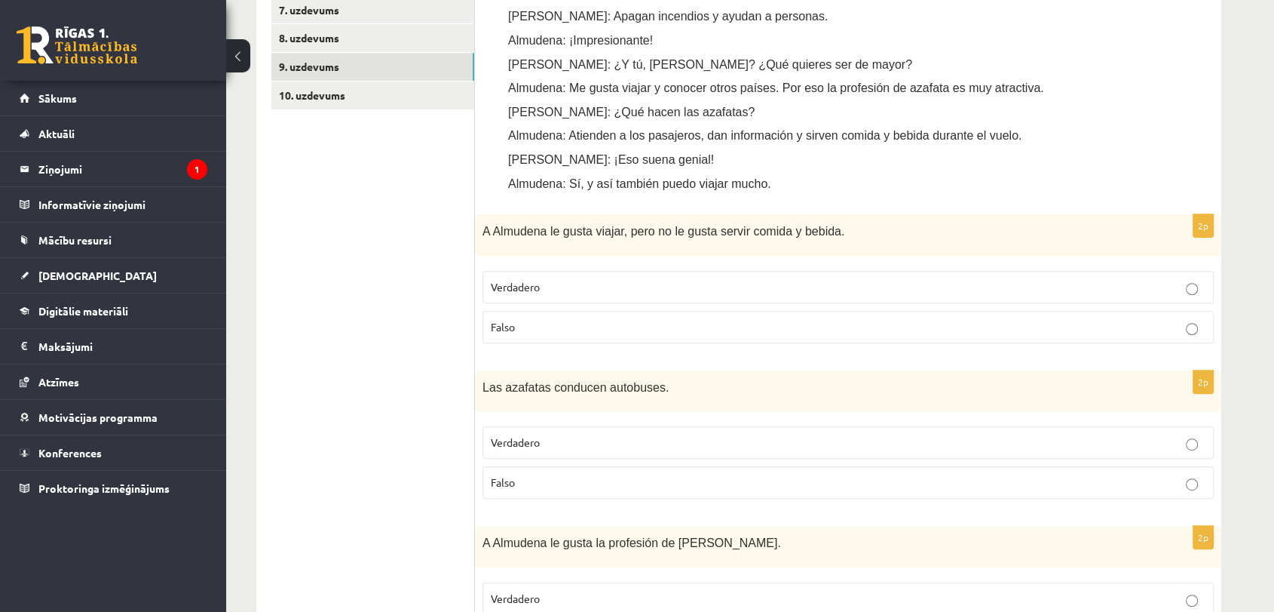
click at [576, 323] on p "Falso" at bounding box center [848, 327] width 715 height 16
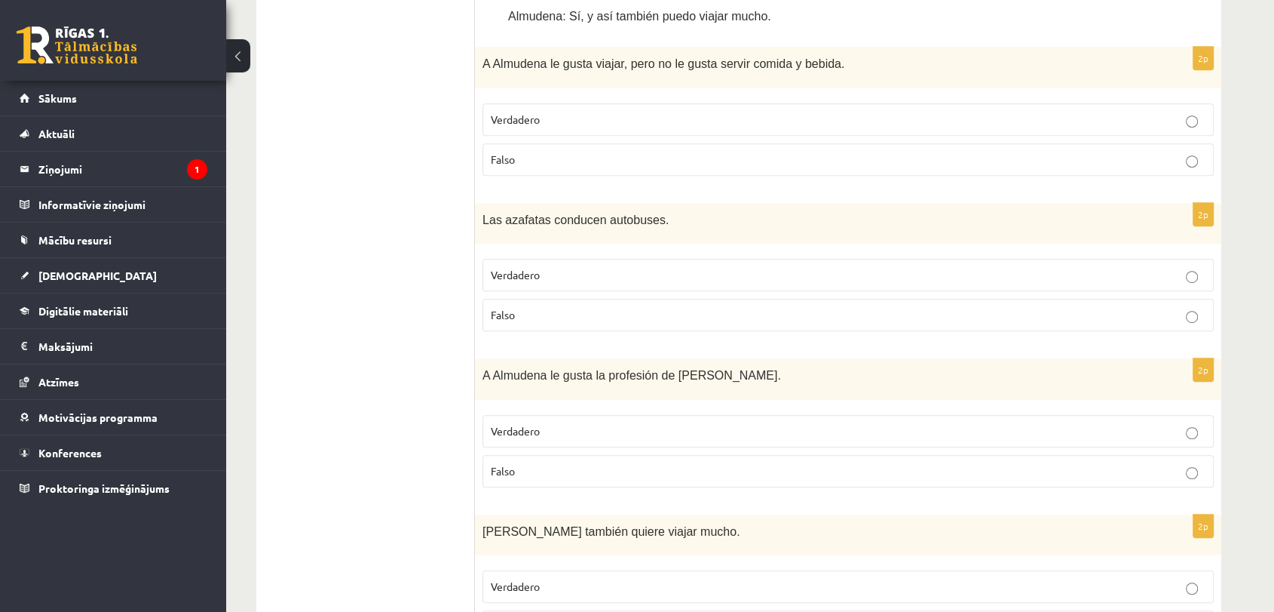
click at [572, 315] on p "Falso" at bounding box center [848, 315] width 715 height 16
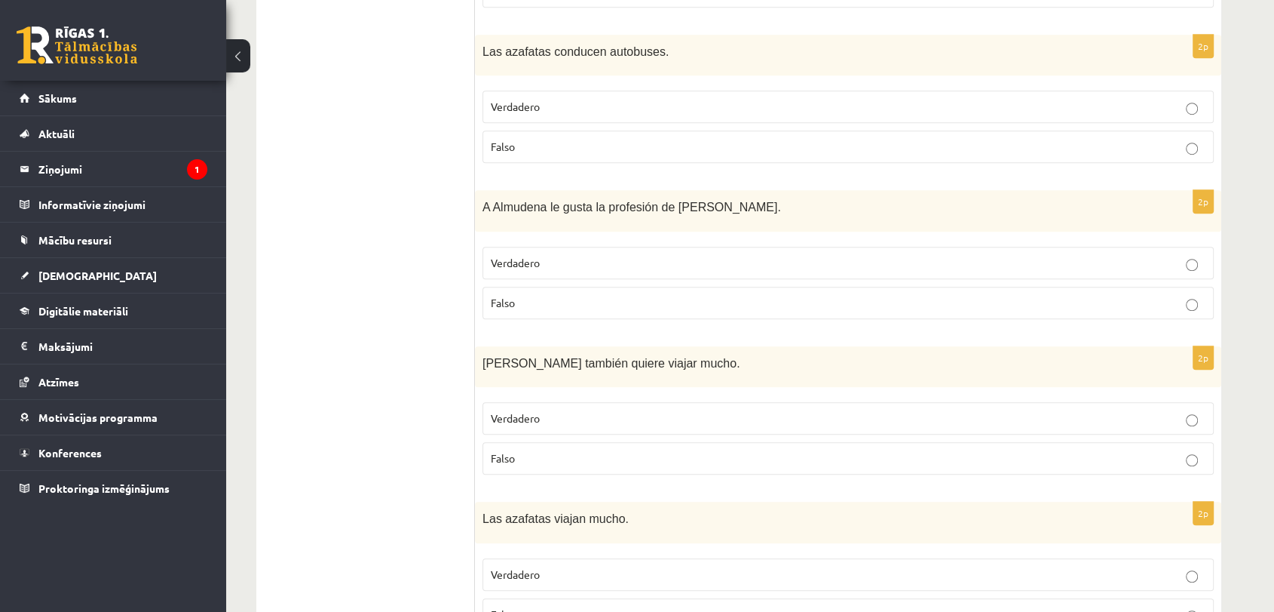
click at [550, 295] on p "Falso" at bounding box center [848, 303] width 715 height 16
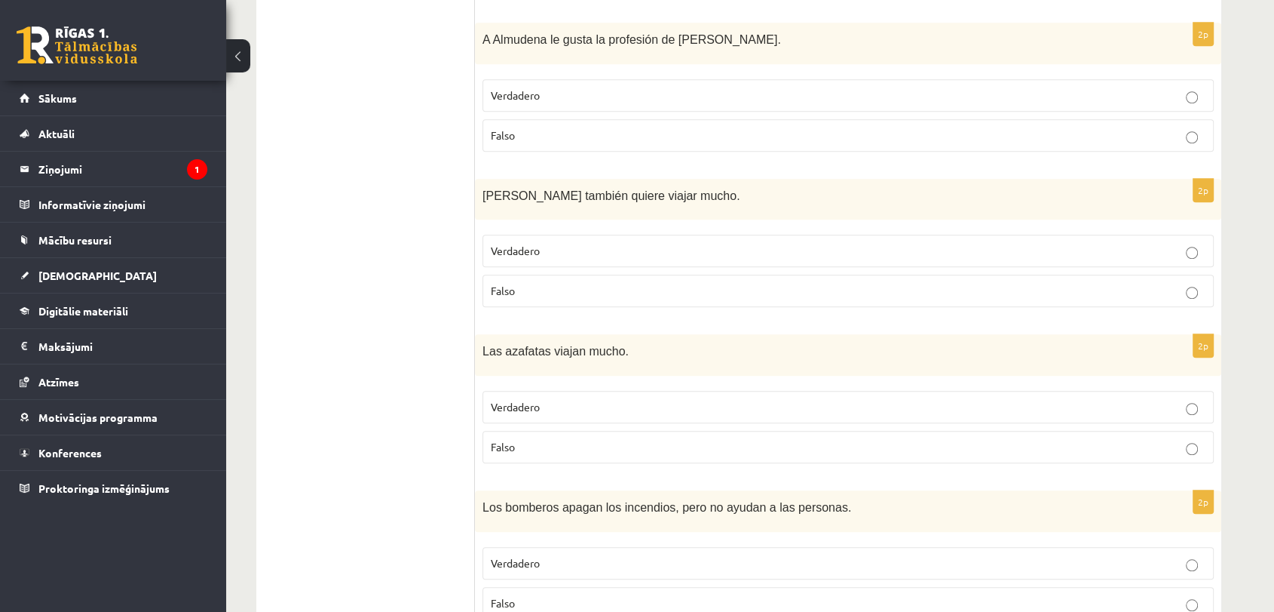
click at [546, 300] on label "Falso" at bounding box center [848, 290] width 731 height 32
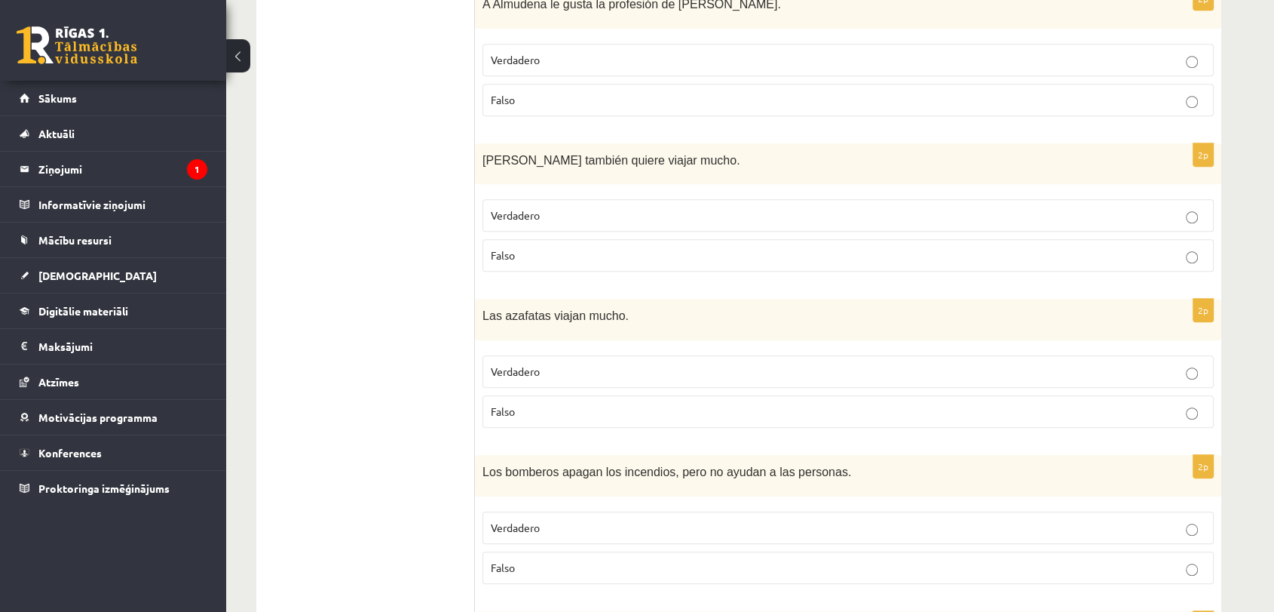
scroll to position [1324, 0]
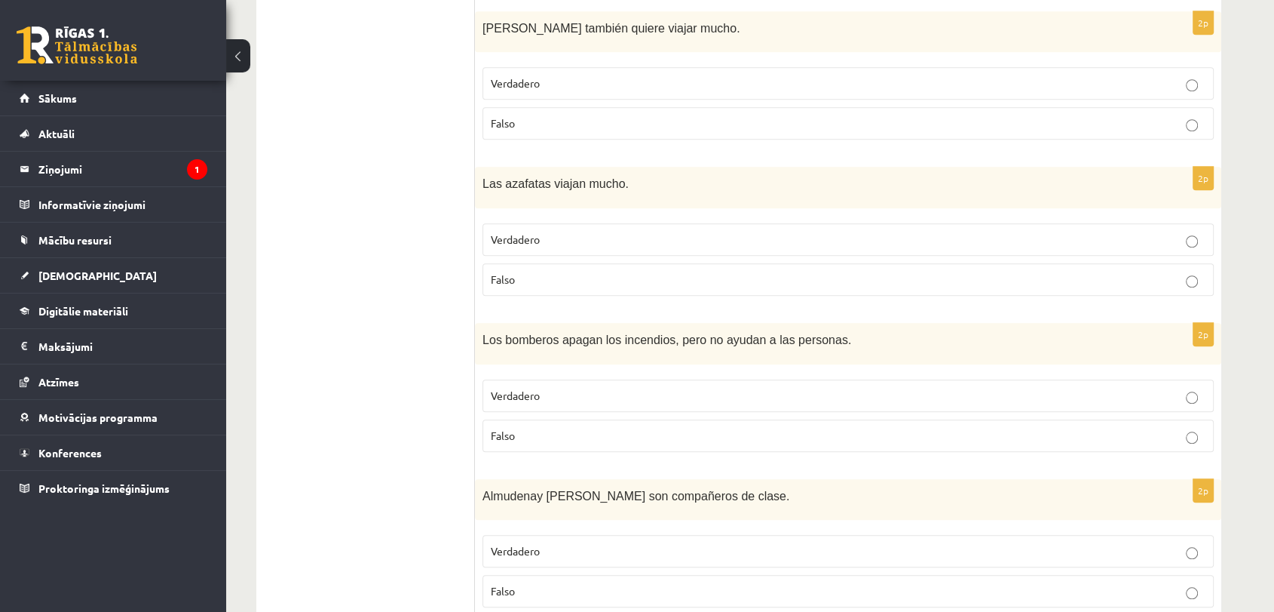
click at [553, 287] on label "Falso" at bounding box center [848, 279] width 731 height 32
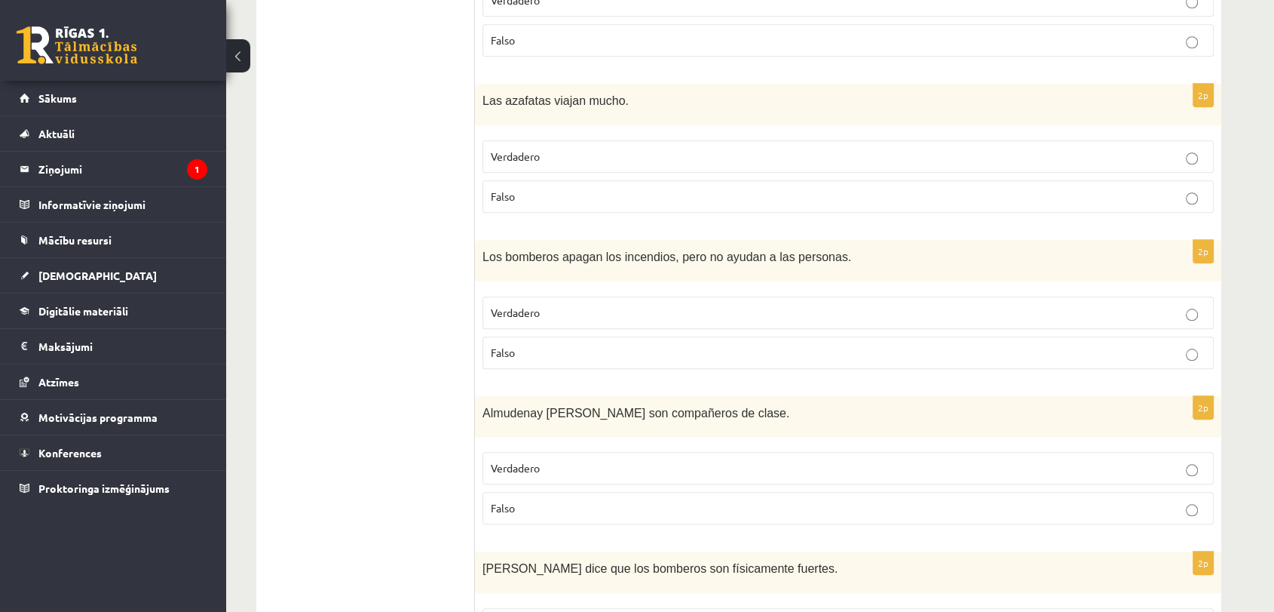
scroll to position [1408, 0]
click at [549, 155] on p "Verdadero" at bounding box center [848, 156] width 715 height 16
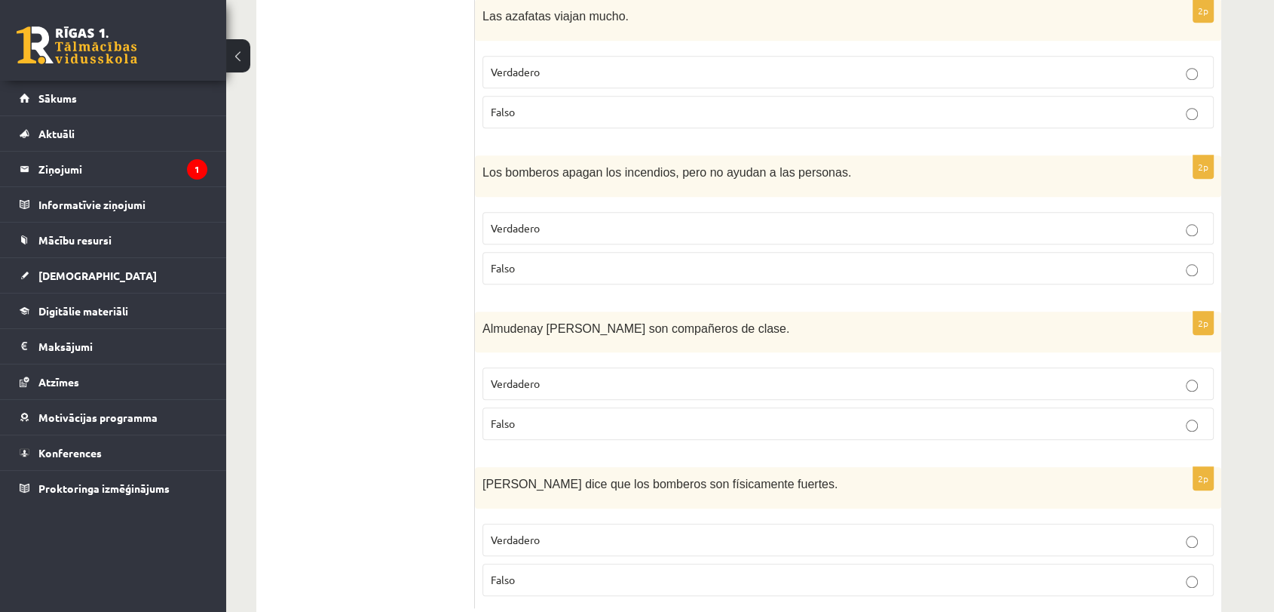
click at [642, 265] on p "Falso" at bounding box center [848, 268] width 715 height 16
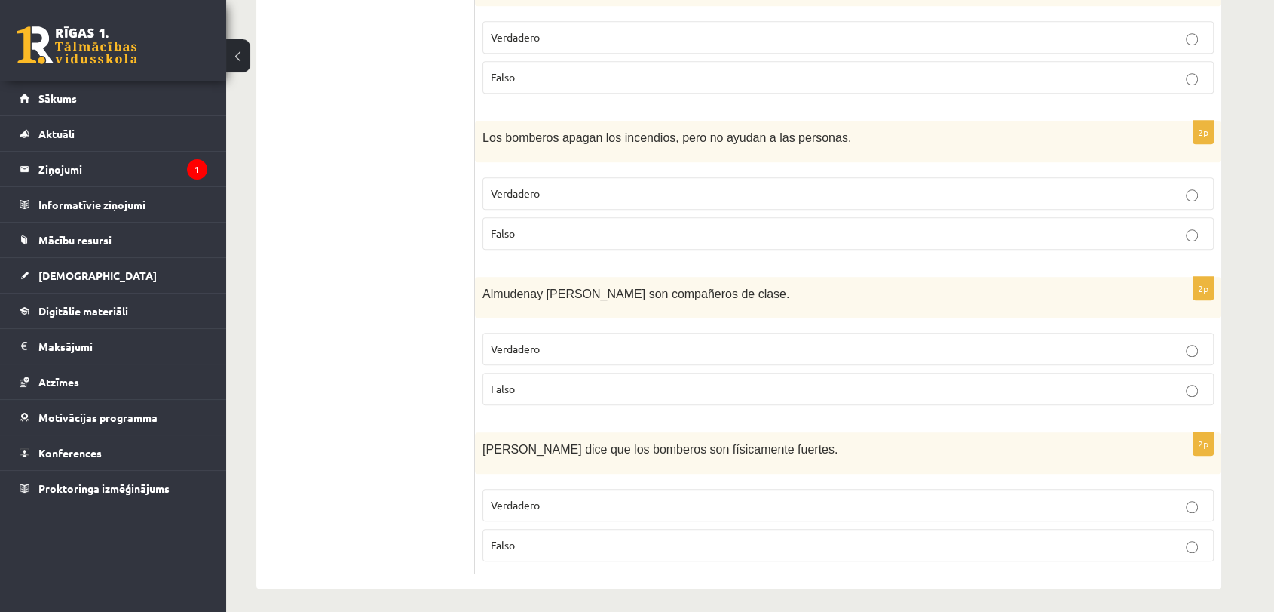
scroll to position [1529, 0]
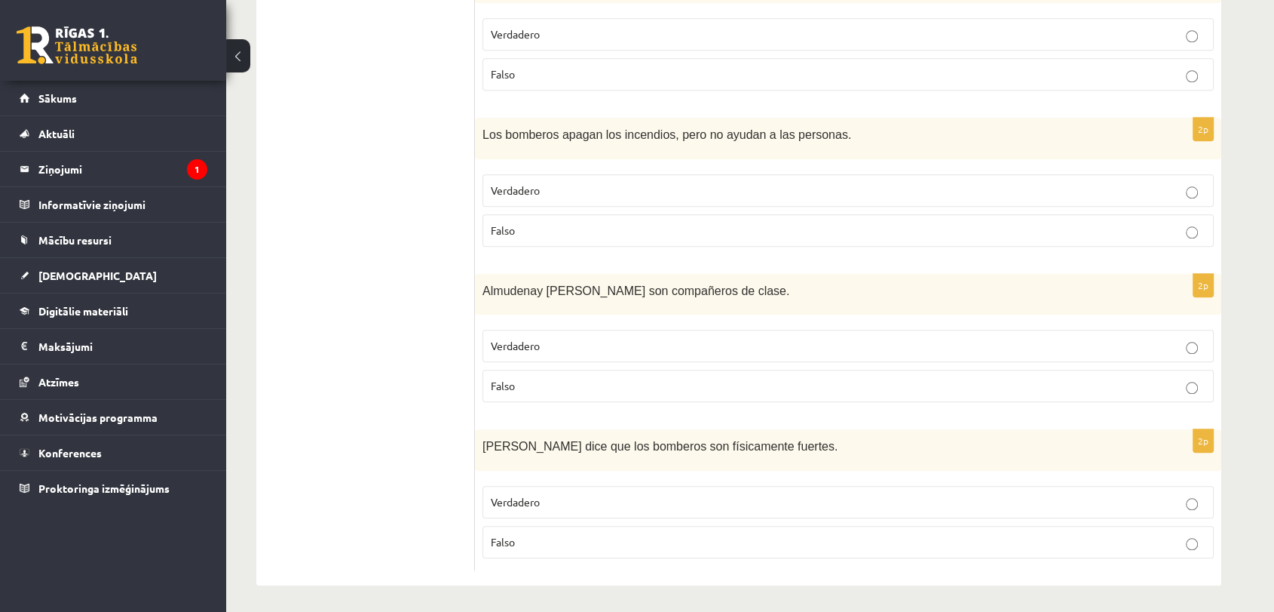
click at [570, 385] on p "Falso" at bounding box center [848, 386] width 715 height 16
click at [549, 498] on p "Verdadero" at bounding box center [848, 502] width 715 height 16
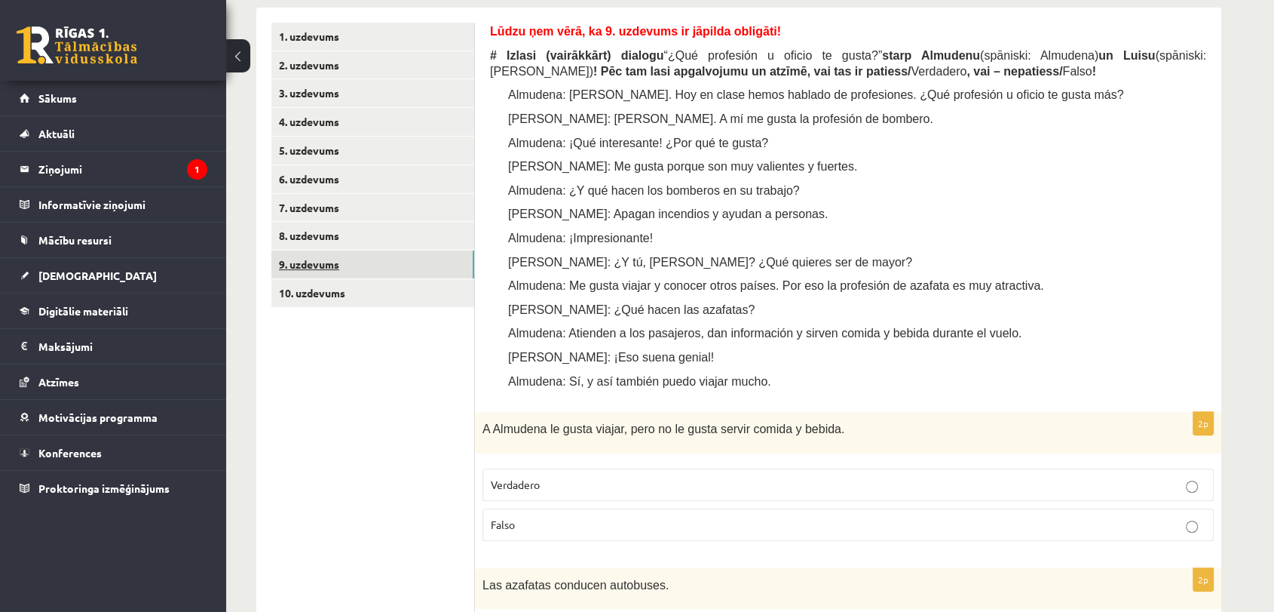
scroll to position [440, 0]
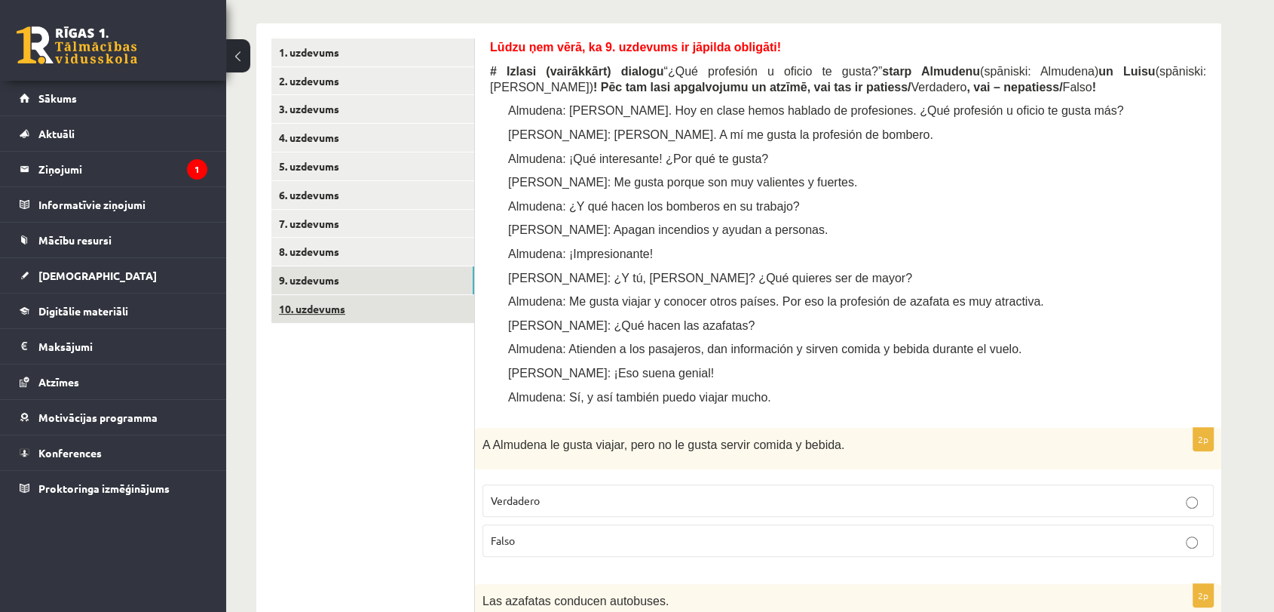
click at [320, 310] on link "10. uzdevums" at bounding box center [372, 309] width 203 height 28
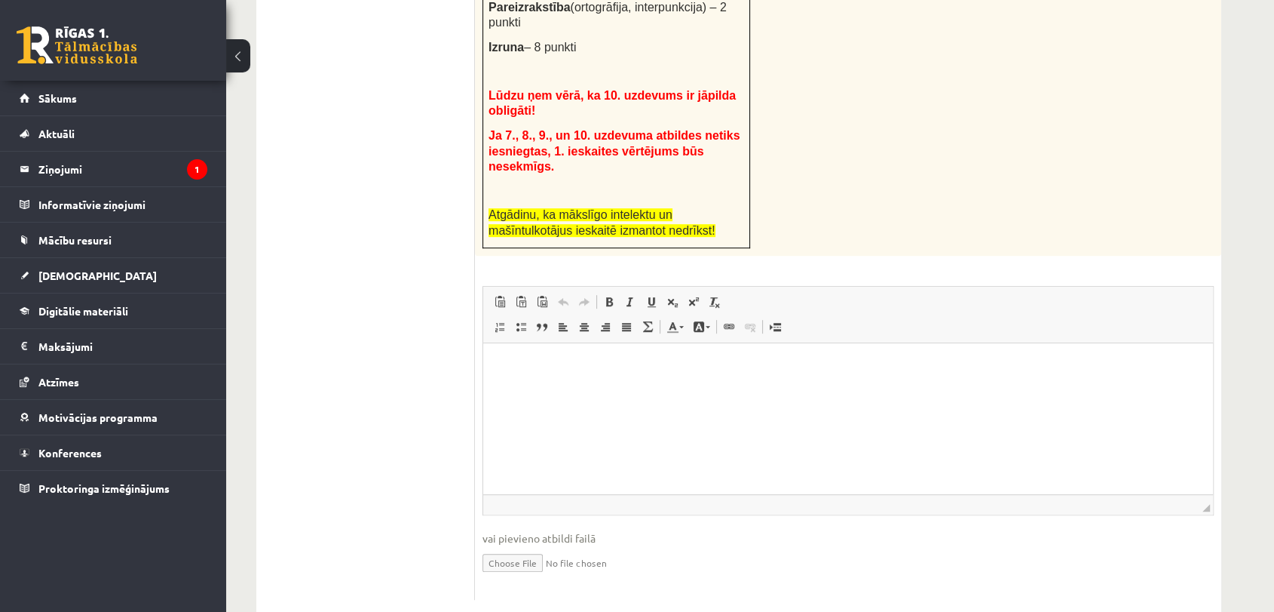
scroll to position [805, 0]
click at [620, 387] on html at bounding box center [848, 364] width 730 height 46
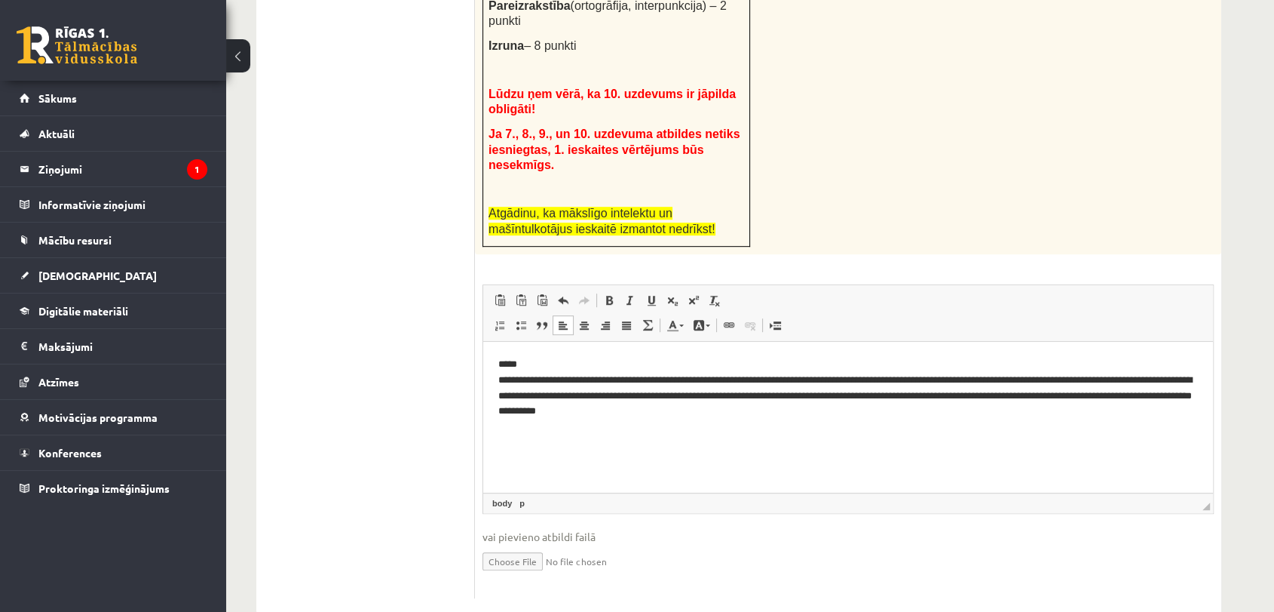
click at [498, 376] on p "**********" at bounding box center [848, 387] width 700 height 63
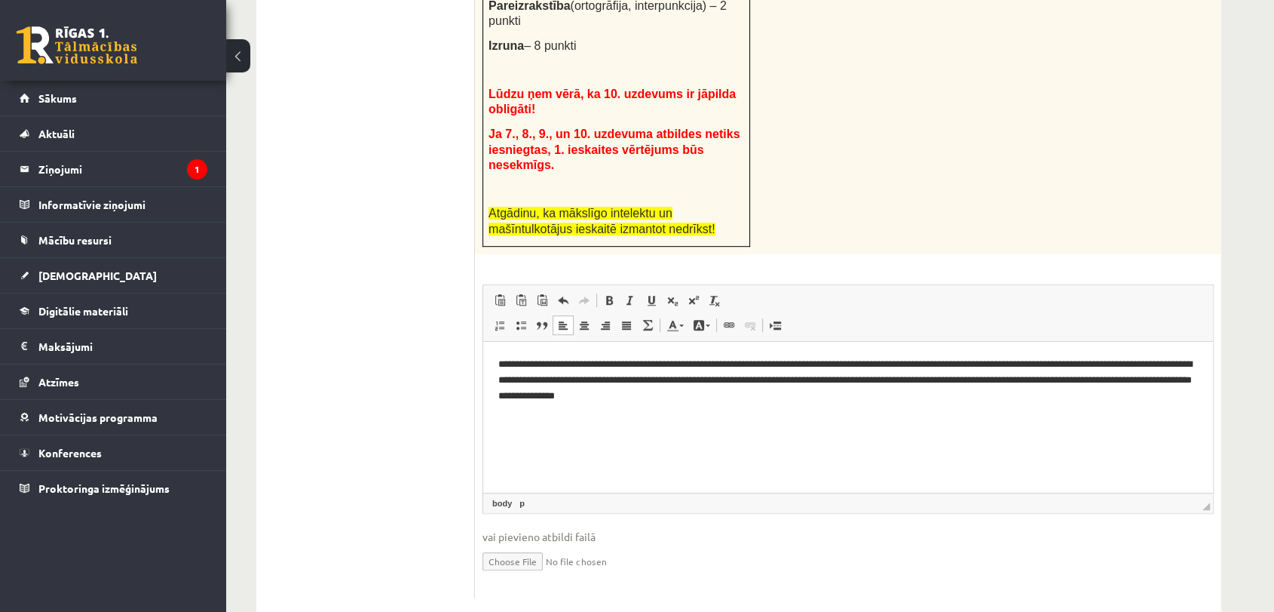
click at [844, 394] on p "**********" at bounding box center [848, 379] width 700 height 47
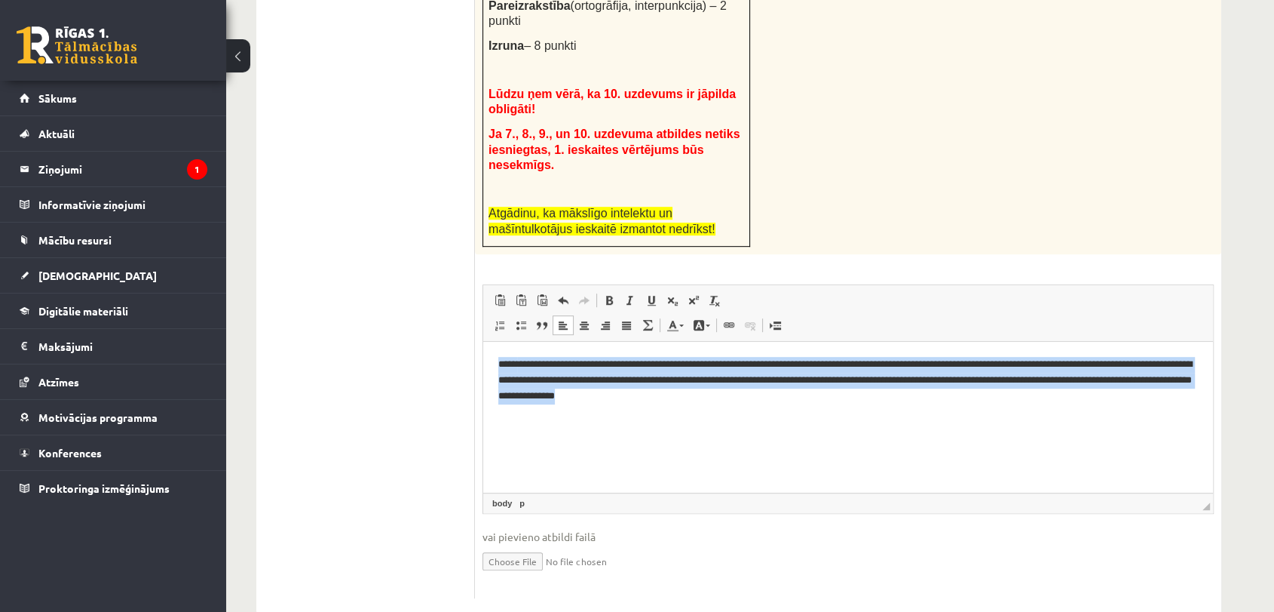
drag, startPoint x: 884, startPoint y: 411, endPoint x: 924, endPoint y: 637, distance: 229.7
click at [483, 341] on html "**********" at bounding box center [848, 379] width 730 height 77
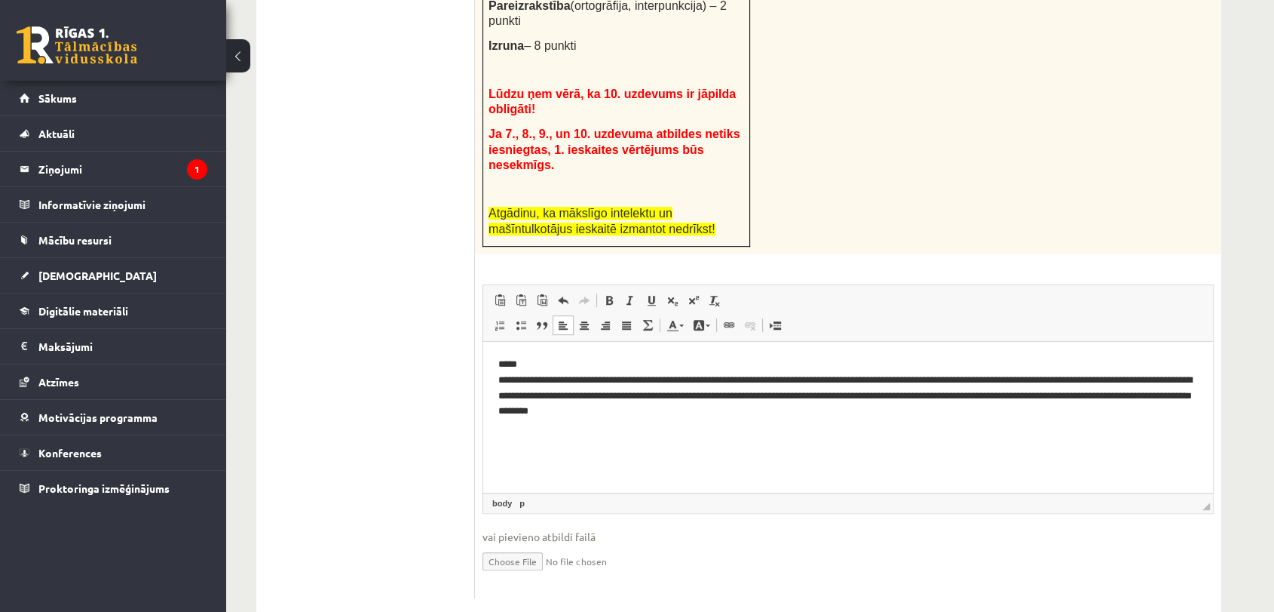
click at [493, 390] on html "**********" at bounding box center [848, 387] width 730 height 93
click at [496, 380] on html "**********" at bounding box center [848, 387] width 730 height 93
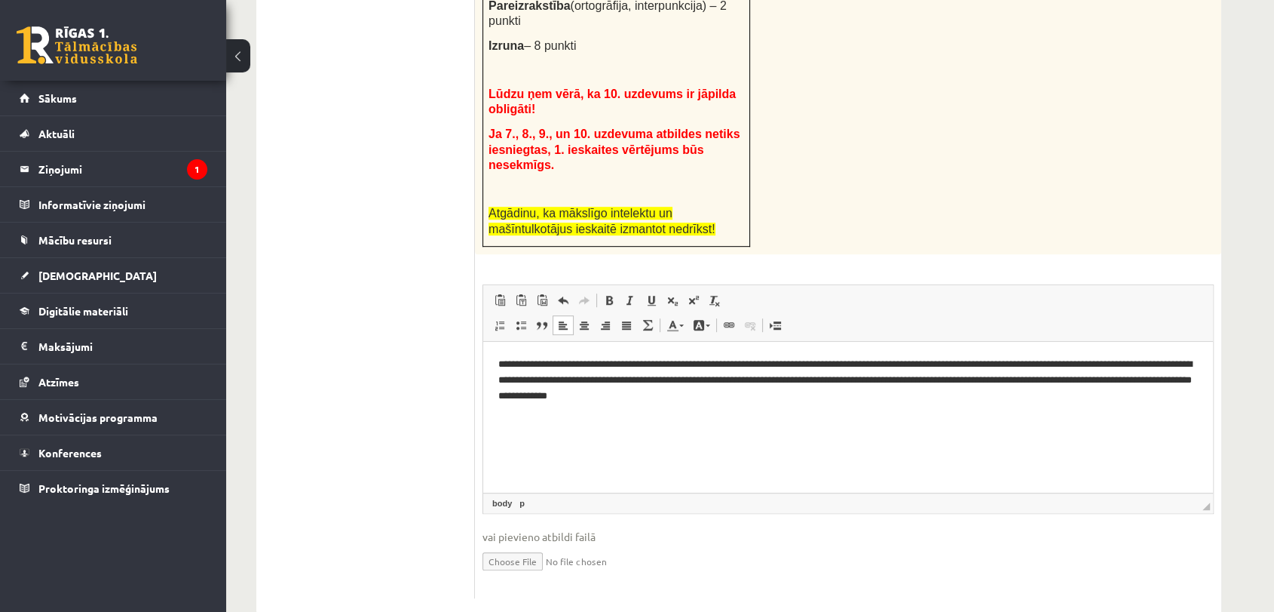
click at [521, 544] on input "file" at bounding box center [848, 559] width 731 height 31
type input "**********"
drag, startPoint x: 710, startPoint y: 392, endPoint x: 697, endPoint y: 392, distance: 13.6
click at [697, 392] on p "**********" at bounding box center [848, 379] width 700 height 47
click at [866, 369] on p "**********" at bounding box center [848, 379] width 700 height 47
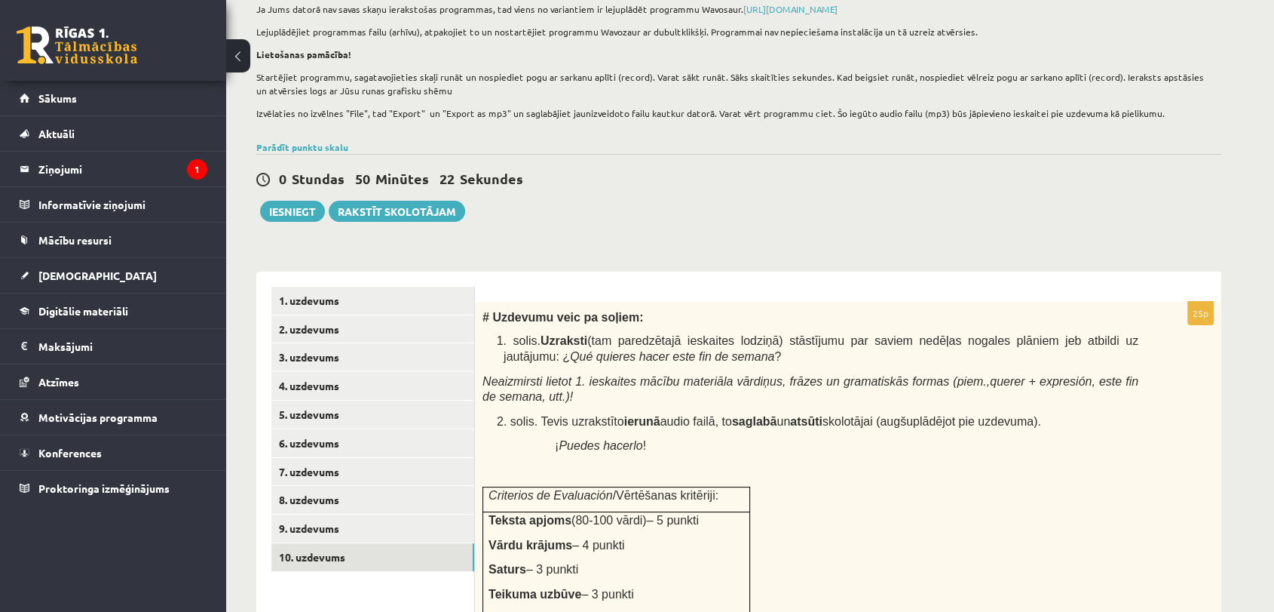
scroll to position [151, 0]
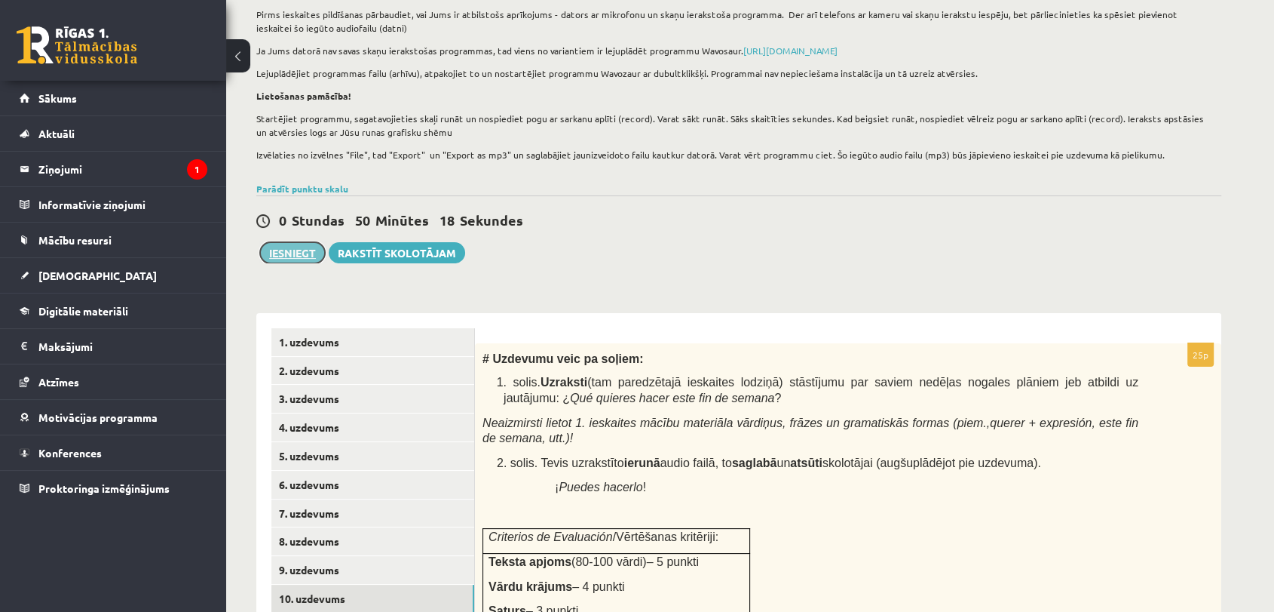
click at [302, 255] on button "Iesniegt" at bounding box center [292, 252] width 65 height 21
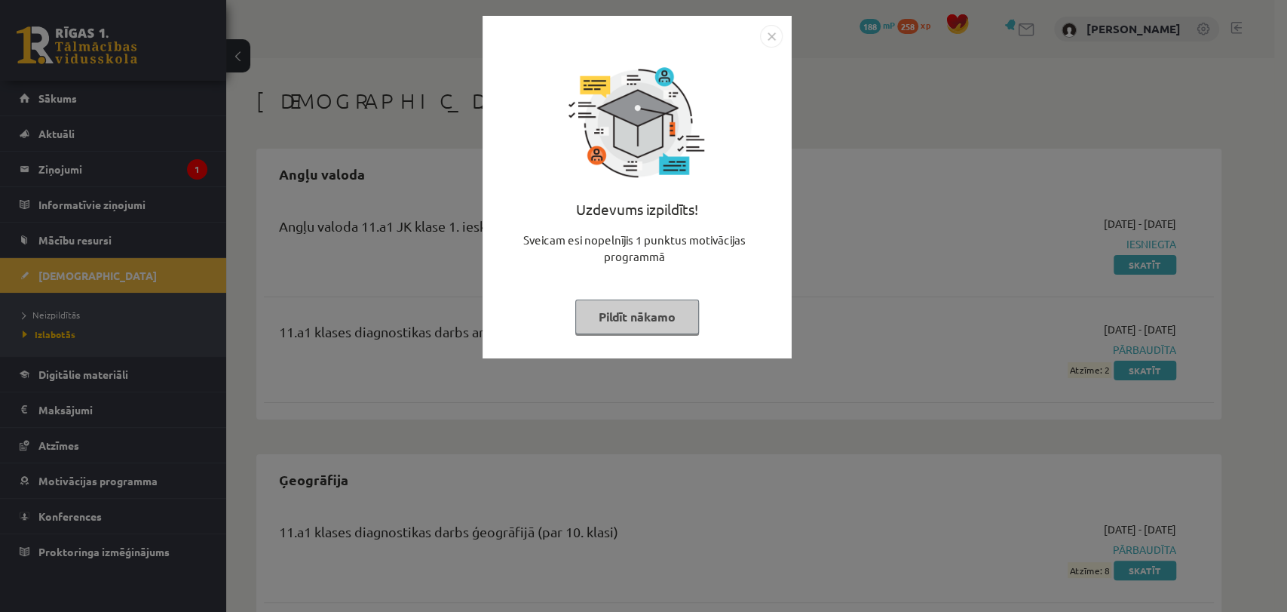
click at [772, 44] on img "Close" at bounding box center [771, 36] width 23 height 23
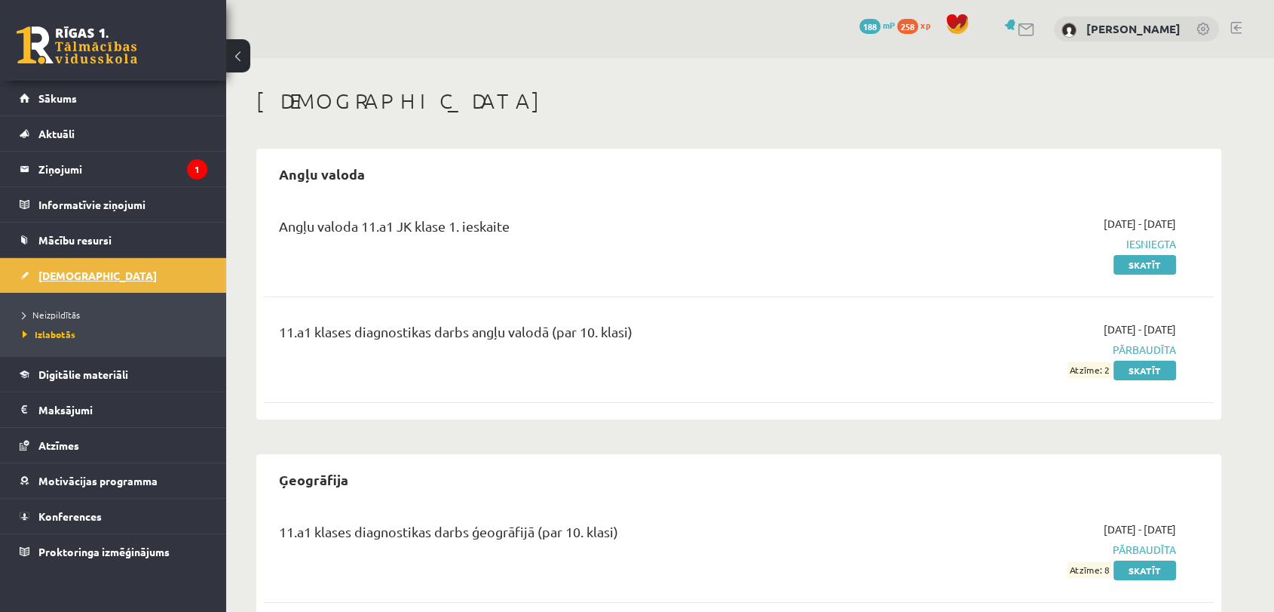
click at [118, 261] on link "[DEMOGRAPHIC_DATA]" at bounding box center [114, 275] width 188 height 35
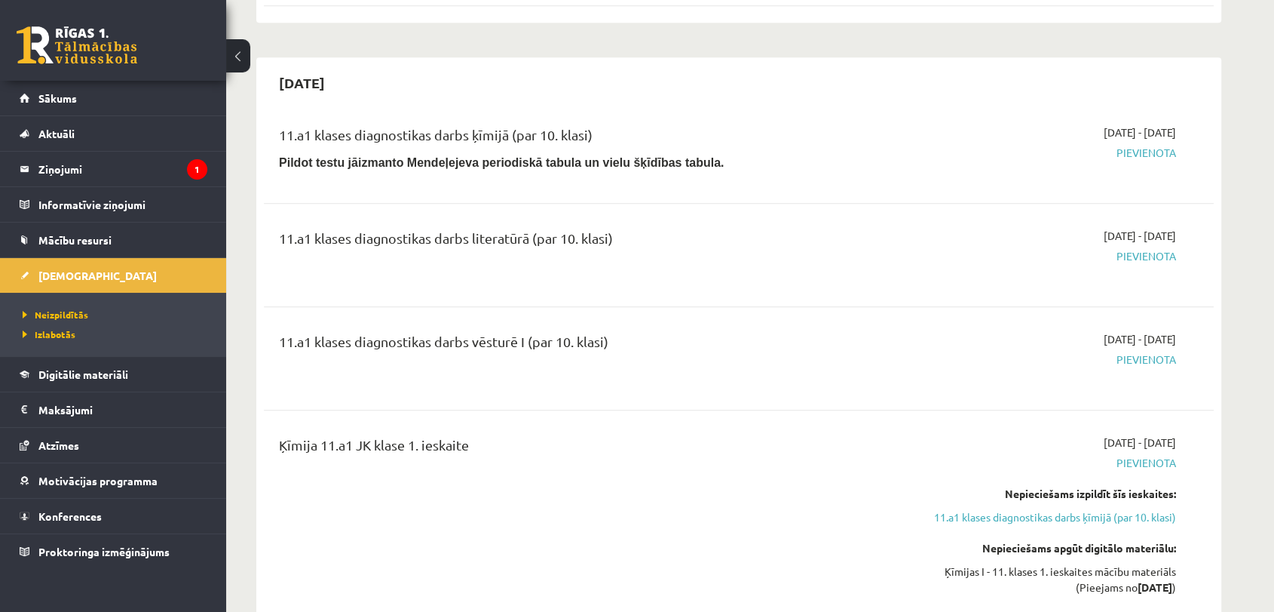
scroll to position [1089, 0]
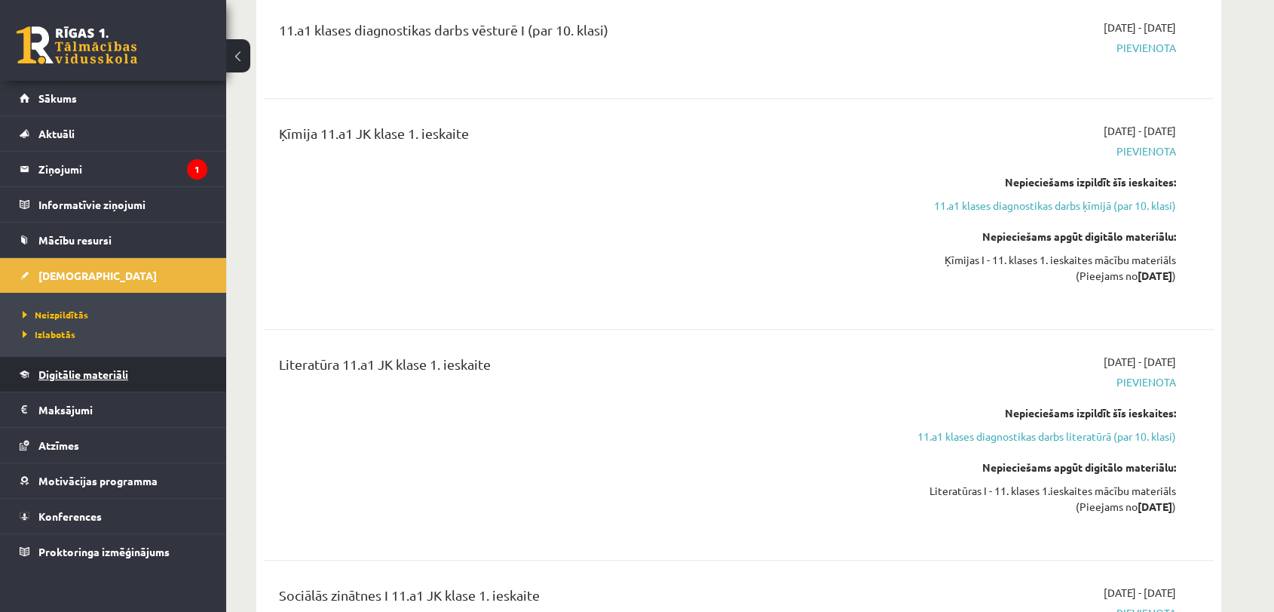
click at [85, 357] on link "Digitālie materiāli" at bounding box center [114, 374] width 188 height 35
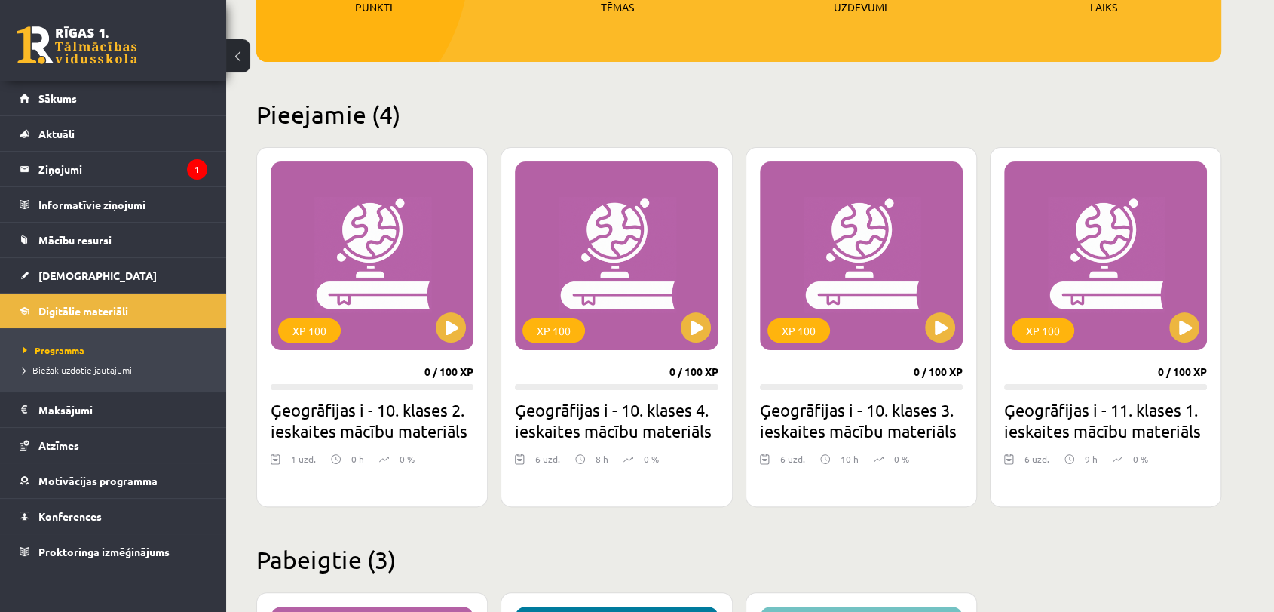
scroll to position [277, 0]
